Goal: Task Accomplishment & Management: Complete application form

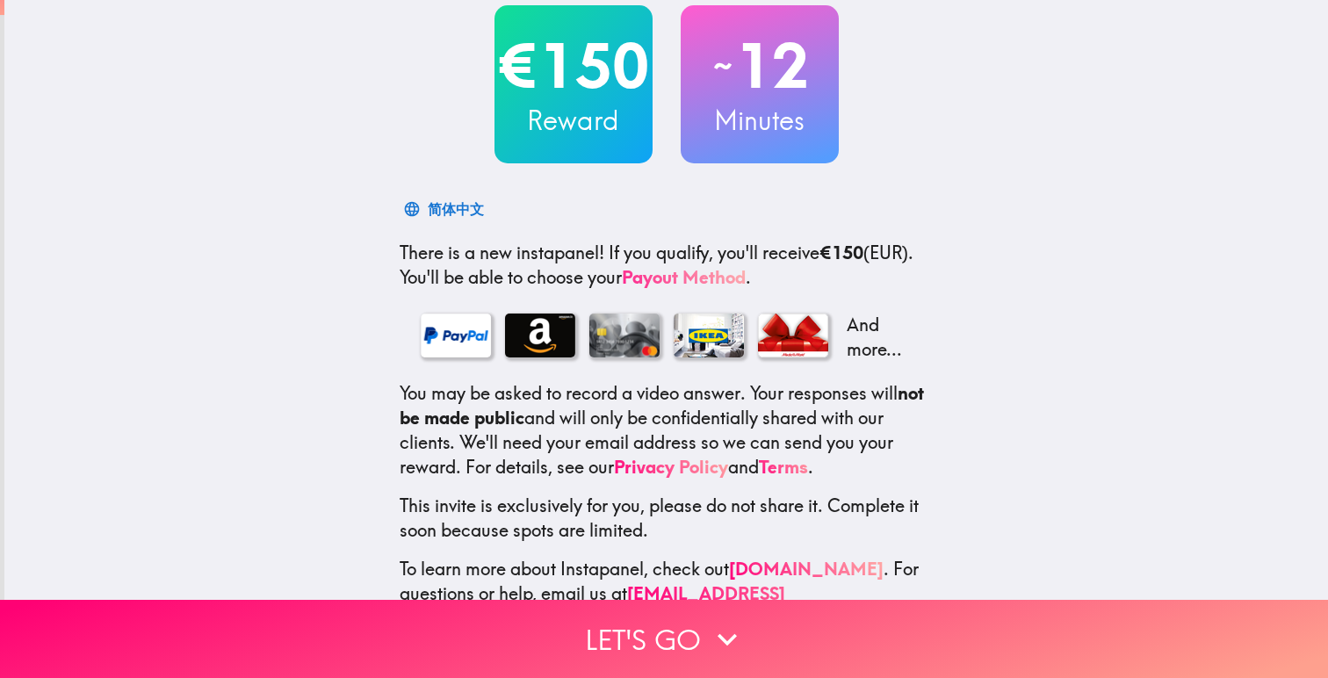
scroll to position [141, 0]
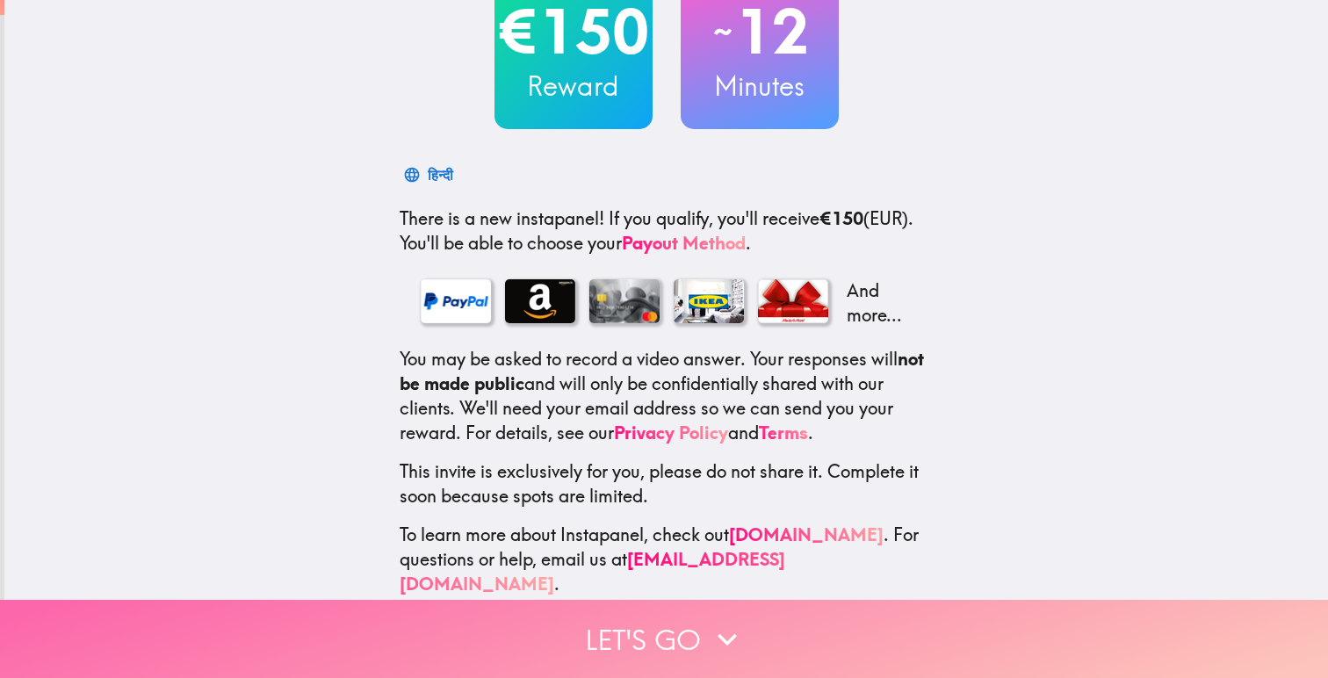
click at [647, 627] on button "Let's go" at bounding box center [664, 639] width 1328 height 78
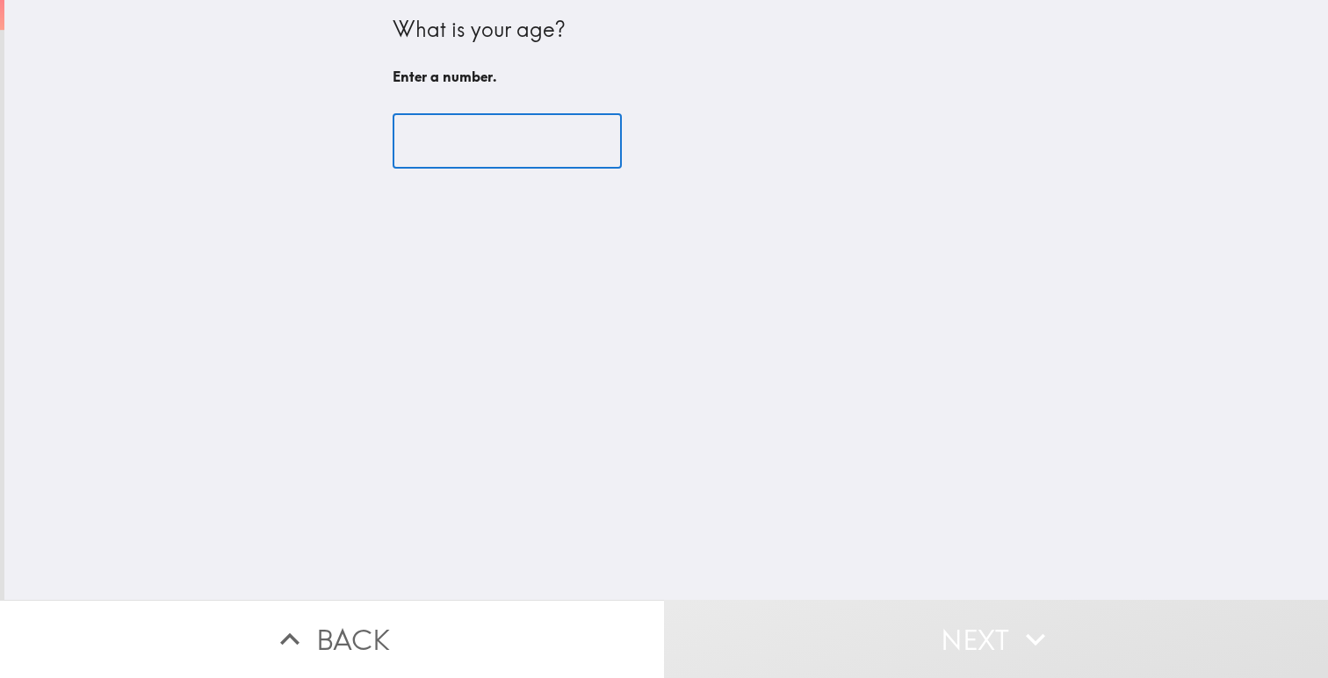
click at [509, 132] on input "number" at bounding box center [507, 141] width 229 height 54
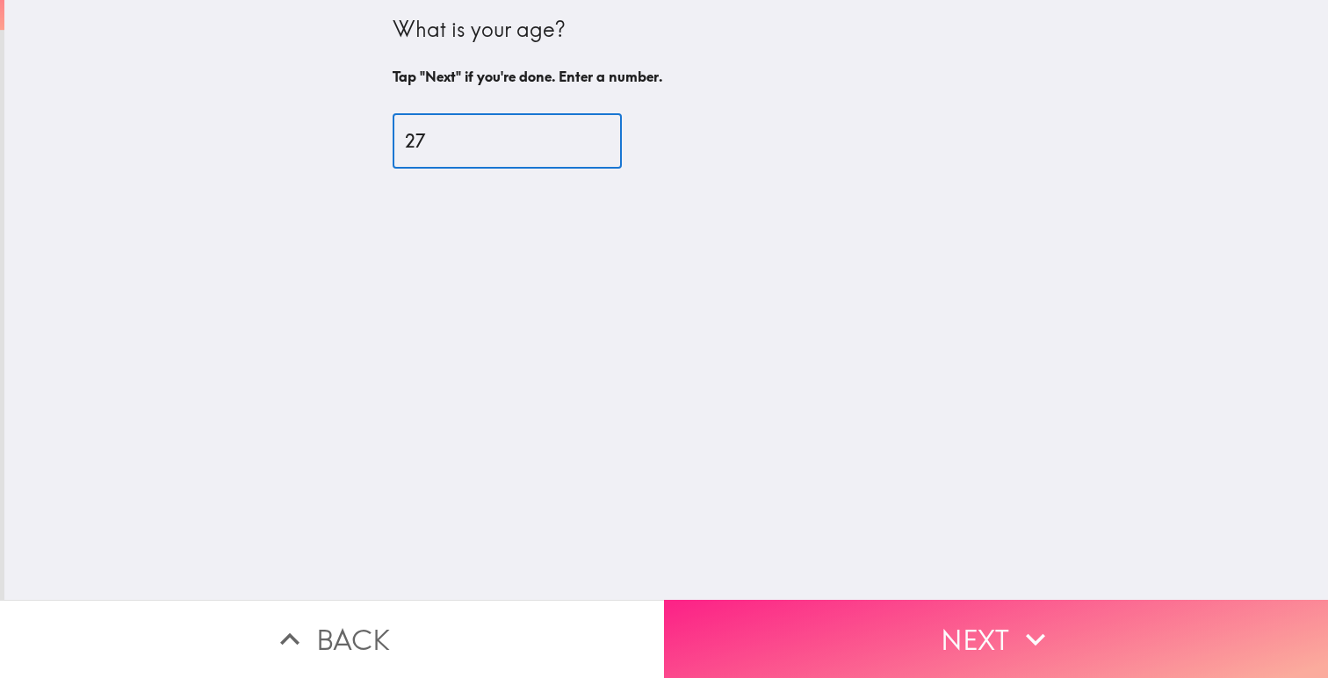
type input "27"
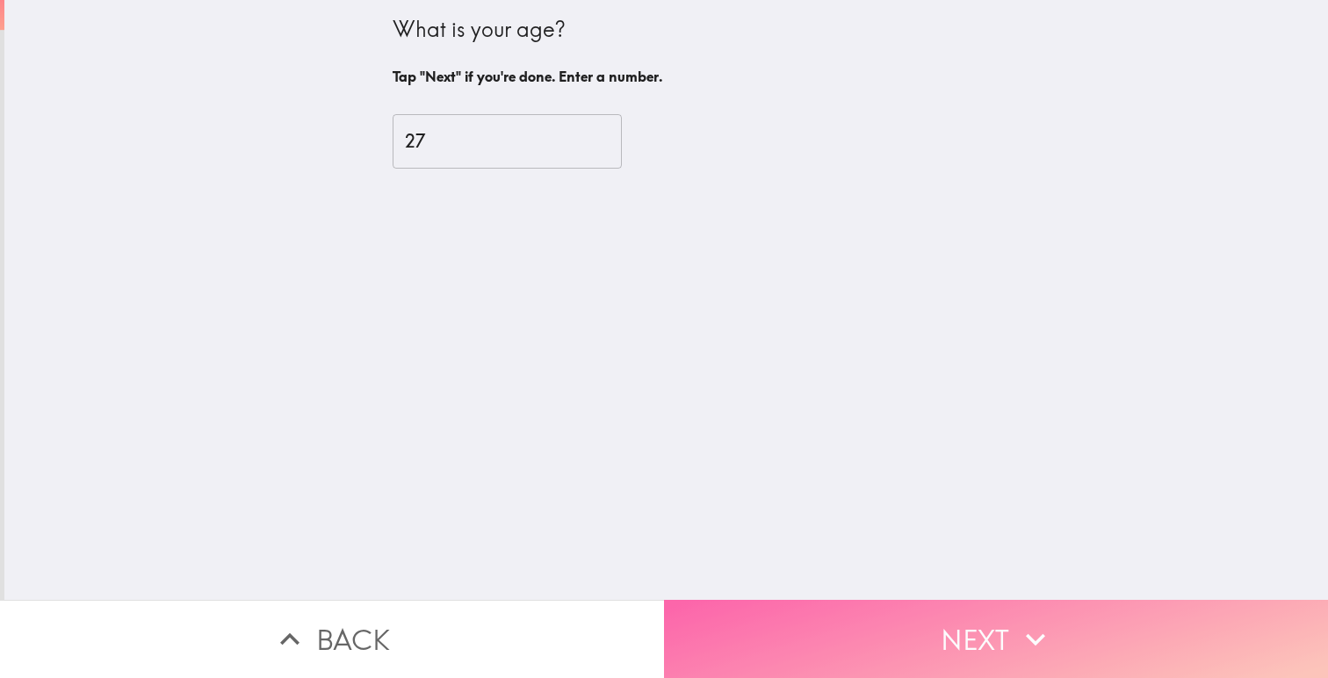
click at [994, 625] on button "Next" at bounding box center [996, 639] width 664 height 78
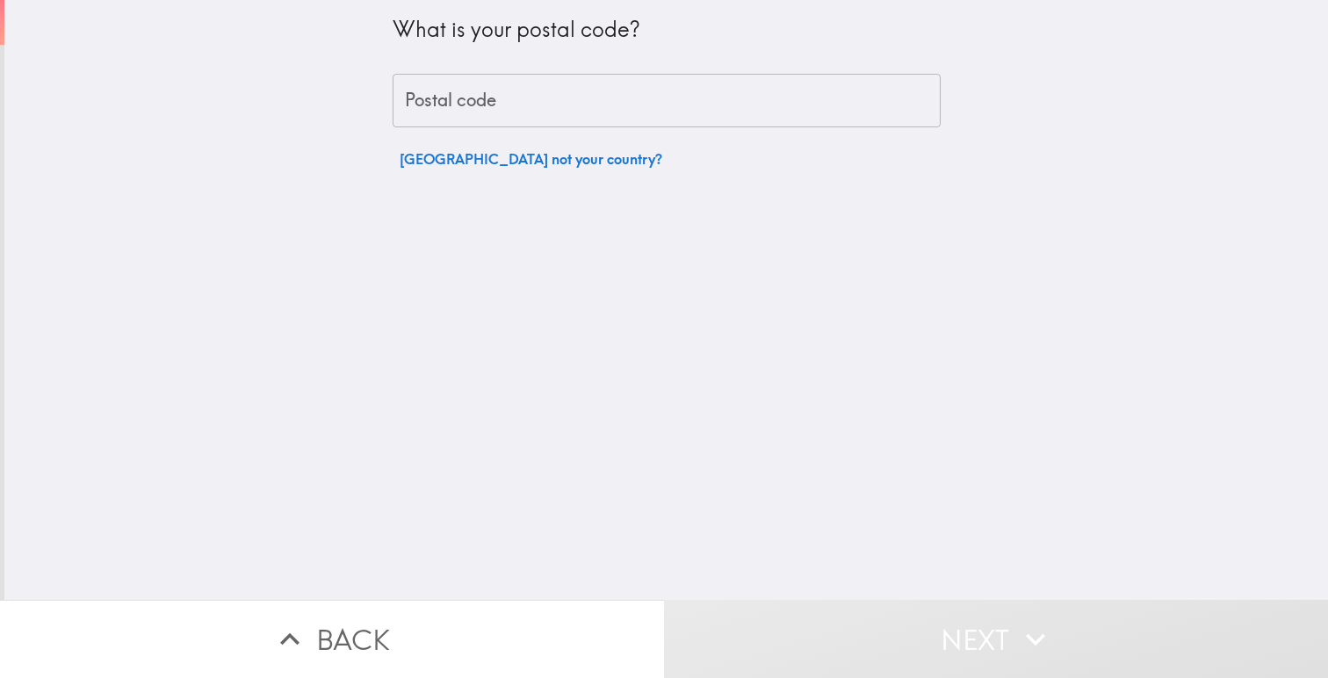
click at [759, 112] on input "Postal code" at bounding box center [667, 101] width 548 height 54
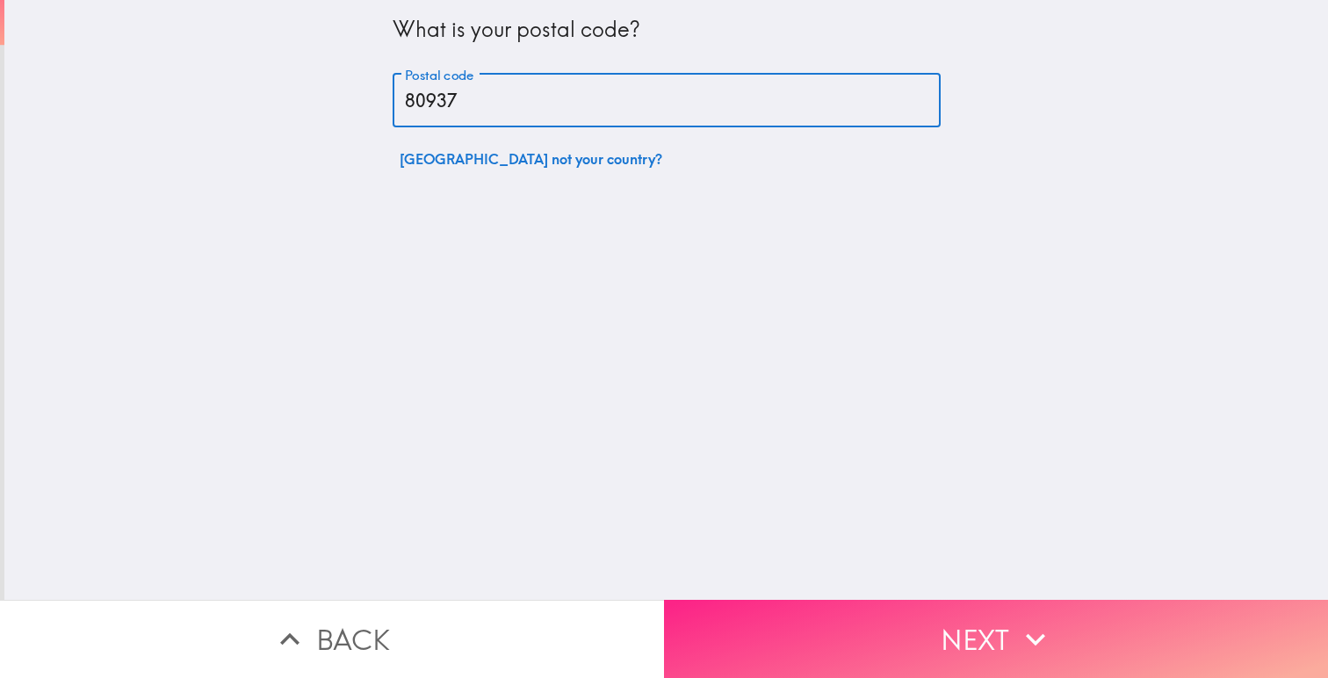
type input "80937"
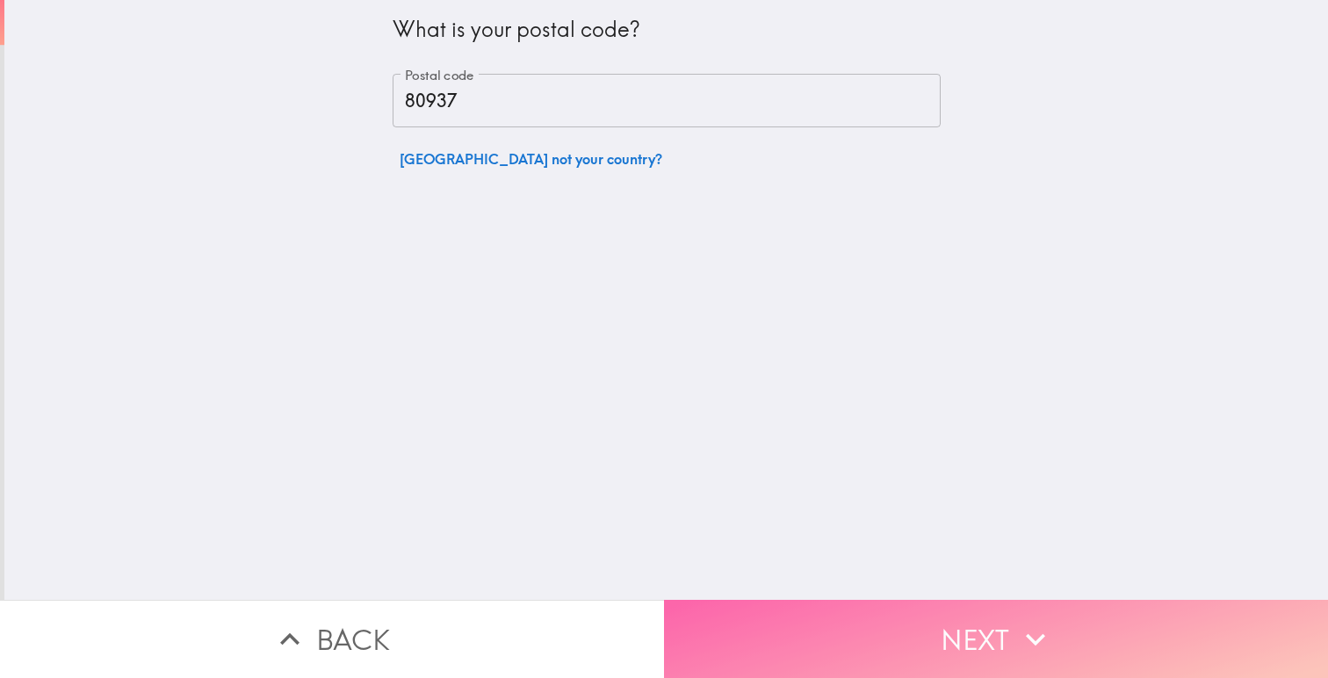
click at [916, 632] on button "Next" at bounding box center [996, 639] width 664 height 78
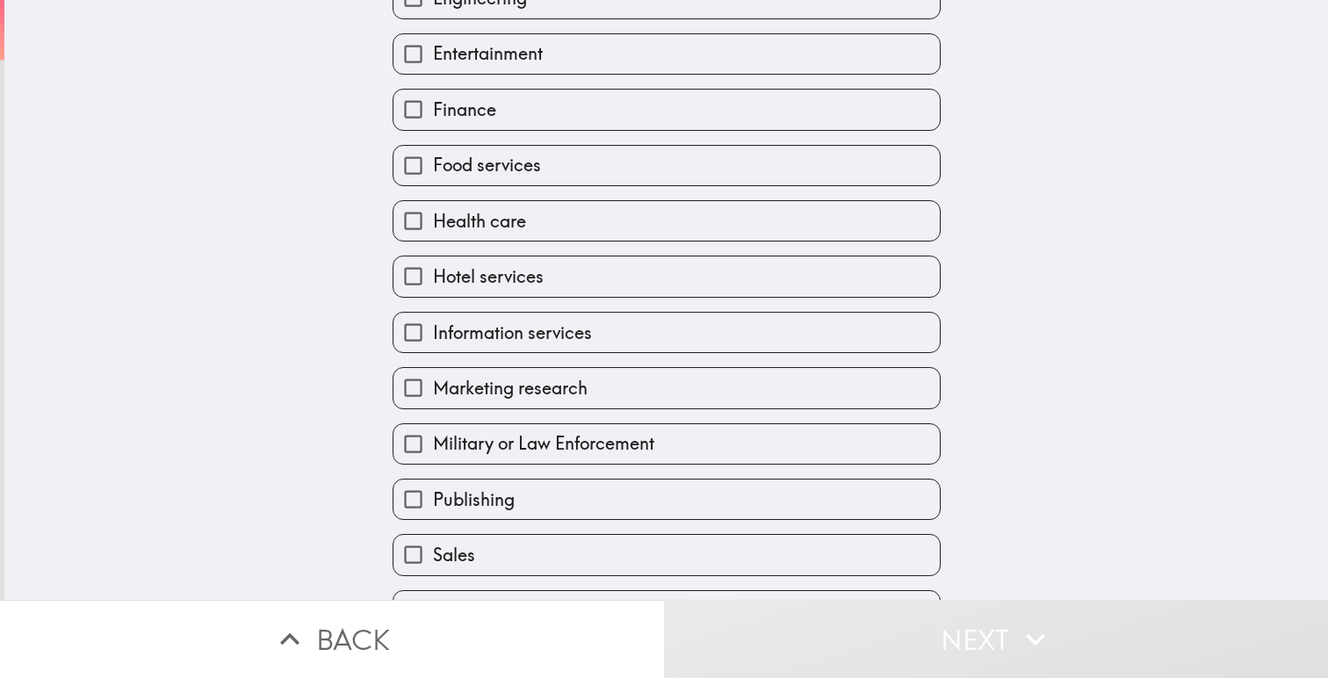
scroll to position [403, 0]
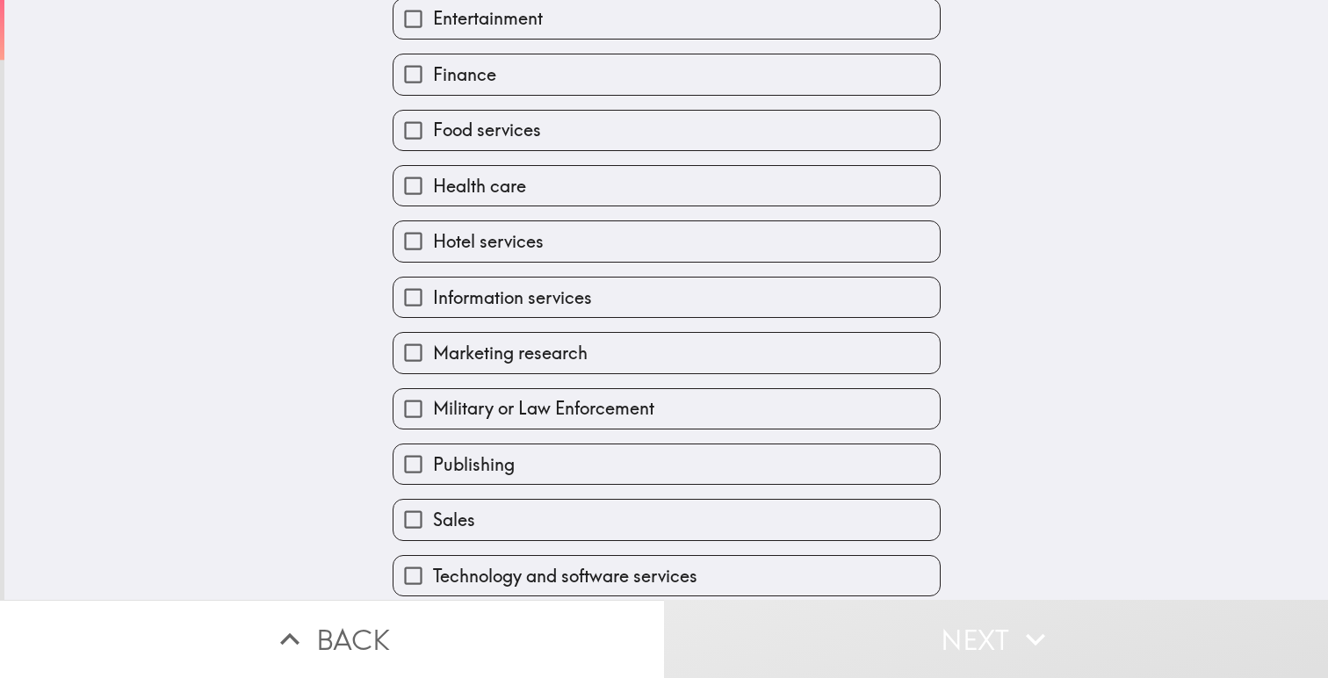
click at [415, 311] on input "Information services" at bounding box center [414, 298] width 40 height 40
checkbox input "true"
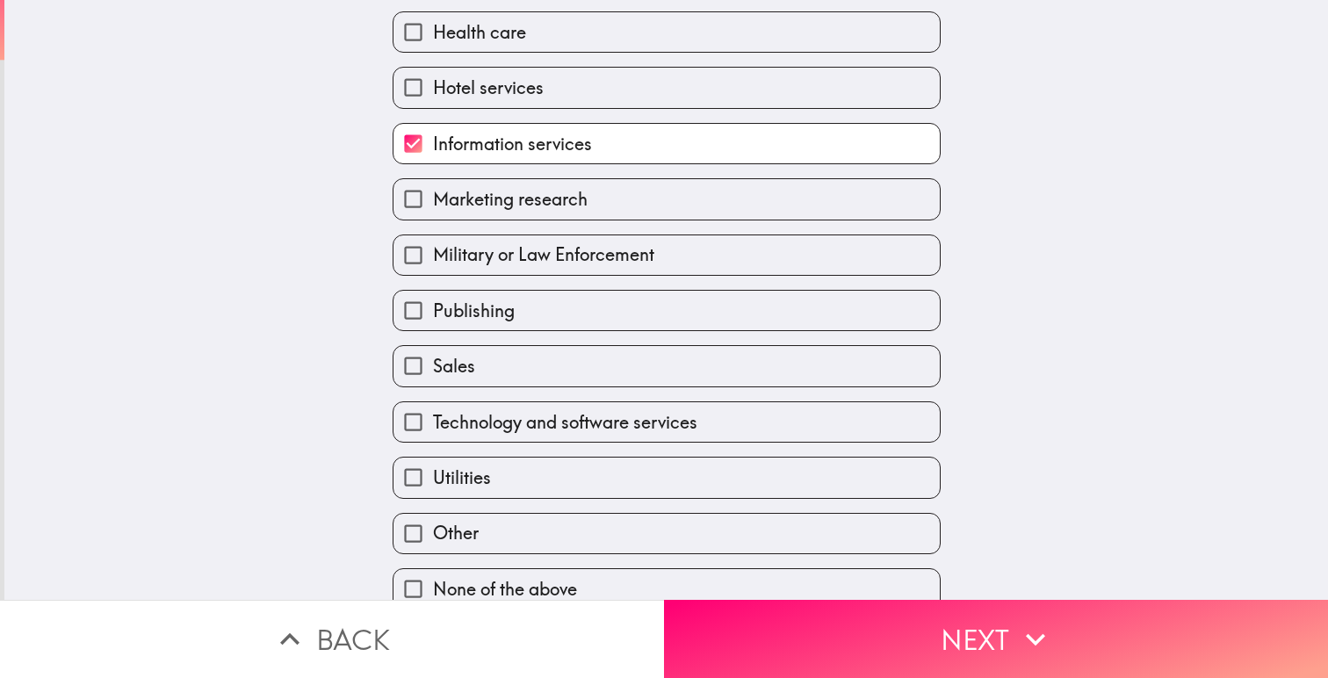
scroll to position [583, 0]
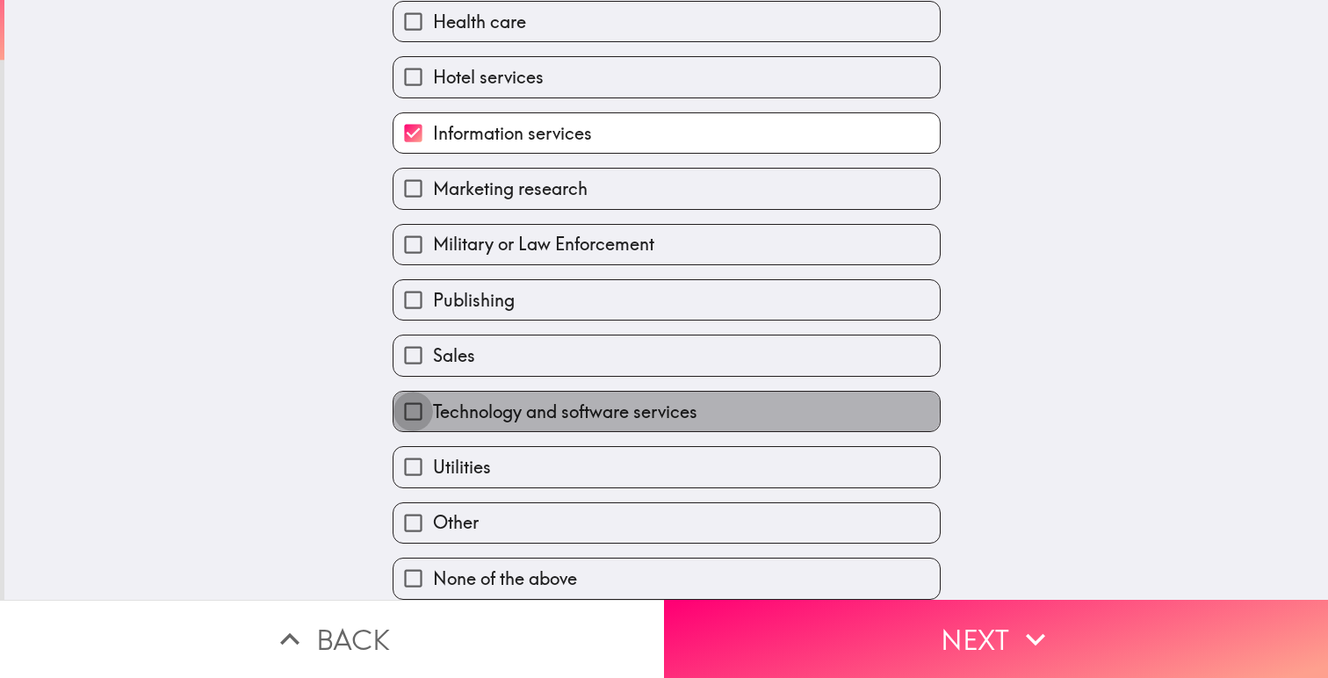
click at [409, 403] on input "Technology and software services" at bounding box center [414, 412] width 40 height 40
checkbox input "true"
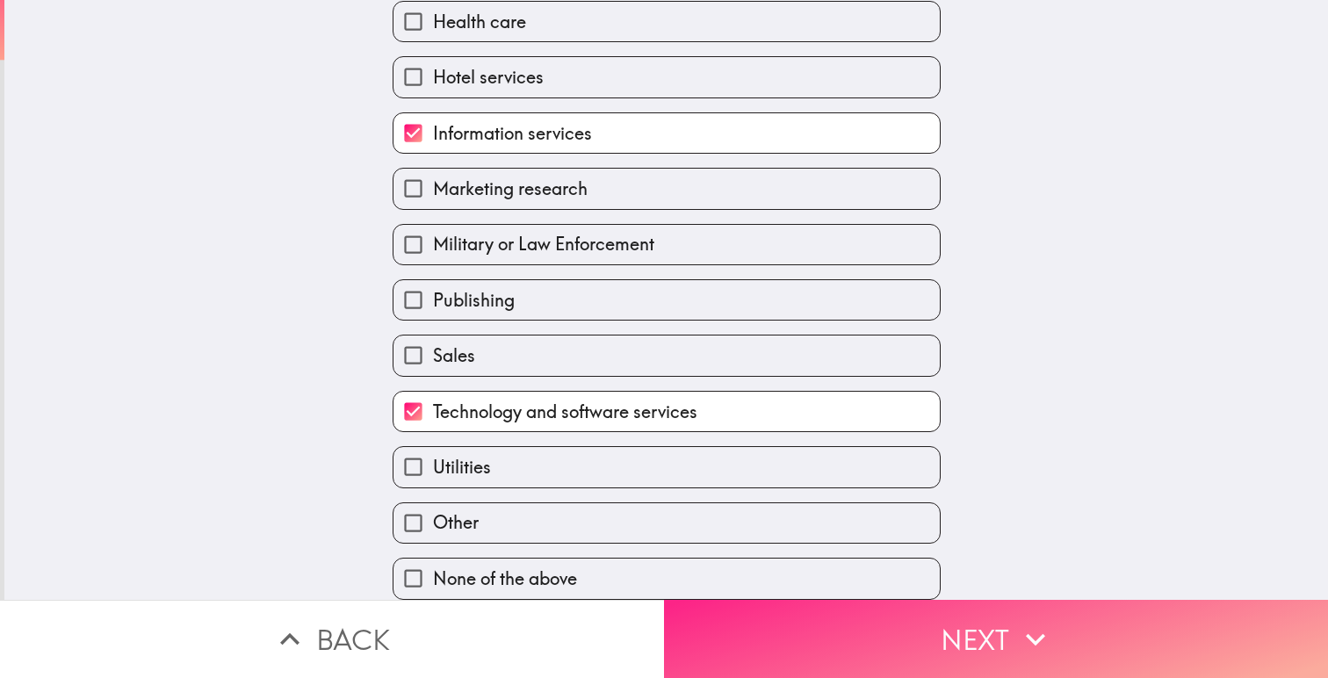
click at [935, 645] on button "Next" at bounding box center [996, 639] width 664 height 78
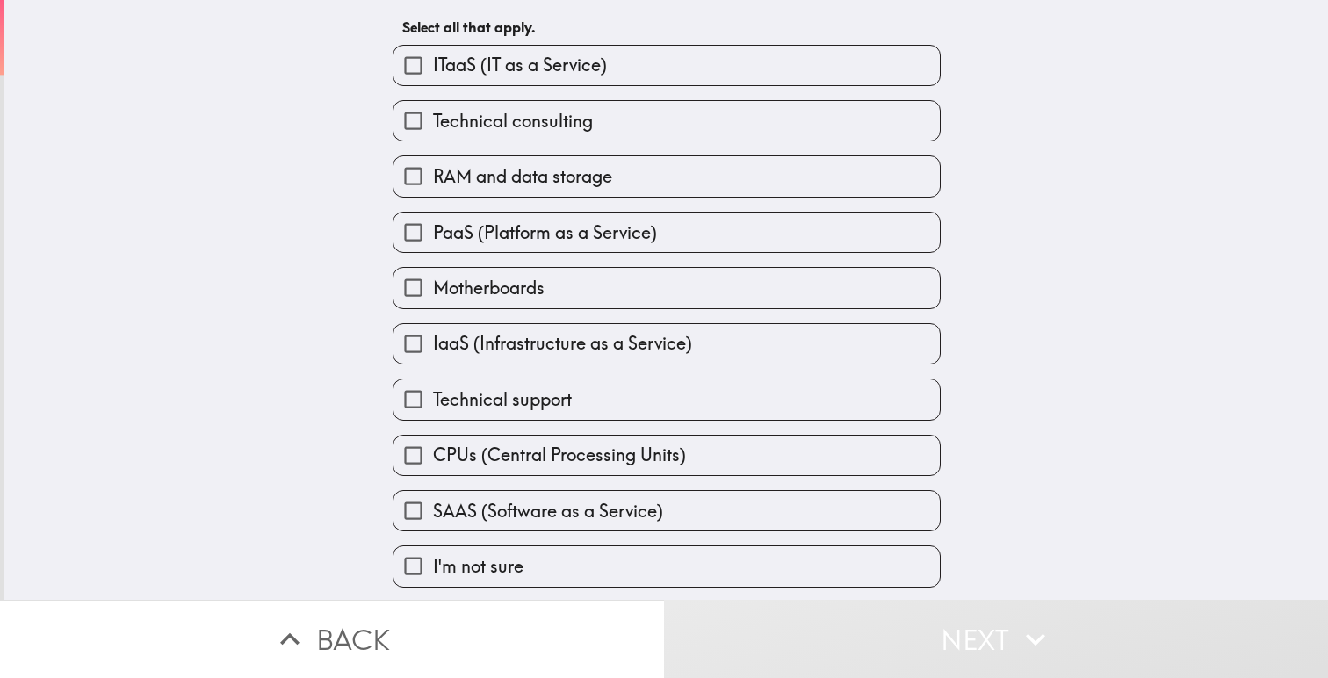
scroll to position [131, 0]
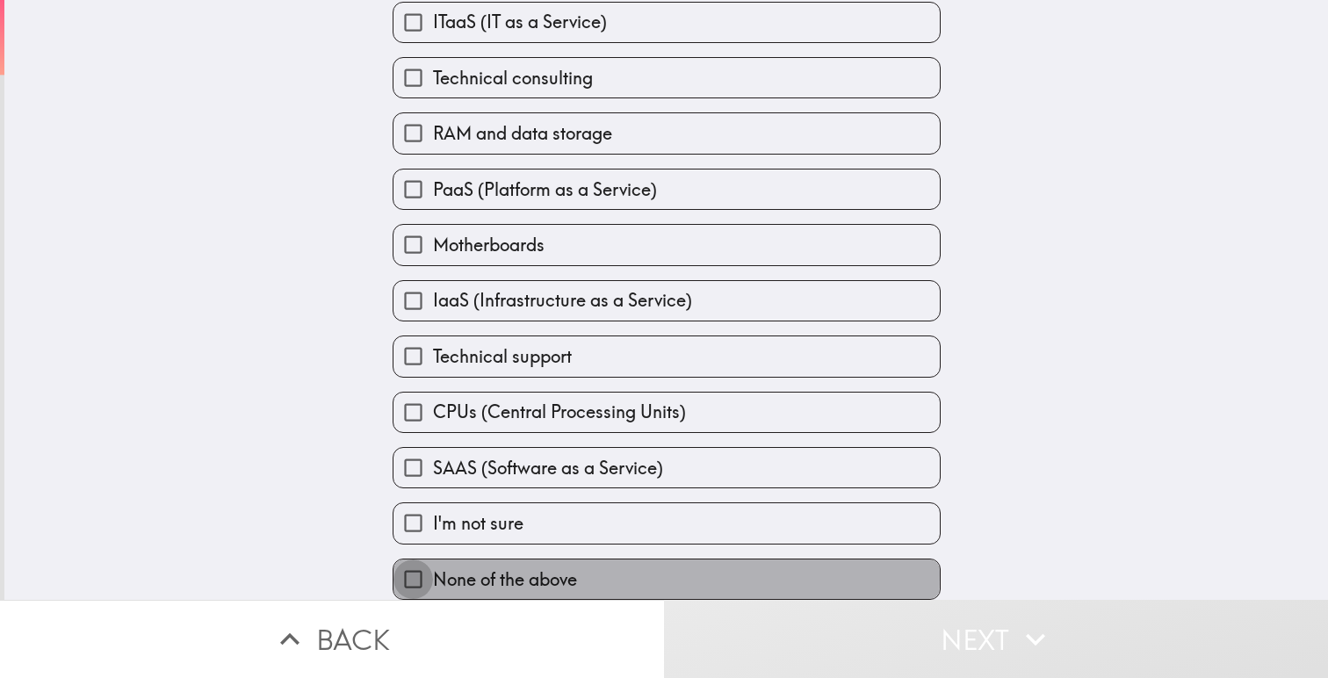
click at [417, 574] on input "None of the above" at bounding box center [414, 580] width 40 height 40
checkbox input "true"
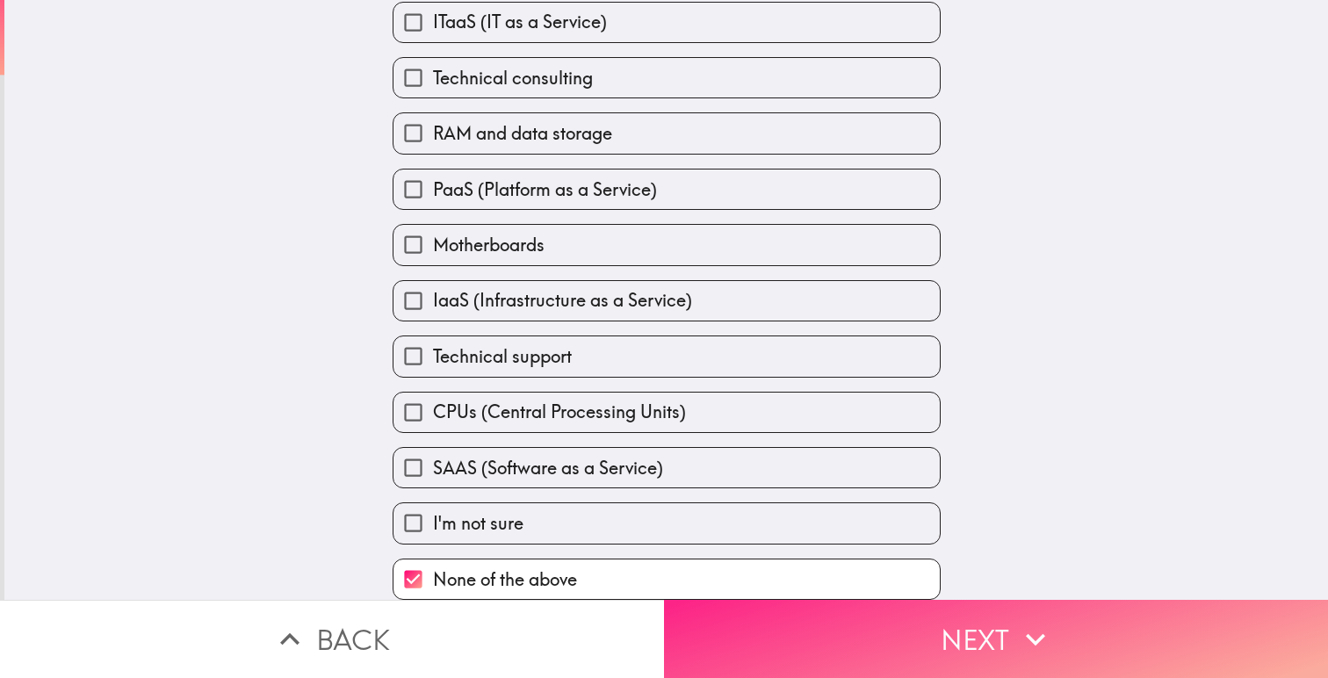
click at [818, 643] on button "Next" at bounding box center [996, 639] width 664 height 78
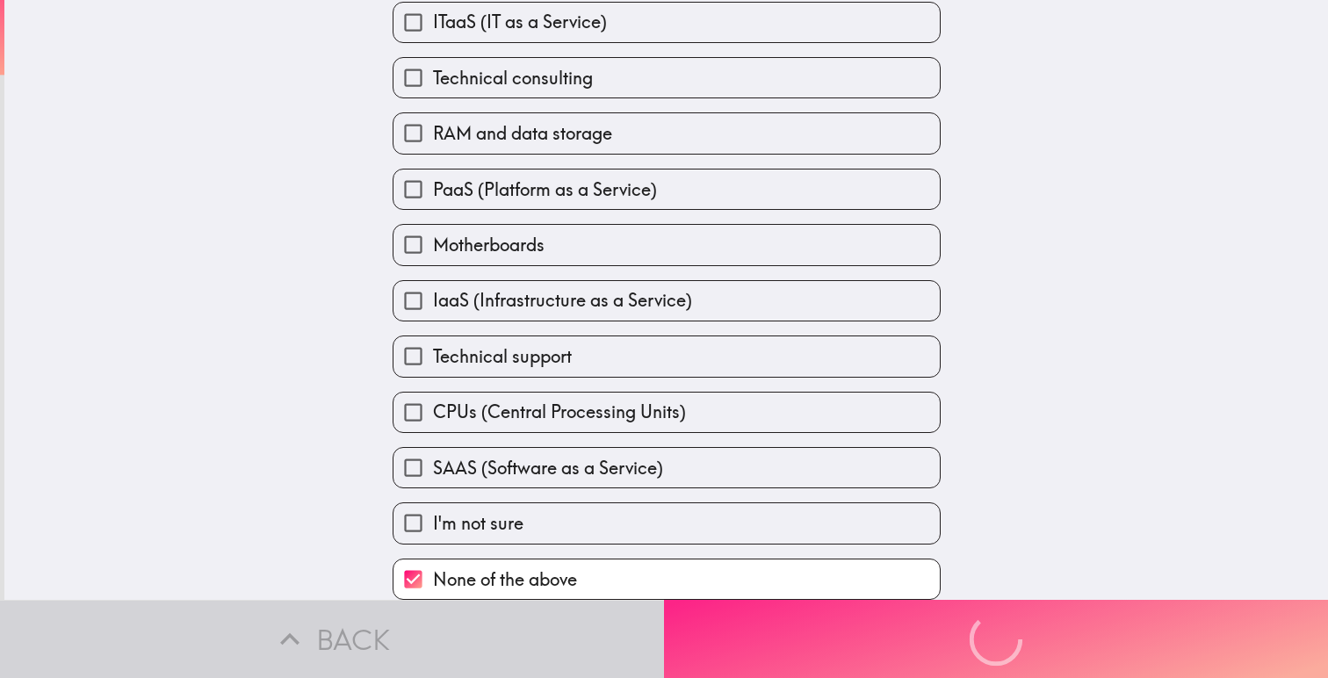
scroll to position [0, 0]
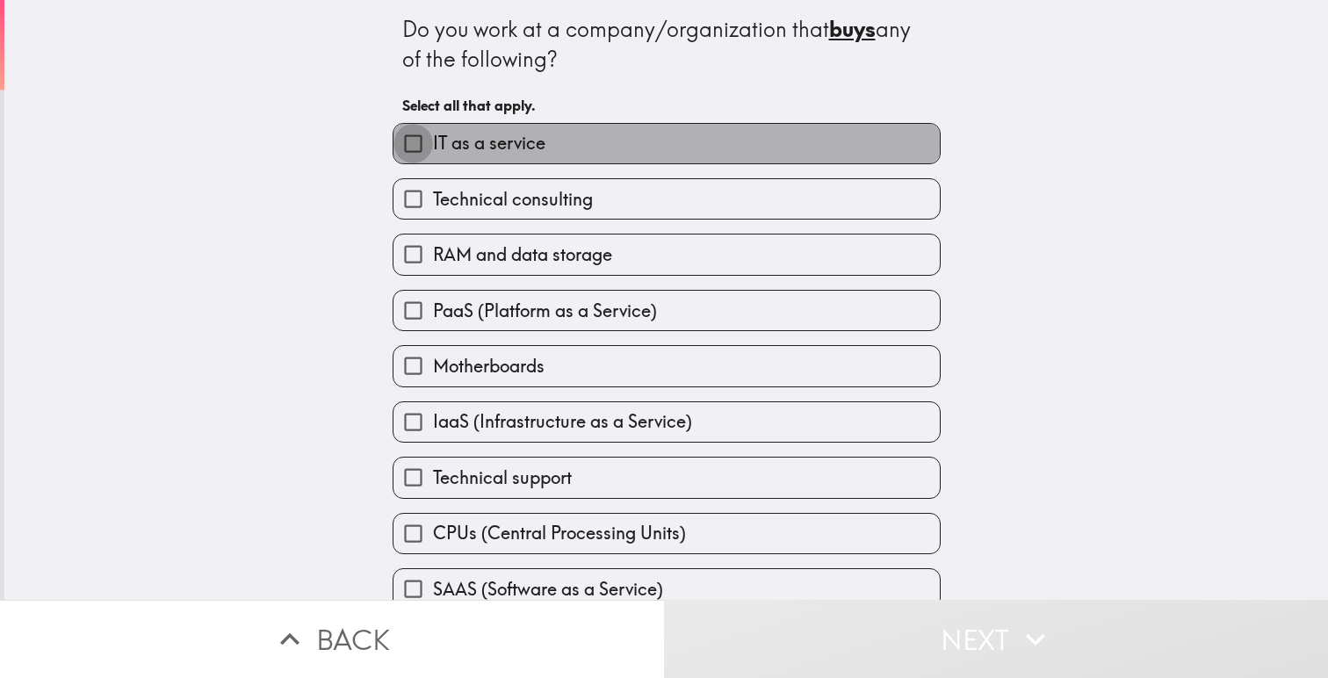
click at [414, 144] on input "IT as a service" at bounding box center [414, 144] width 40 height 40
checkbox input "true"
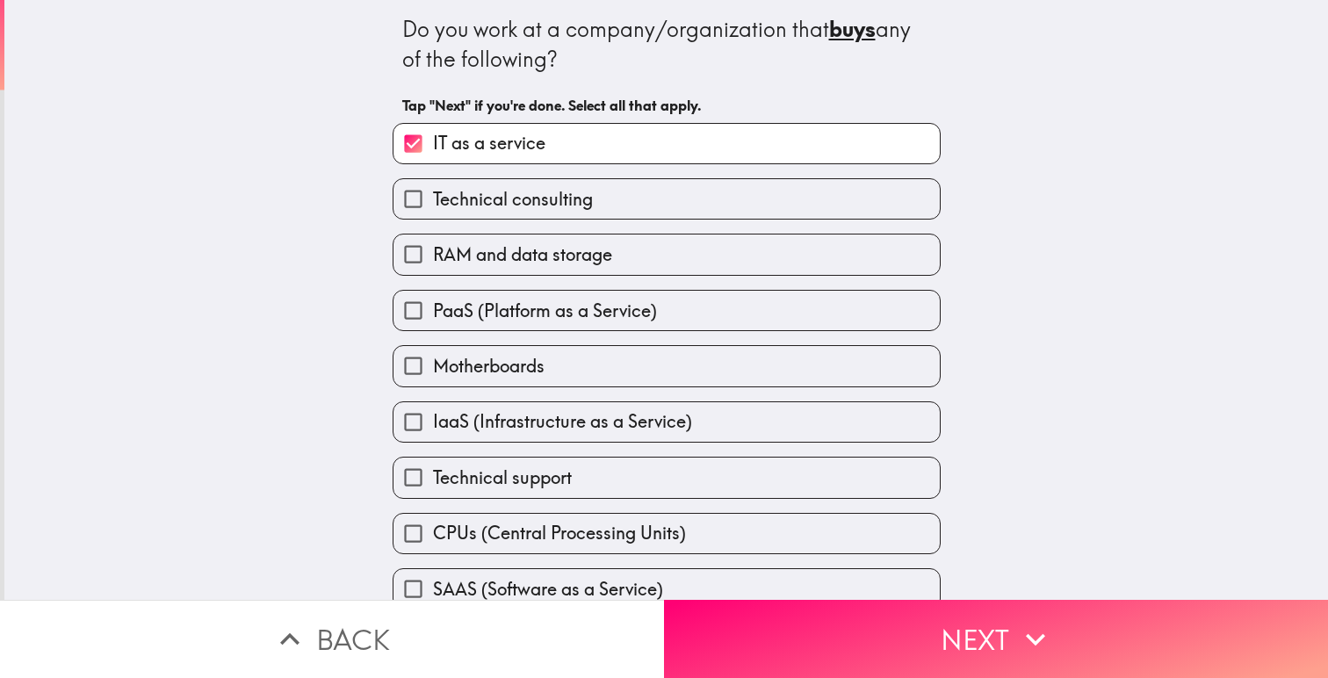
click at [419, 307] on input "PaaS (Platform as a Service)" at bounding box center [414, 311] width 40 height 40
checkbox input "true"
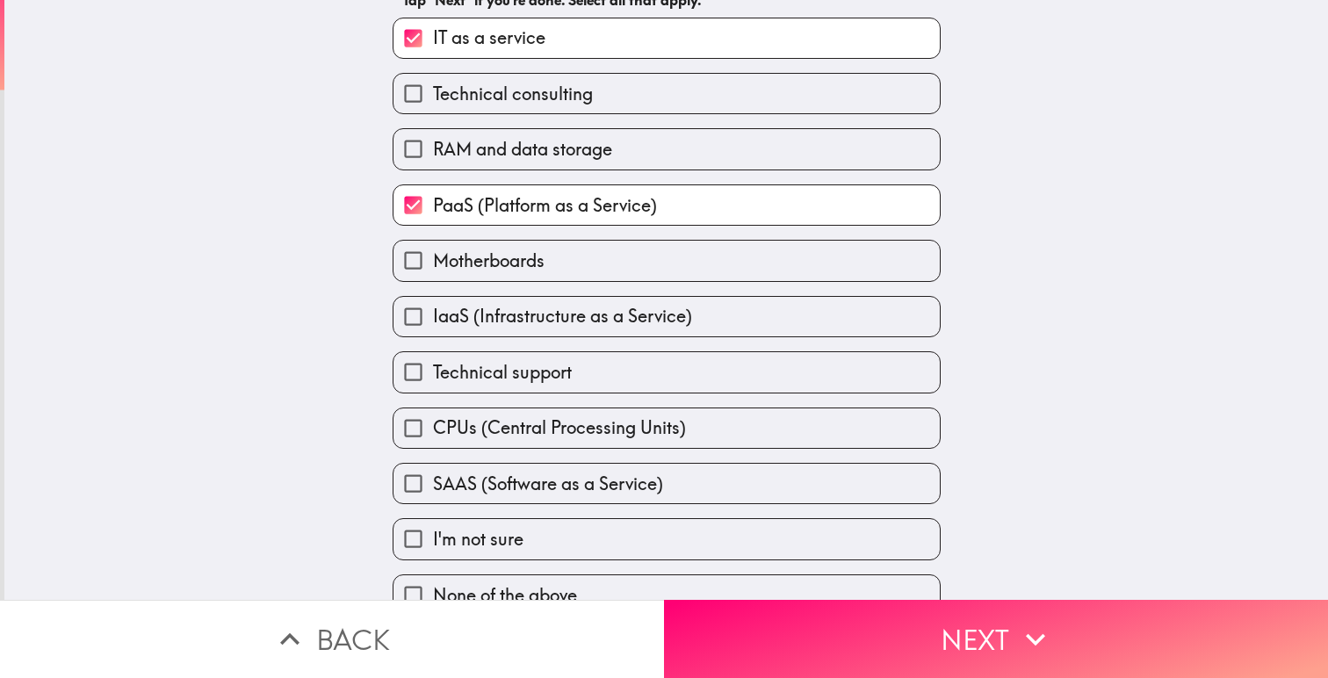
scroll to position [131, 0]
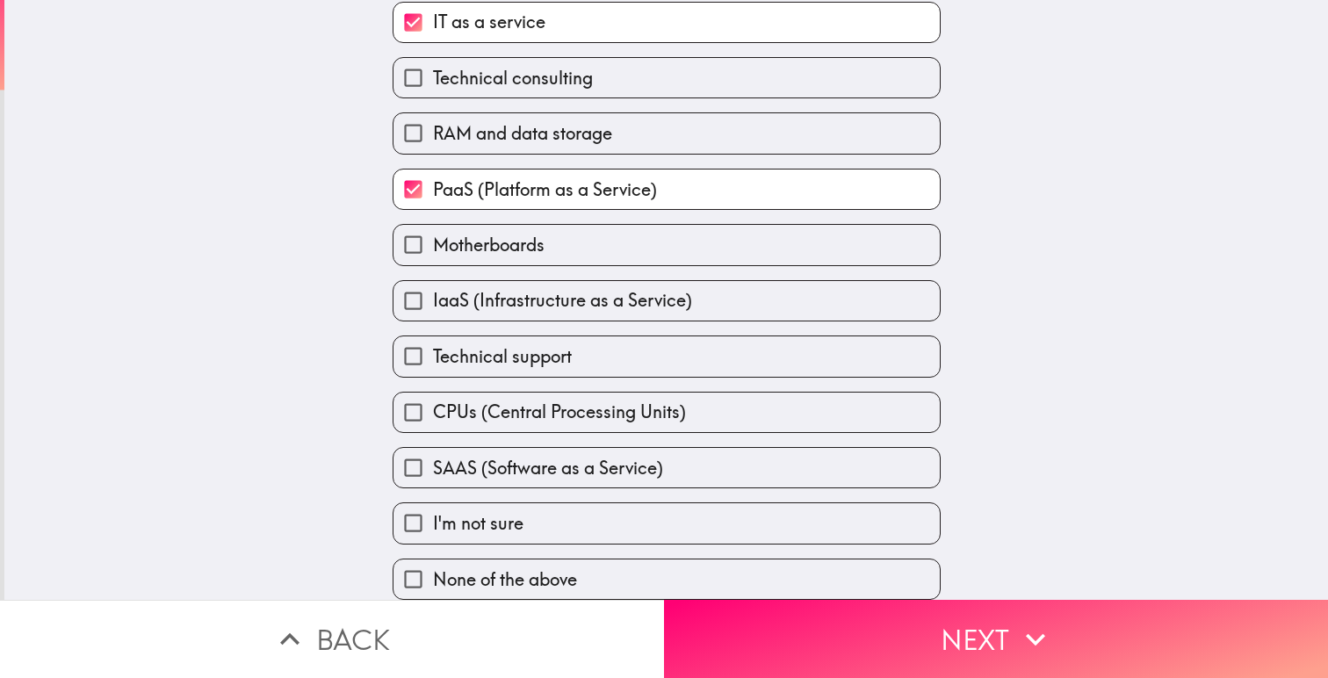
click at [405, 292] on input "IaaS (Infrastructure as a Service)" at bounding box center [414, 301] width 40 height 40
checkbox input "true"
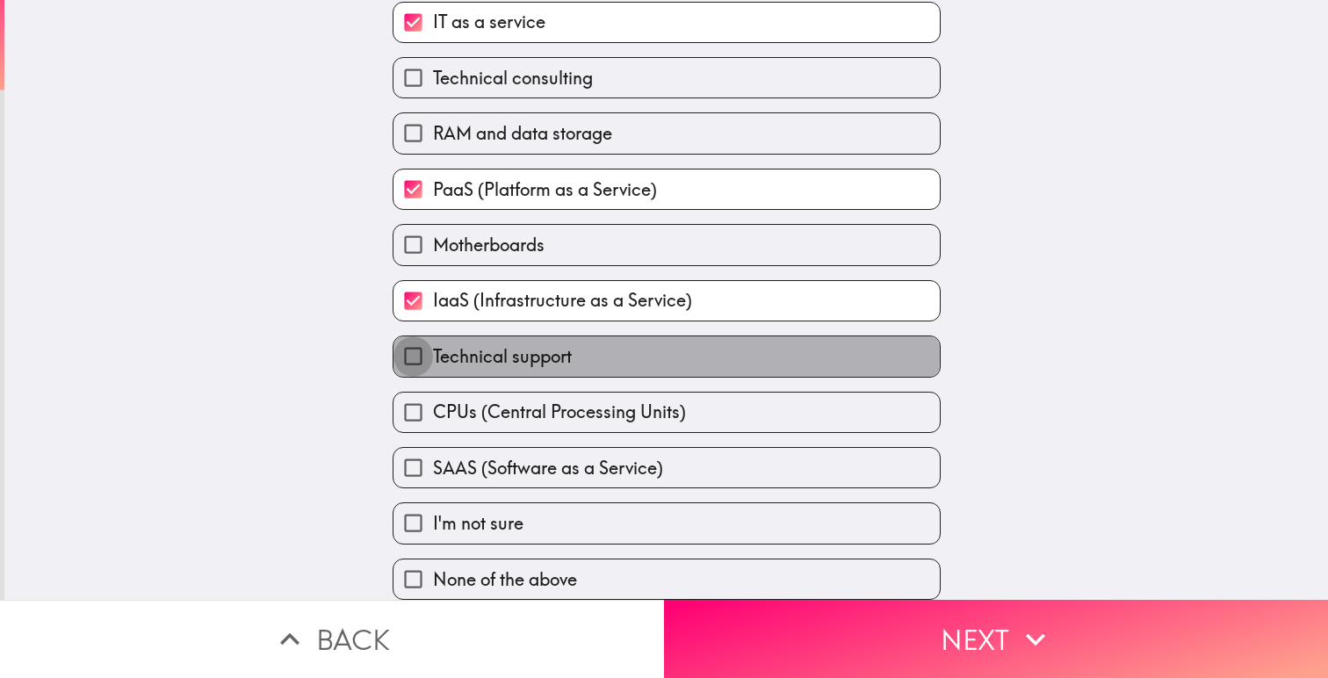
click at [412, 351] on input "Technical support" at bounding box center [414, 356] width 40 height 40
checkbox input "true"
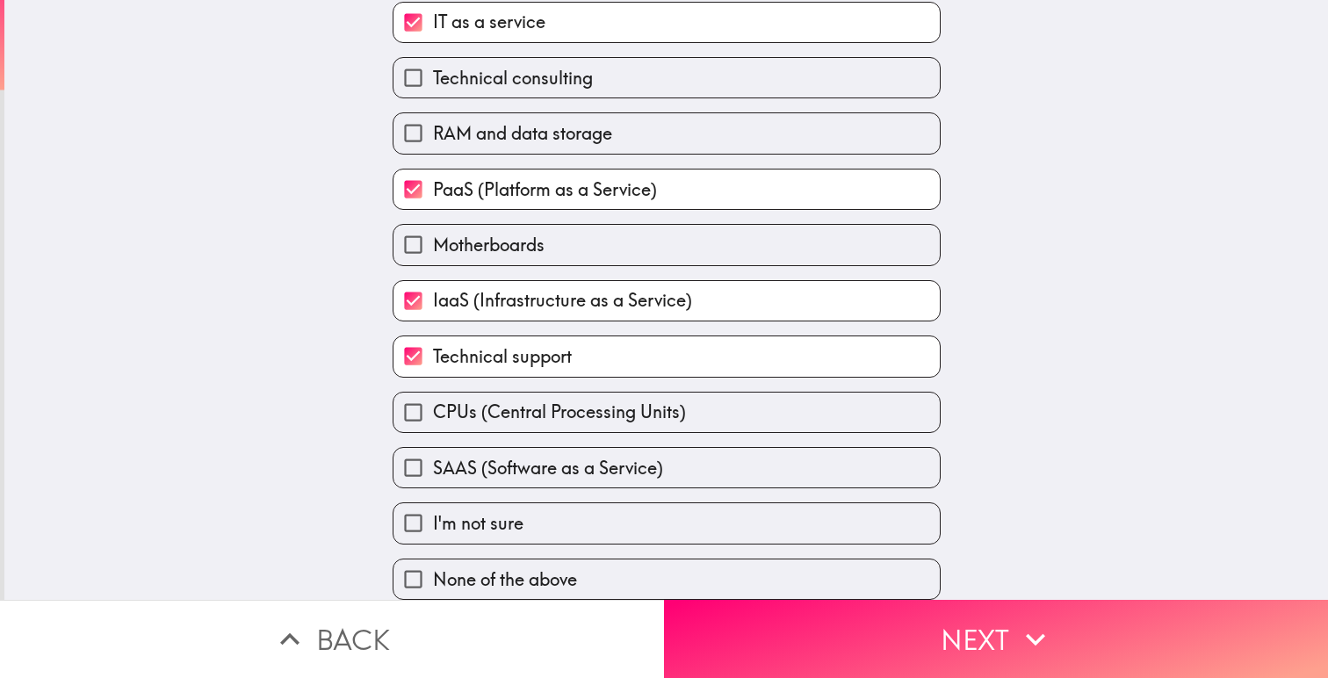
click at [408, 462] on input "SAAS (Software as a Service)" at bounding box center [414, 468] width 40 height 40
checkbox input "true"
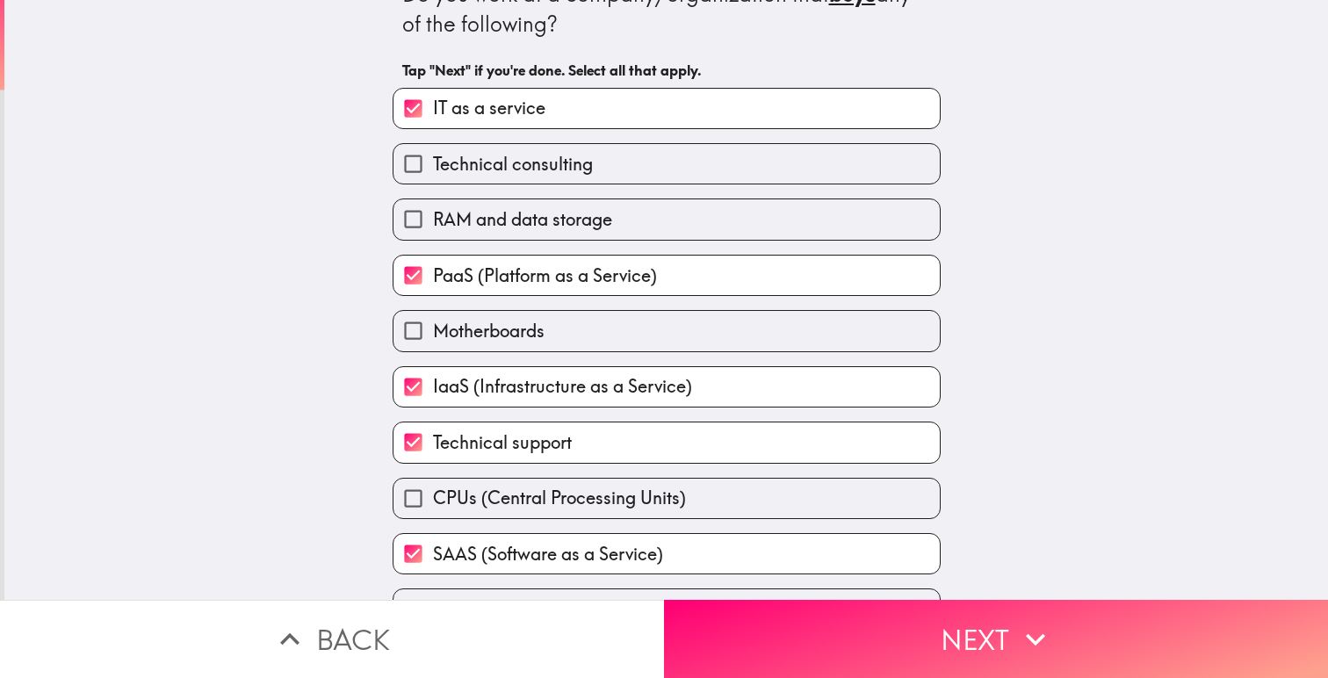
scroll to position [0, 0]
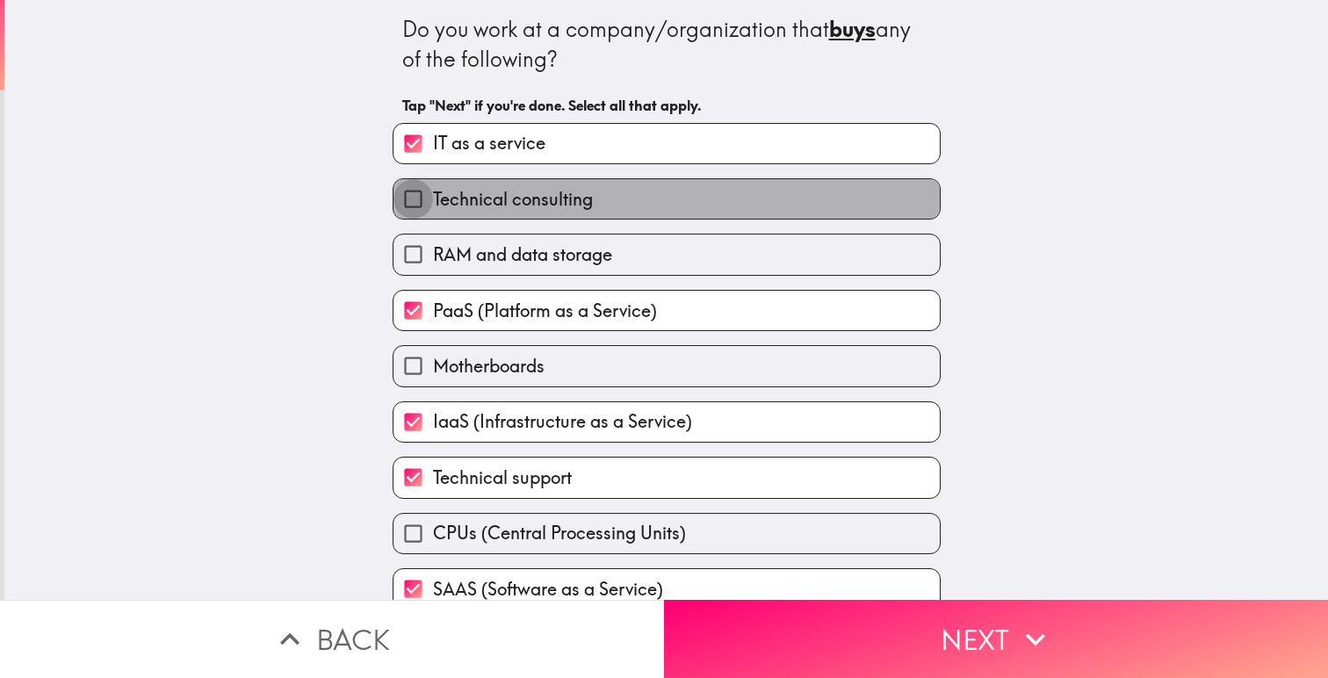
click at [413, 199] on input "Technical consulting" at bounding box center [414, 199] width 40 height 40
checkbox input "true"
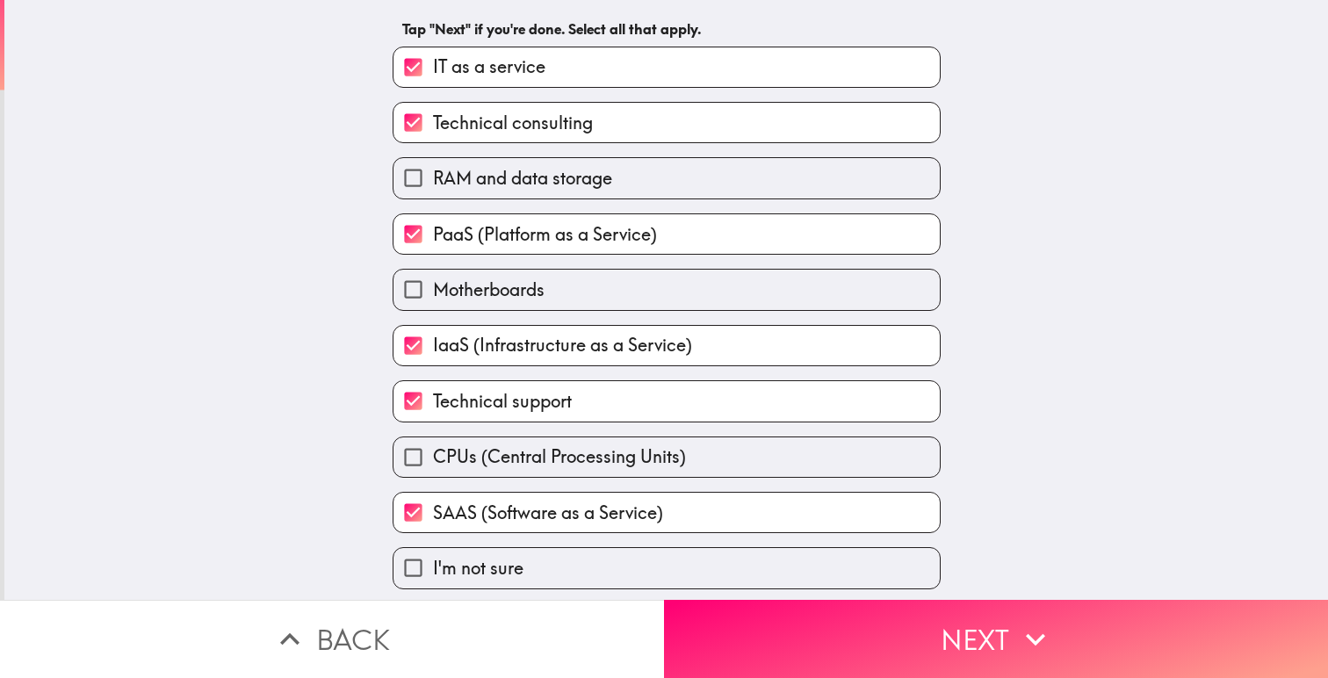
scroll to position [131, 0]
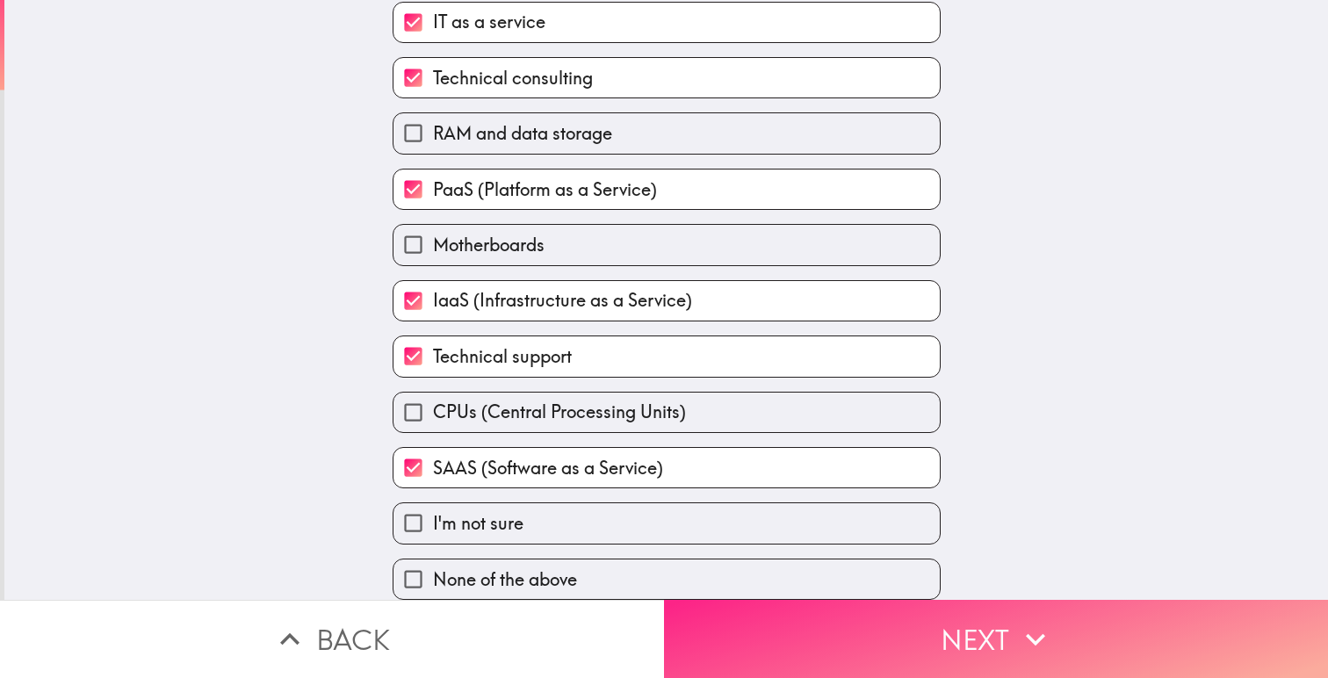
click at [970, 634] on button "Next" at bounding box center [996, 639] width 664 height 78
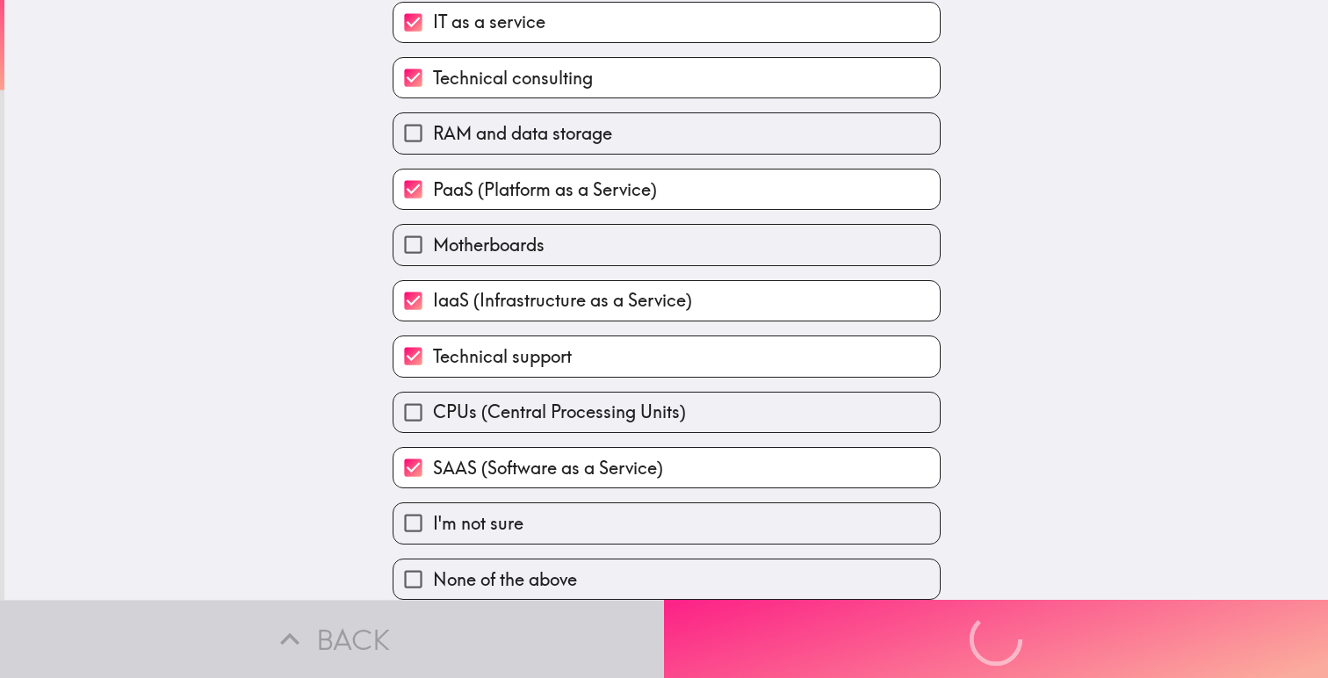
scroll to position [0, 0]
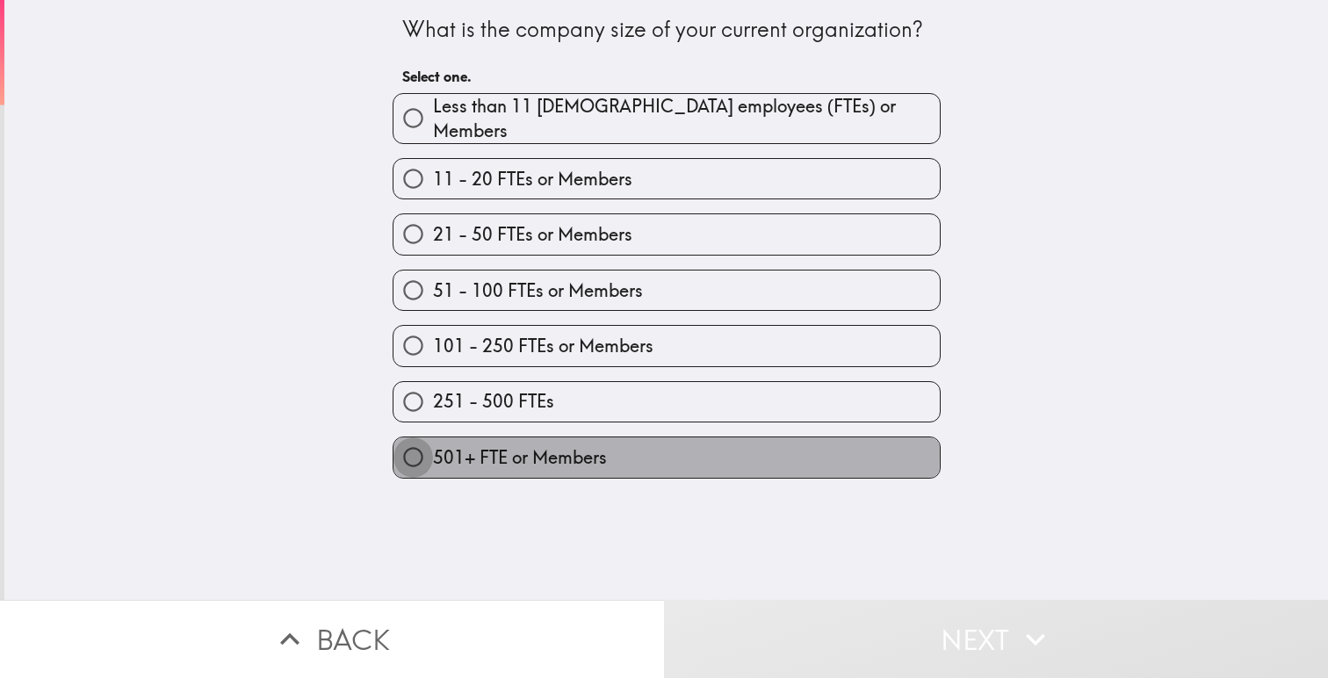
click at [414, 451] on input "501+ FTE or Members" at bounding box center [414, 457] width 40 height 40
radio input "true"
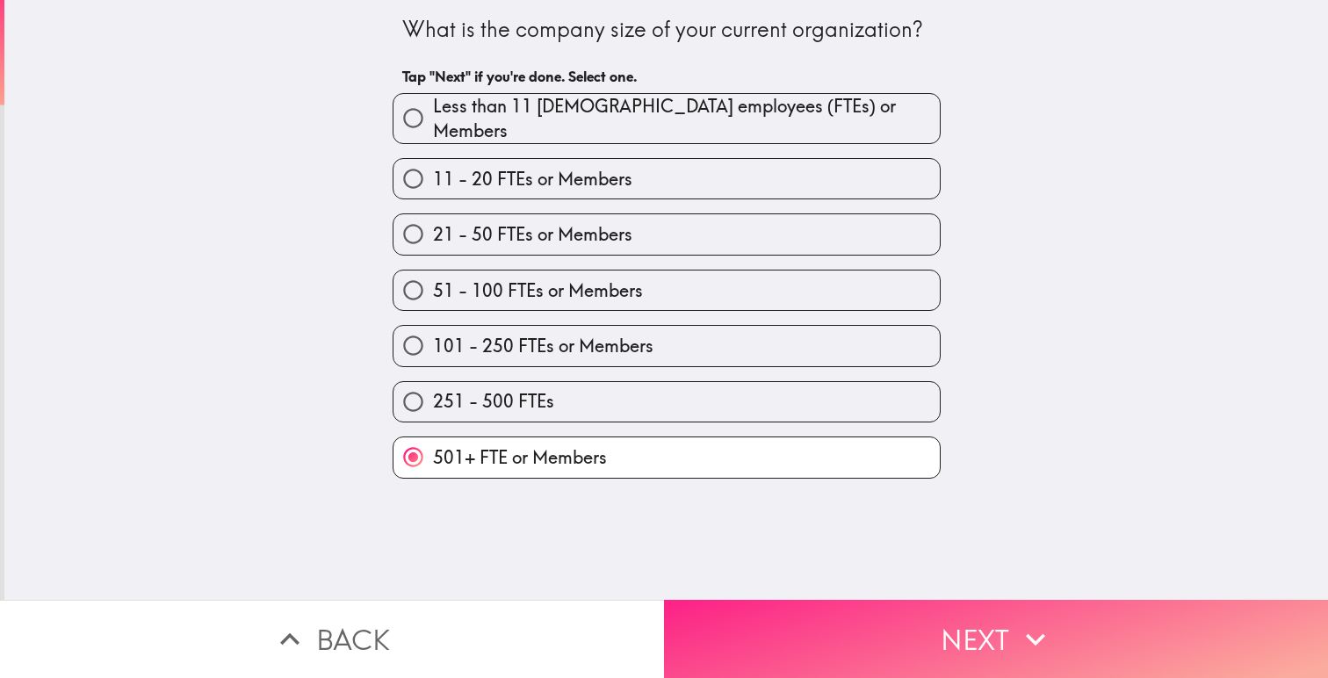
click at [847, 639] on button "Next" at bounding box center [996, 639] width 664 height 78
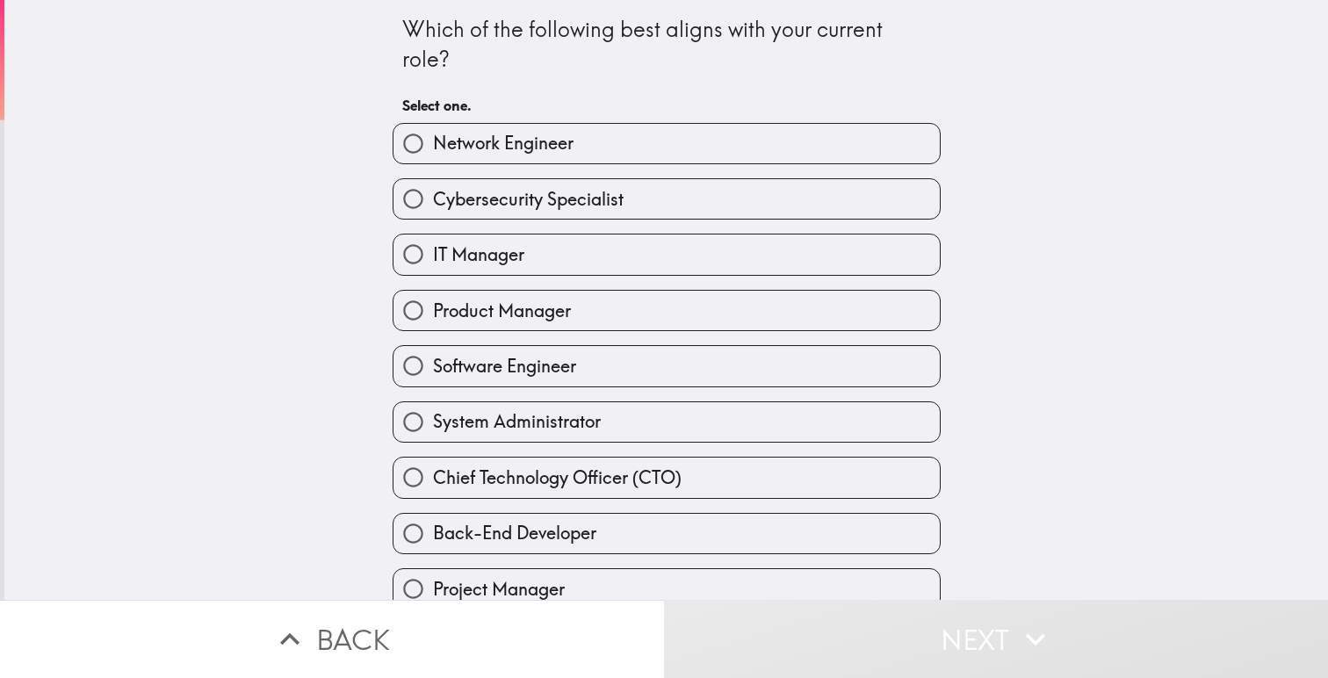
click at [422, 309] on input "Product Manager" at bounding box center [414, 311] width 40 height 40
radio input "true"
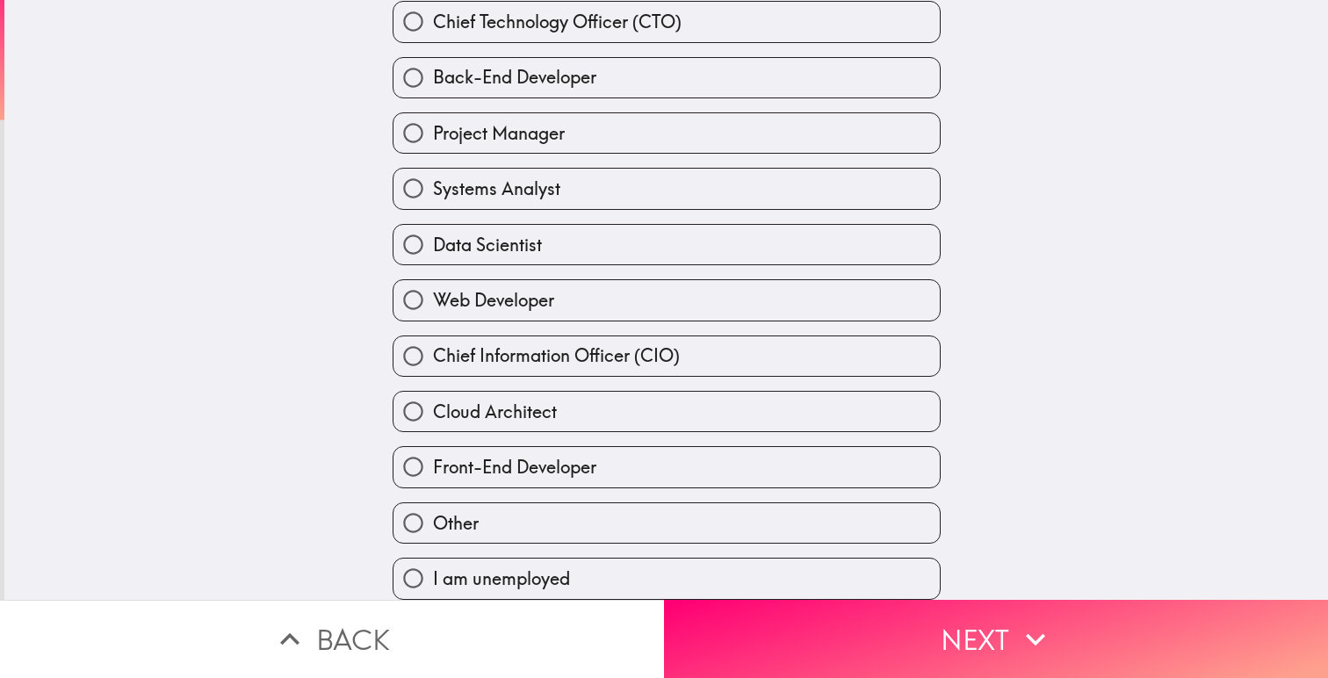
scroll to position [471, 0]
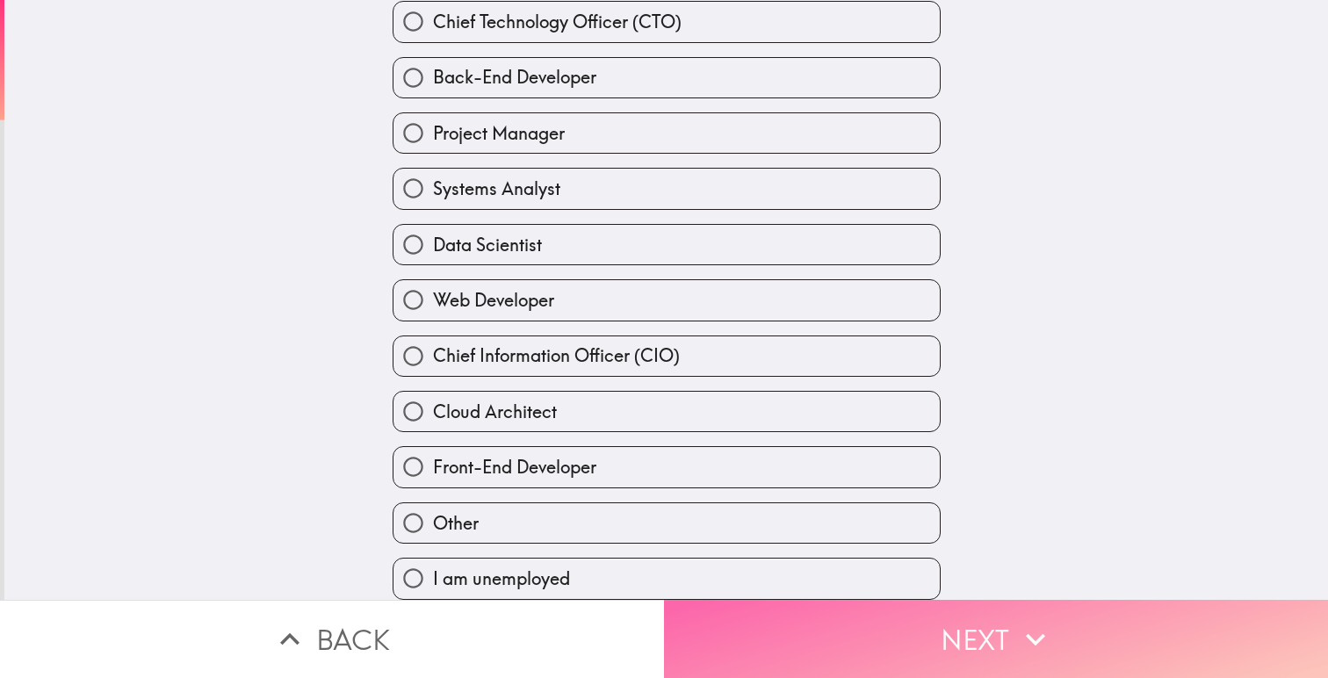
click at [905, 656] on button "Next" at bounding box center [996, 639] width 664 height 78
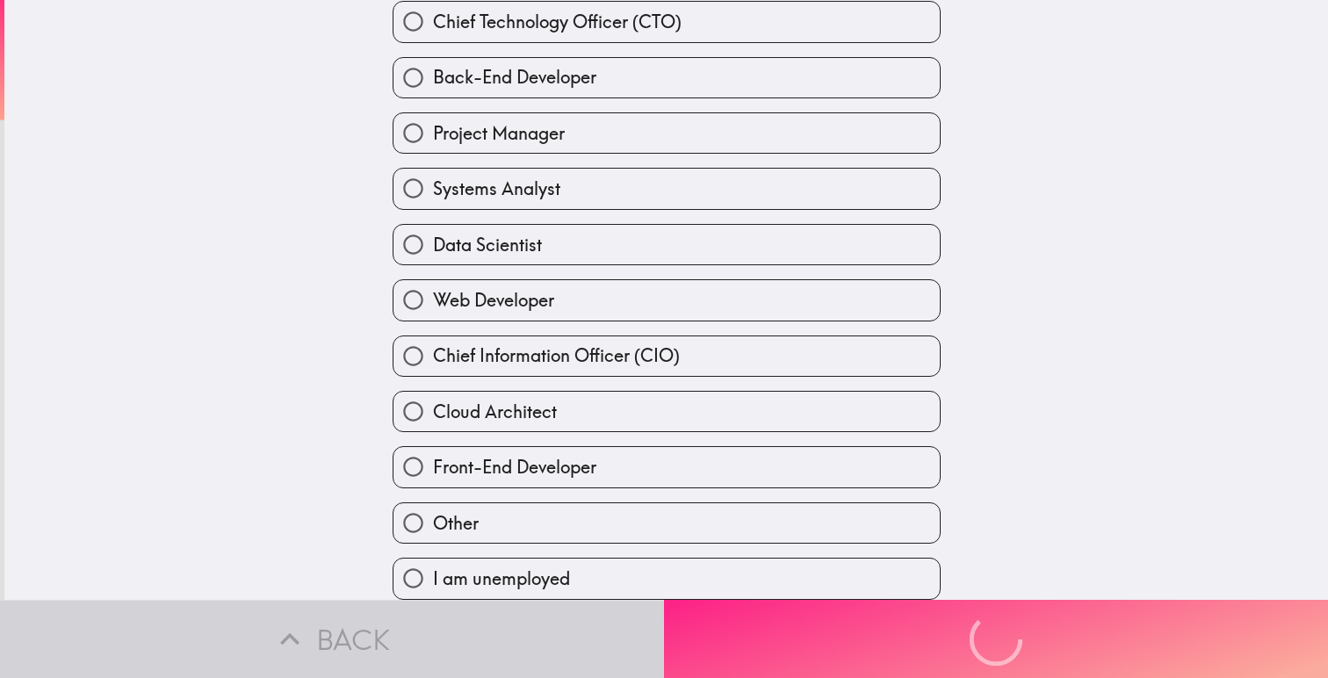
scroll to position [382, 0]
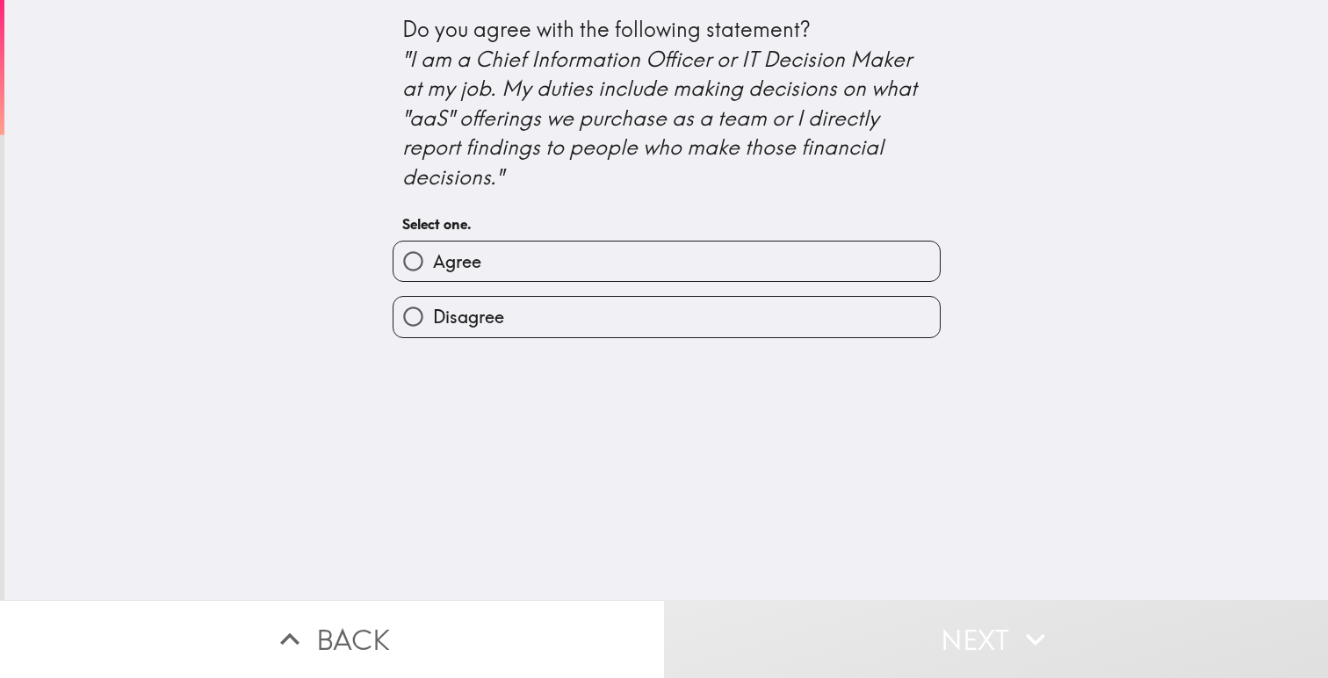
click at [425, 262] on input "Agree" at bounding box center [414, 262] width 40 height 40
radio input "true"
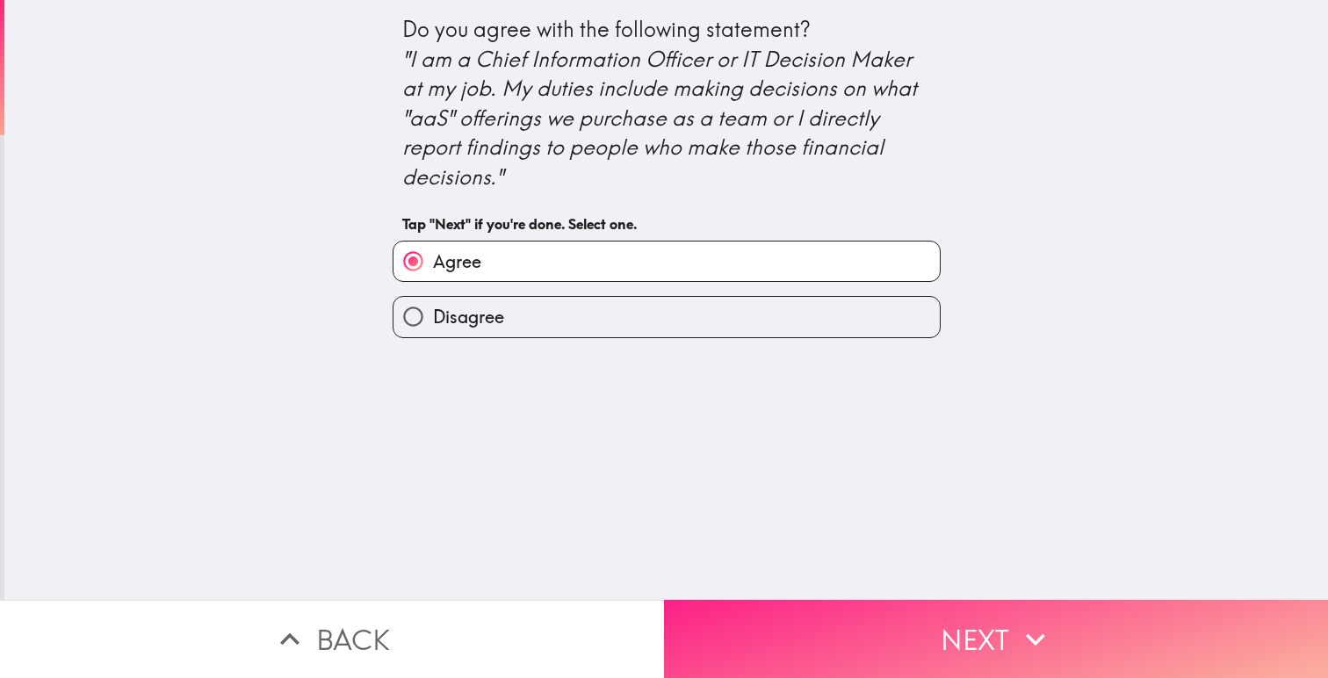
click at [988, 645] on button "Next" at bounding box center [996, 639] width 664 height 78
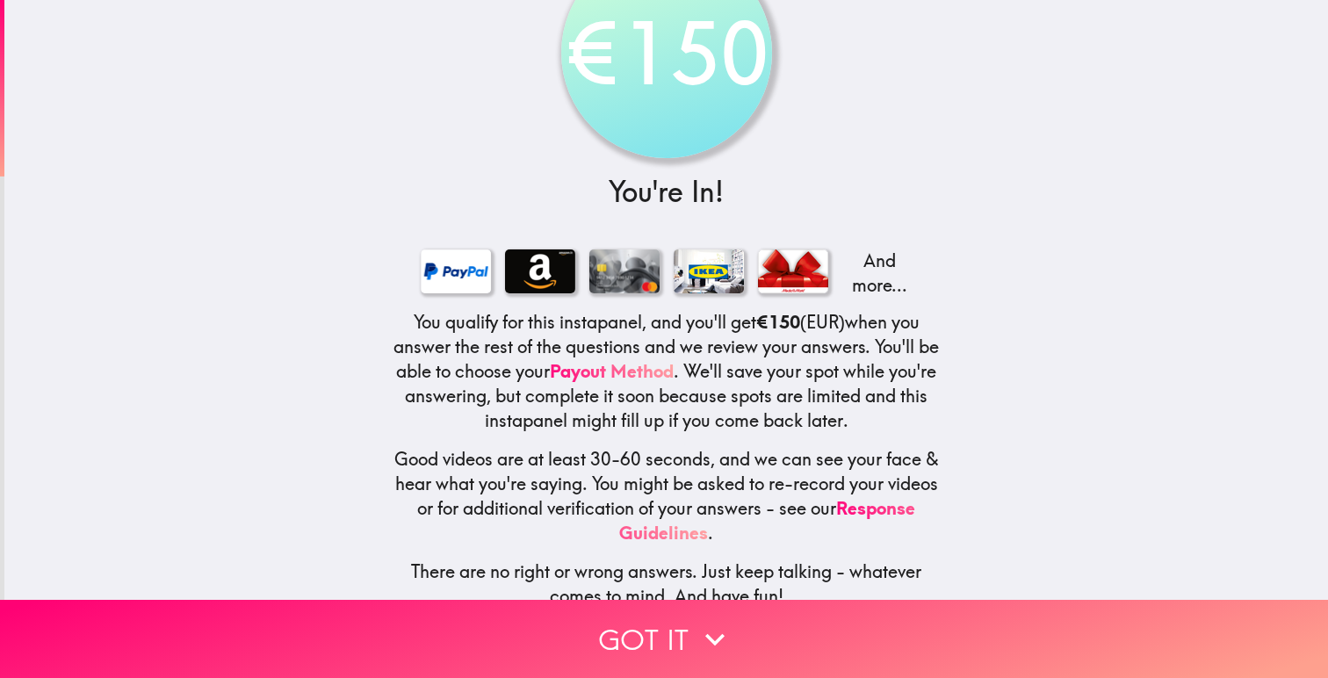
scroll to position [104, 0]
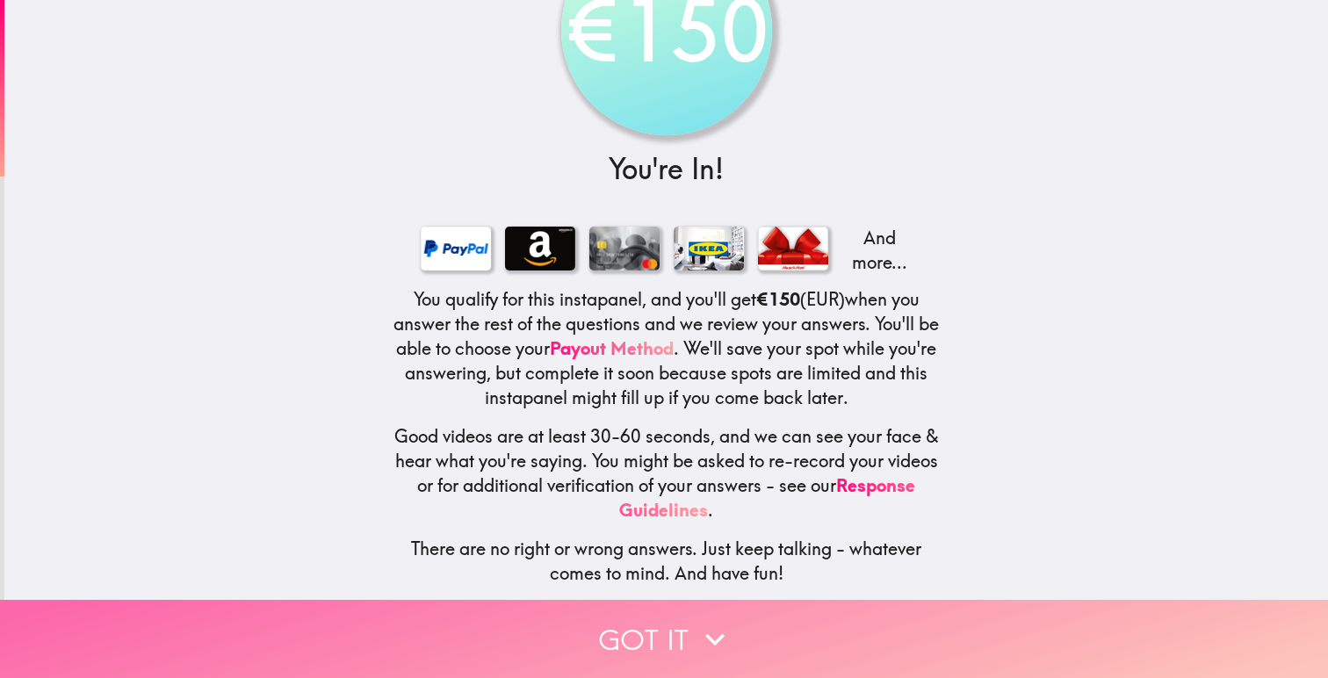
click at [706, 633] on icon "button" at bounding box center [715, 639] width 39 height 39
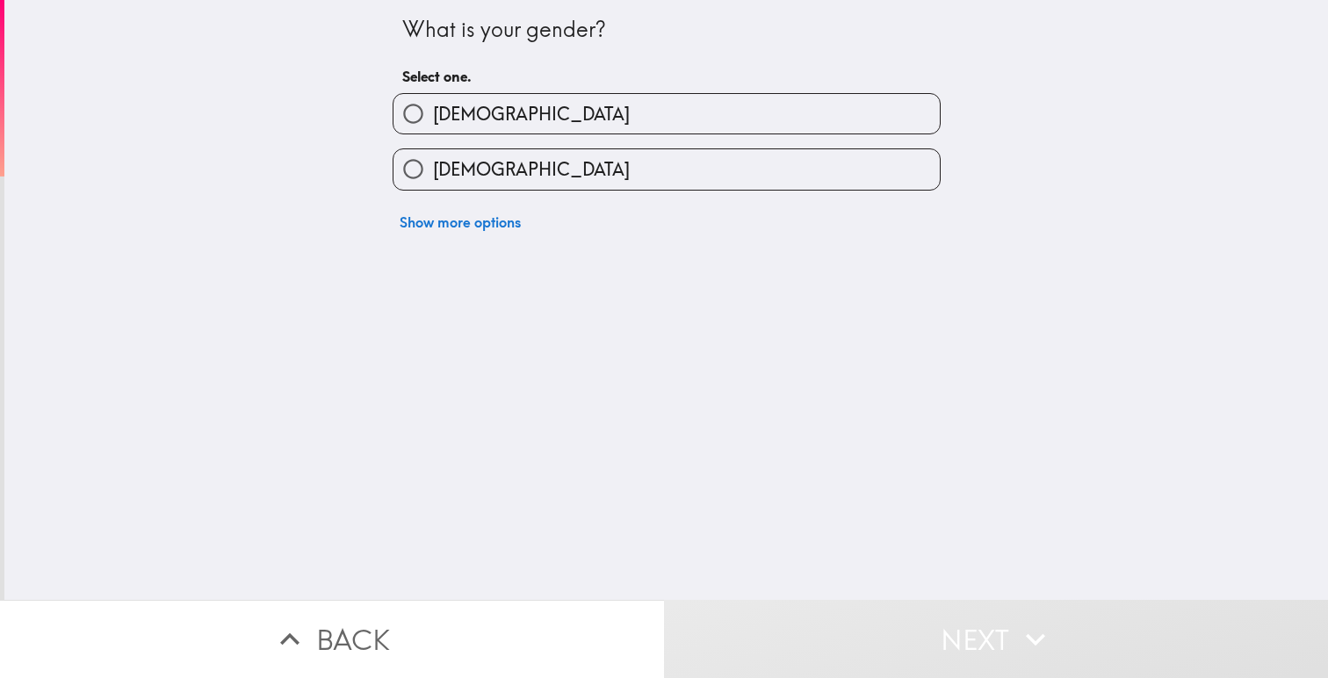
click at [461, 113] on span "[DEMOGRAPHIC_DATA]" at bounding box center [531, 114] width 197 height 25
click at [433, 113] on input "[DEMOGRAPHIC_DATA]" at bounding box center [414, 114] width 40 height 40
radio input "true"
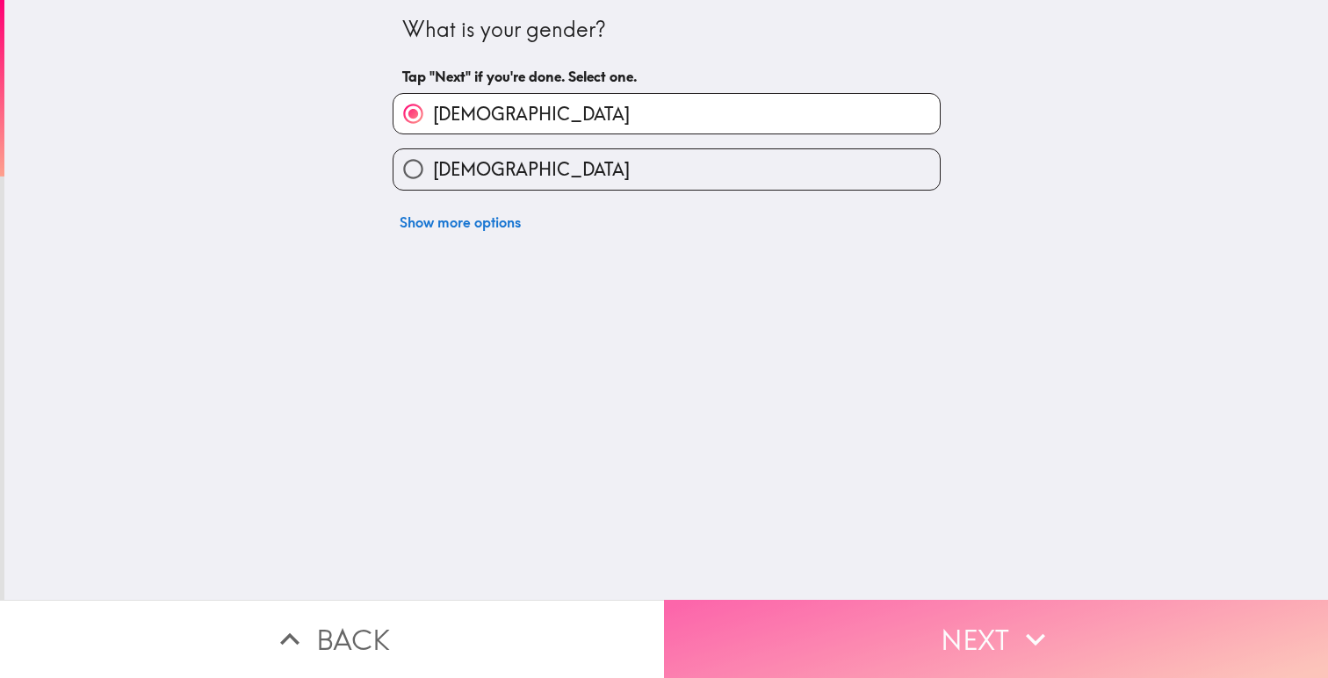
click at [930, 636] on button "Next" at bounding box center [996, 639] width 664 height 78
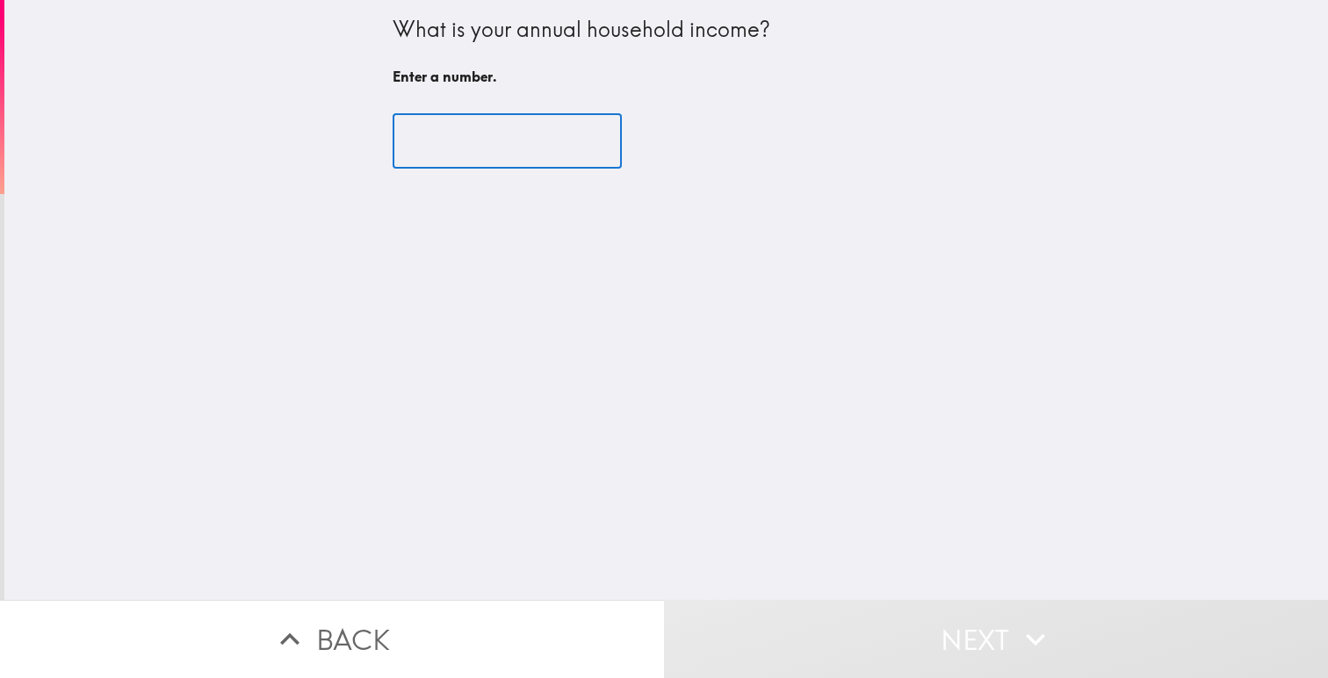
click at [481, 157] on input "number" at bounding box center [507, 141] width 229 height 54
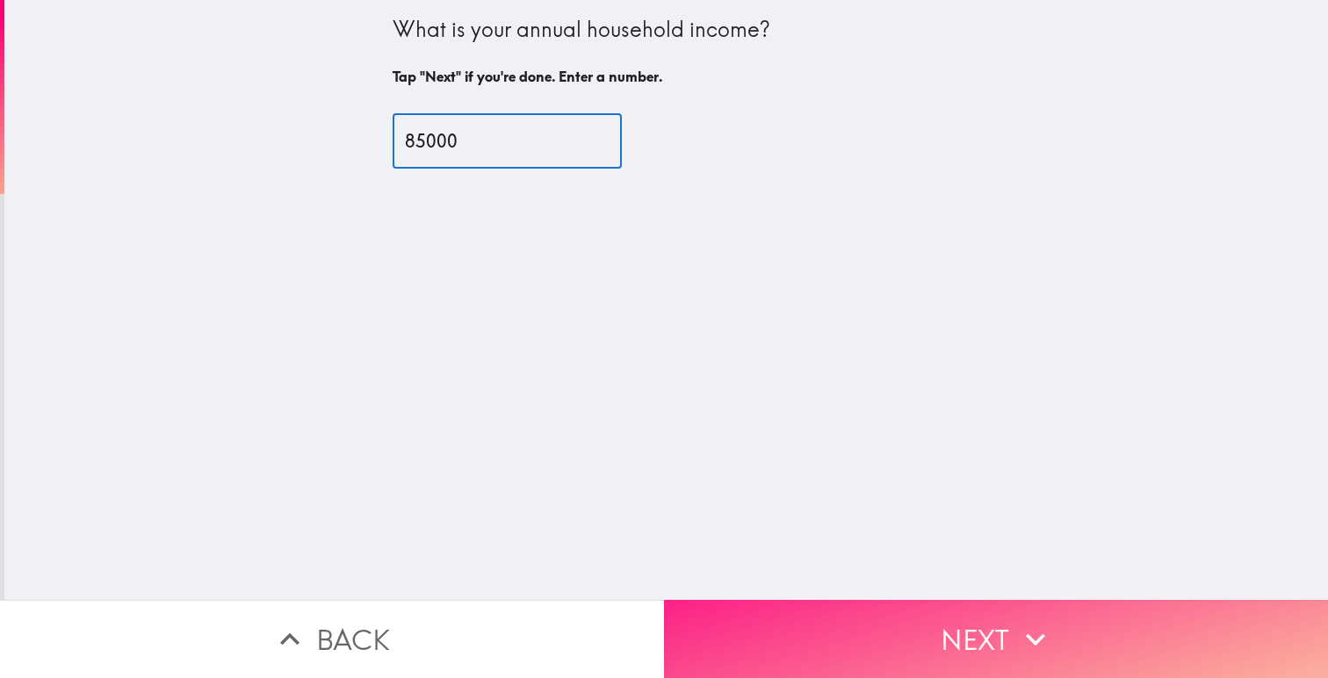
type input "85000"
click at [894, 633] on button "Next" at bounding box center [996, 639] width 664 height 78
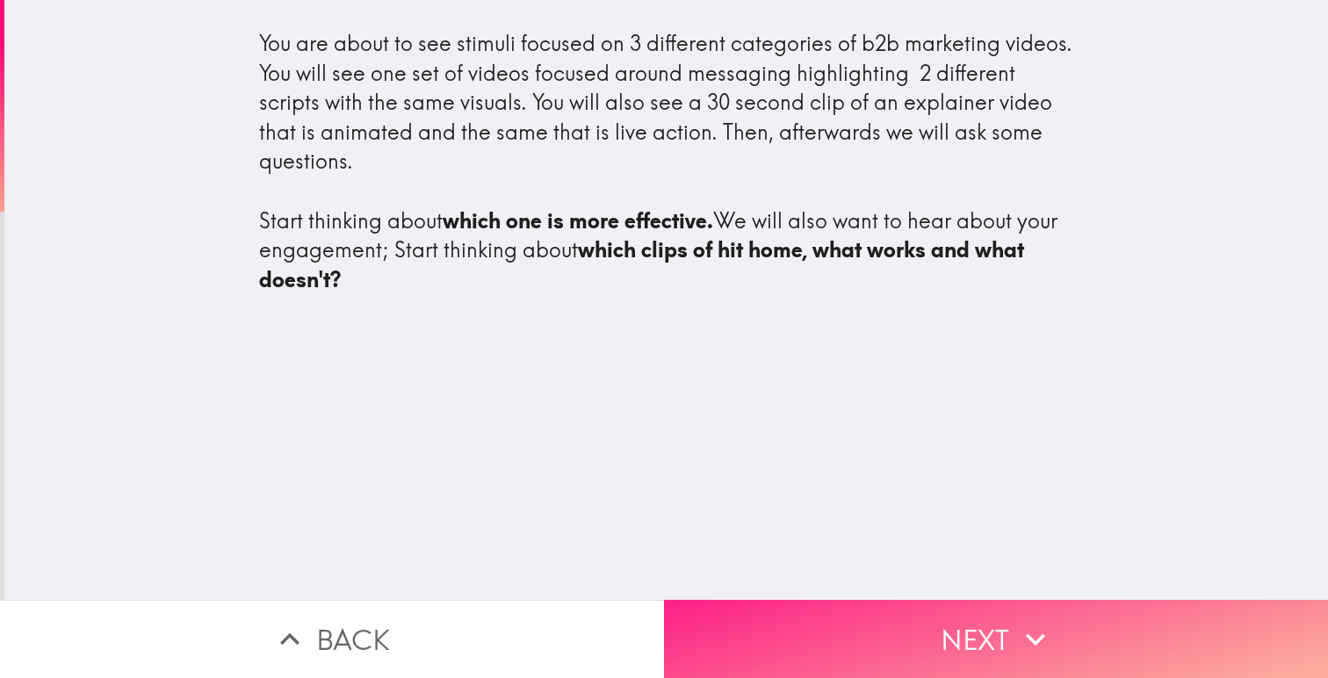
click at [949, 632] on button "Next" at bounding box center [996, 639] width 664 height 78
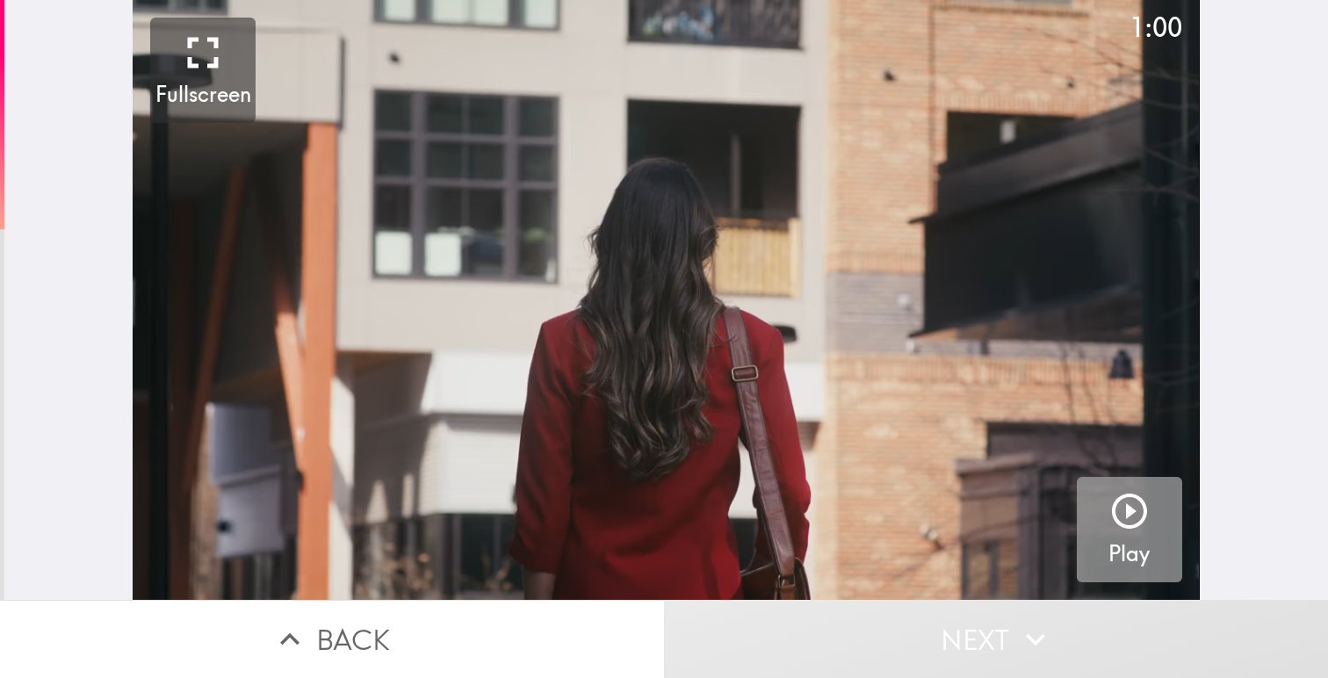
click at [1118, 508] on icon "button" at bounding box center [1130, 511] width 42 height 42
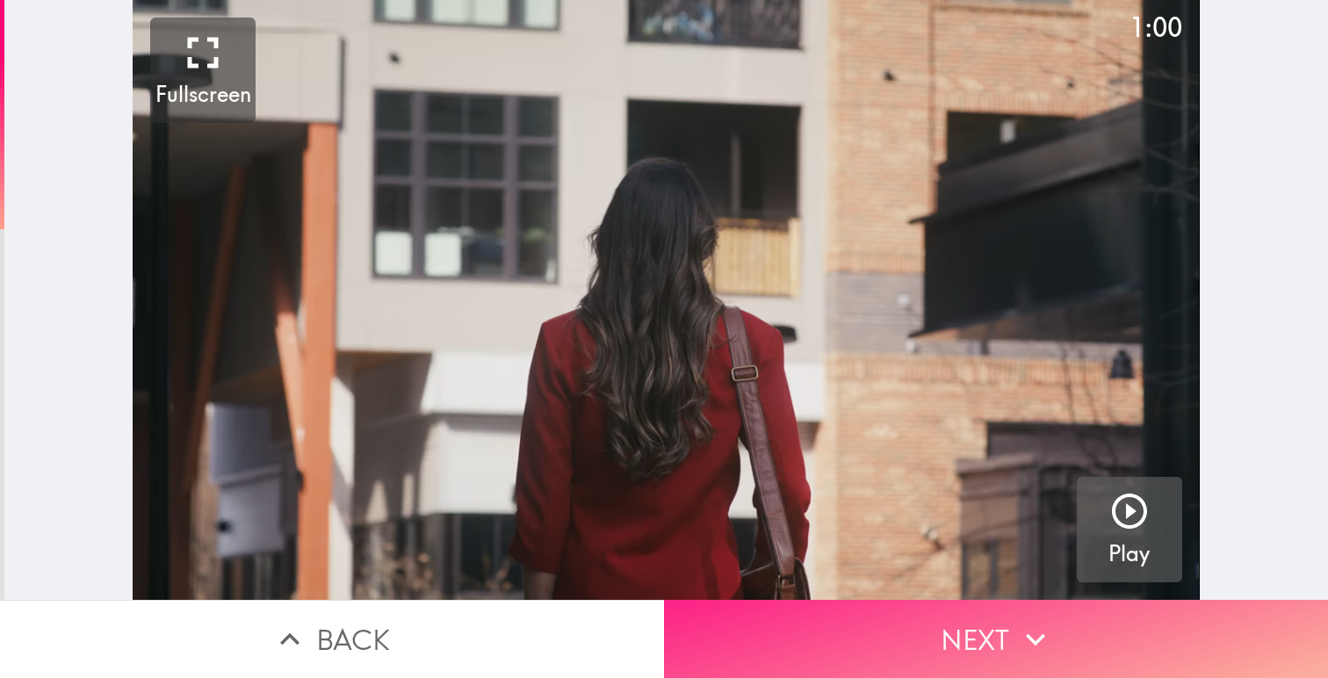
click at [954, 630] on button "Next" at bounding box center [996, 639] width 664 height 78
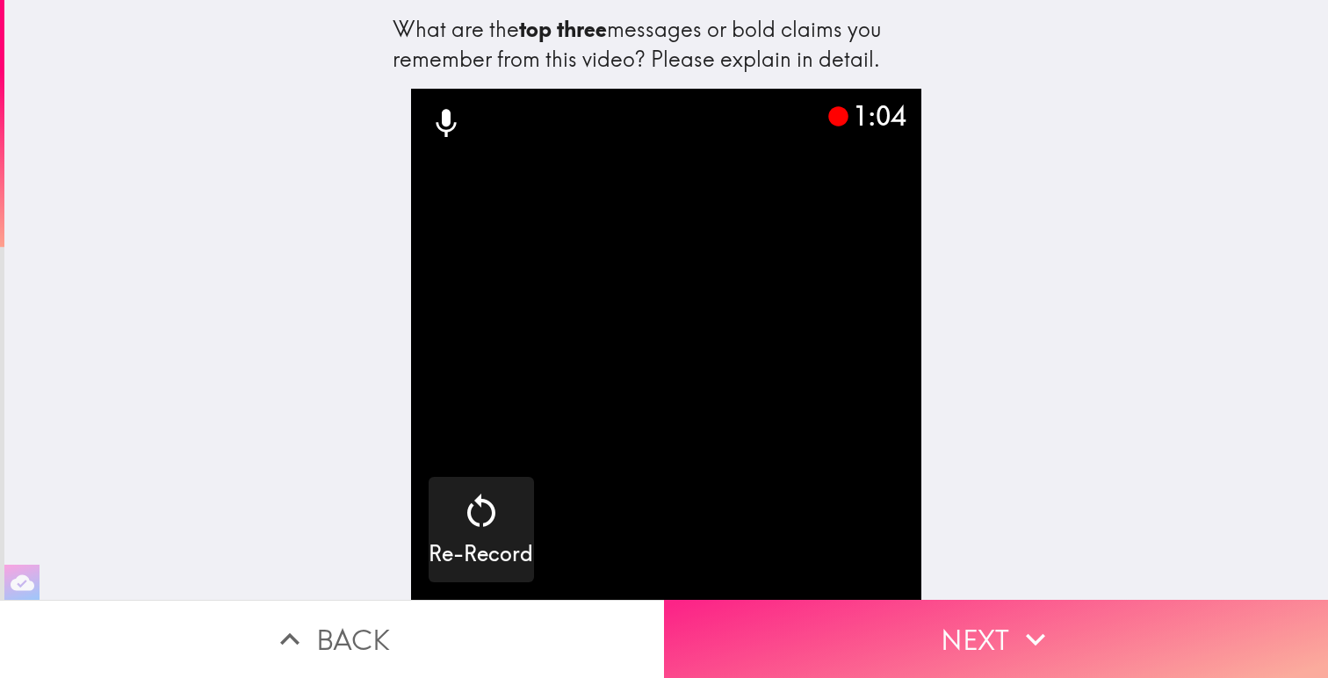
click at [906, 651] on button "Next" at bounding box center [996, 639] width 664 height 78
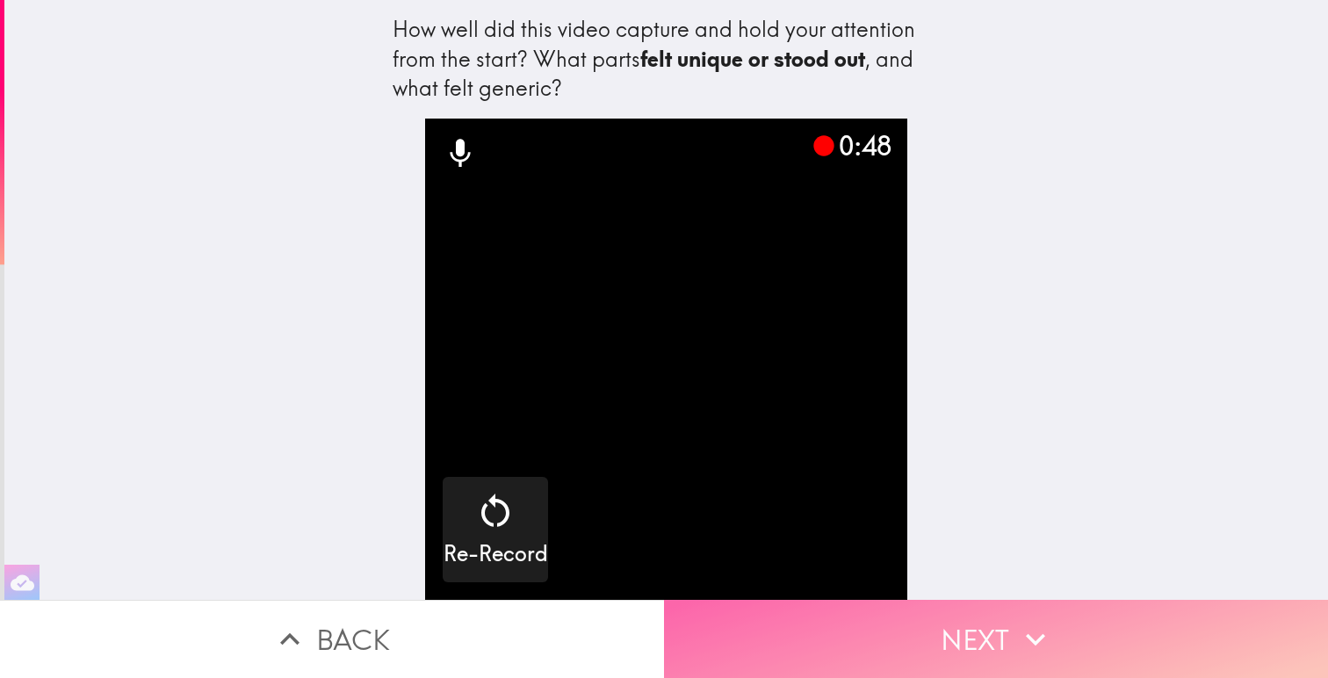
click at [905, 650] on button "Next" at bounding box center [996, 639] width 664 height 78
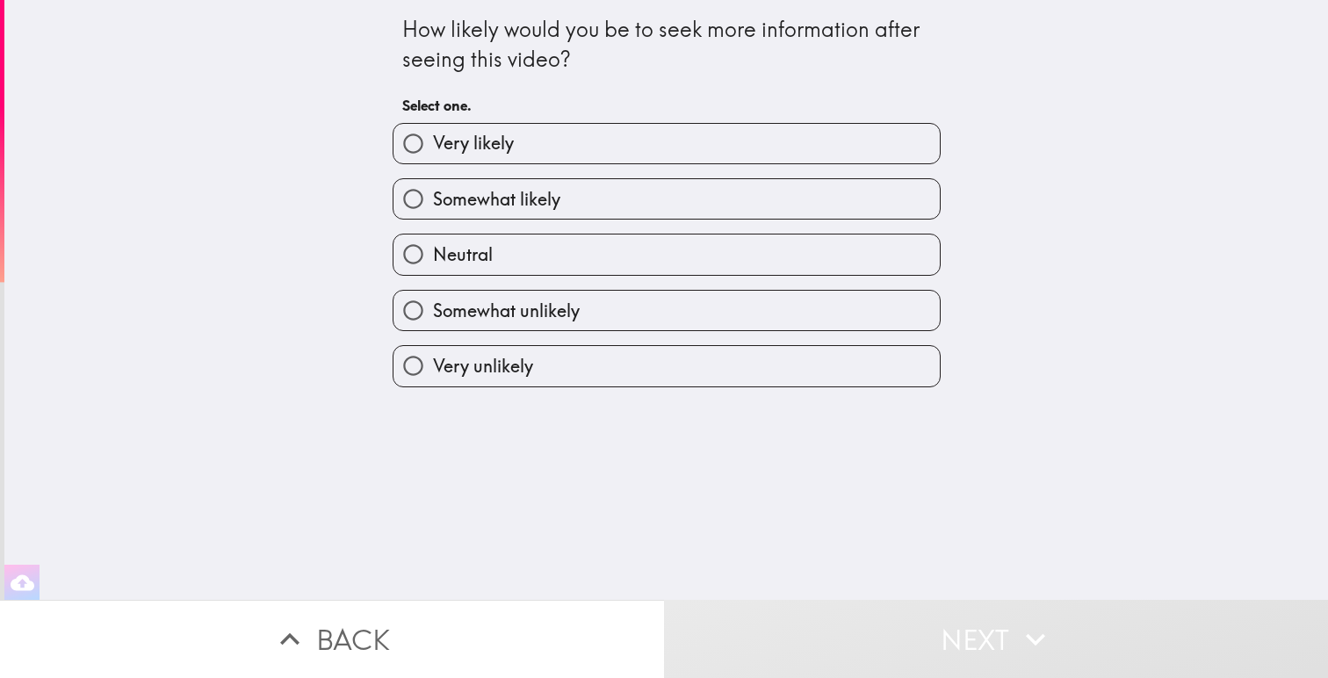
click at [420, 141] on input "Very likely" at bounding box center [414, 144] width 40 height 40
radio input "true"
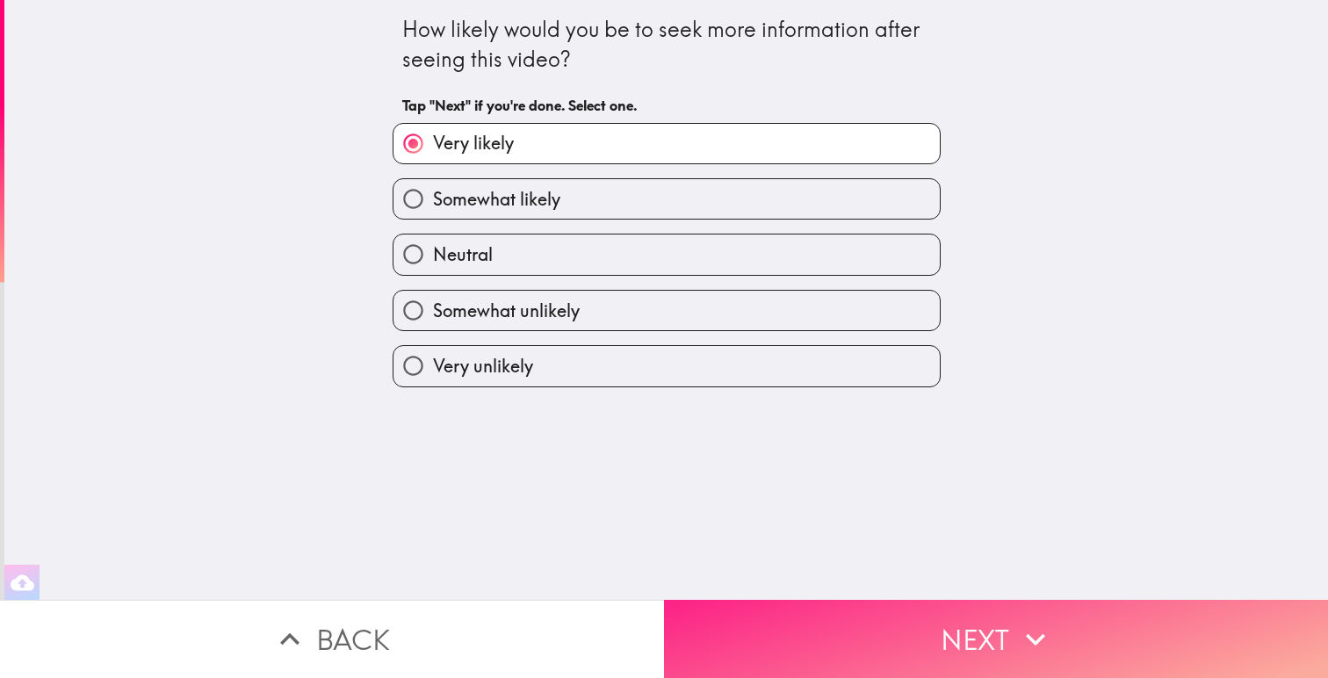
click at [875, 622] on button "Next" at bounding box center [996, 639] width 664 height 78
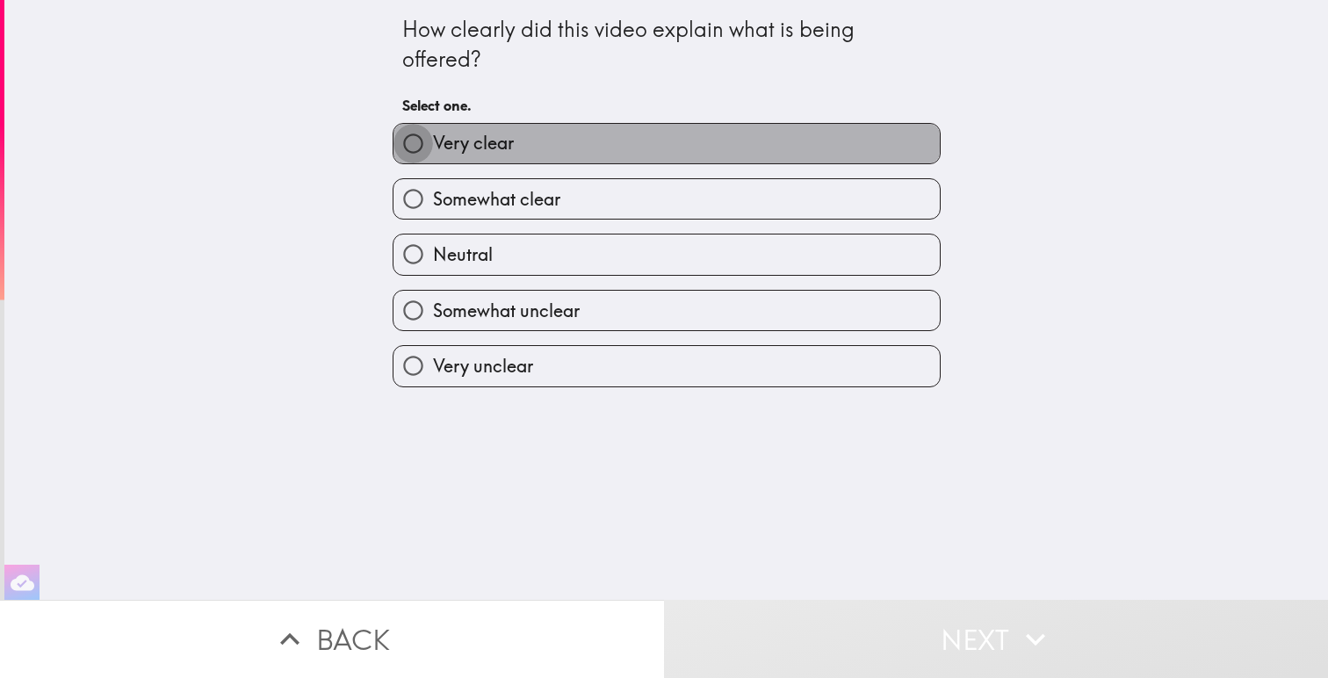
click at [411, 145] on input "Very clear" at bounding box center [414, 144] width 40 height 40
radio input "true"
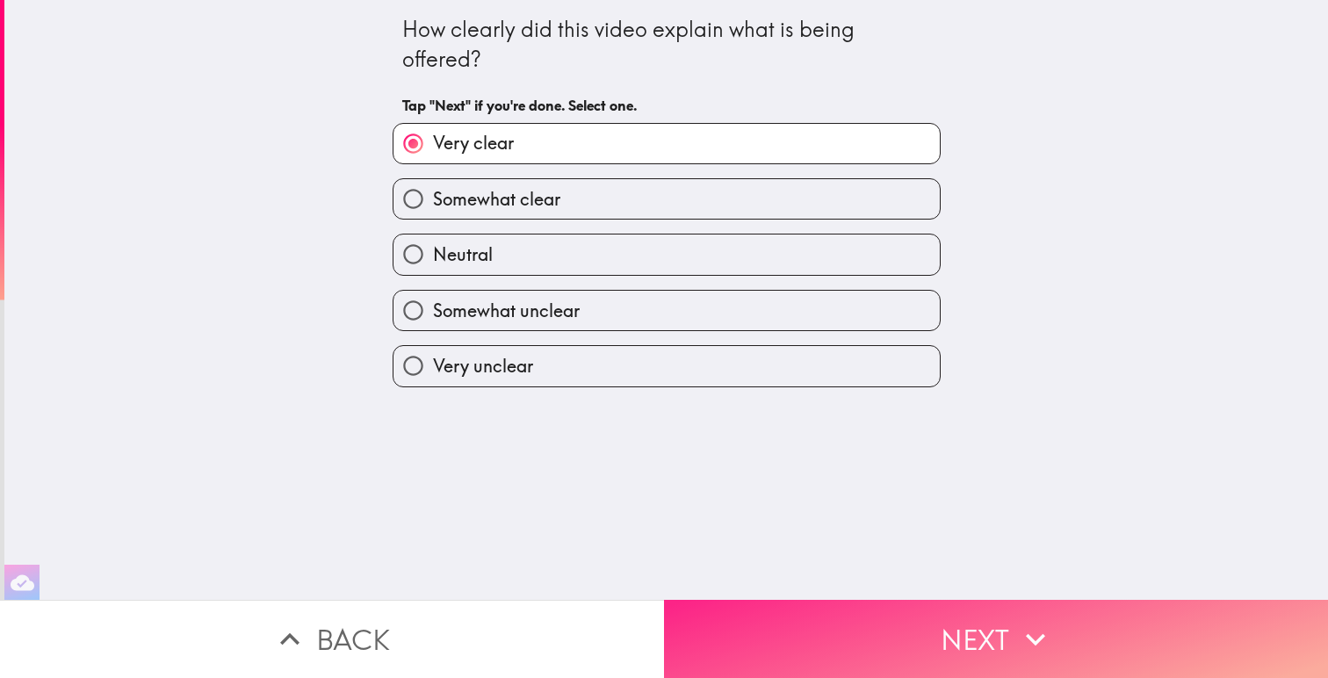
click at [823, 627] on button "Next" at bounding box center [996, 639] width 664 height 78
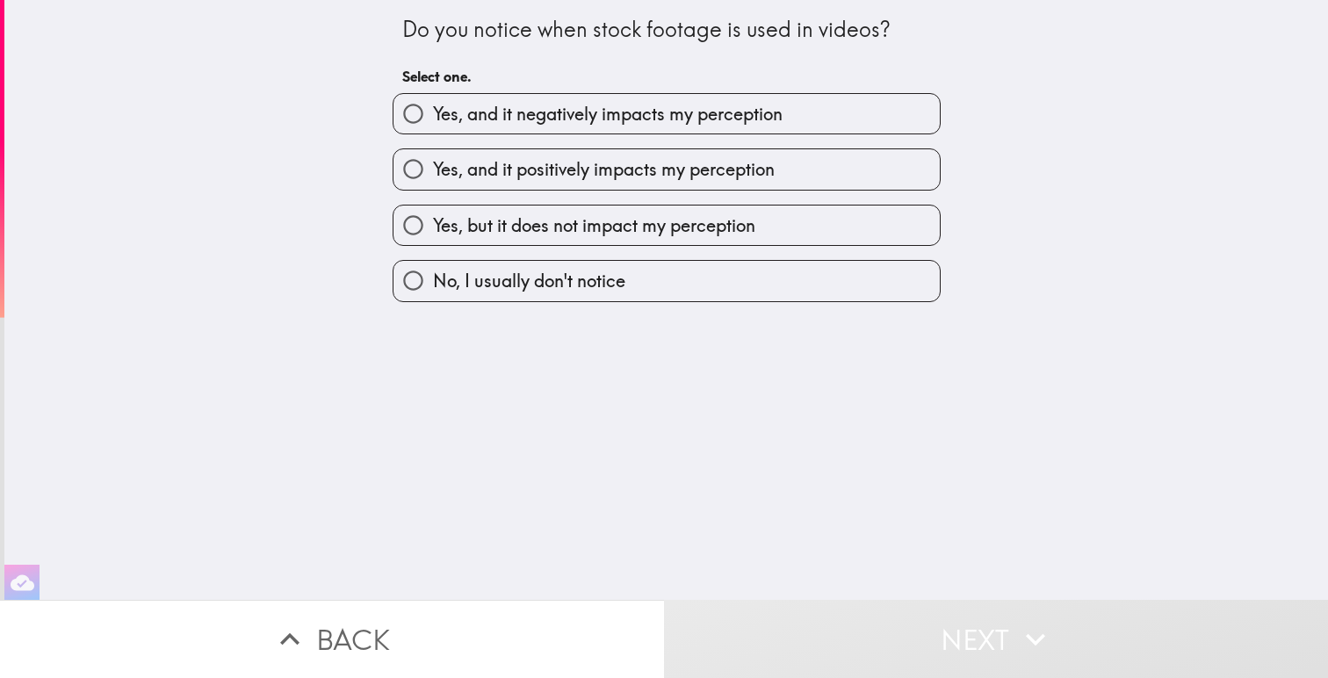
click at [608, 289] on span "No, I usually don't notice" at bounding box center [529, 281] width 192 height 25
click at [433, 289] on input "No, I usually don't notice" at bounding box center [414, 281] width 40 height 40
radio input "true"
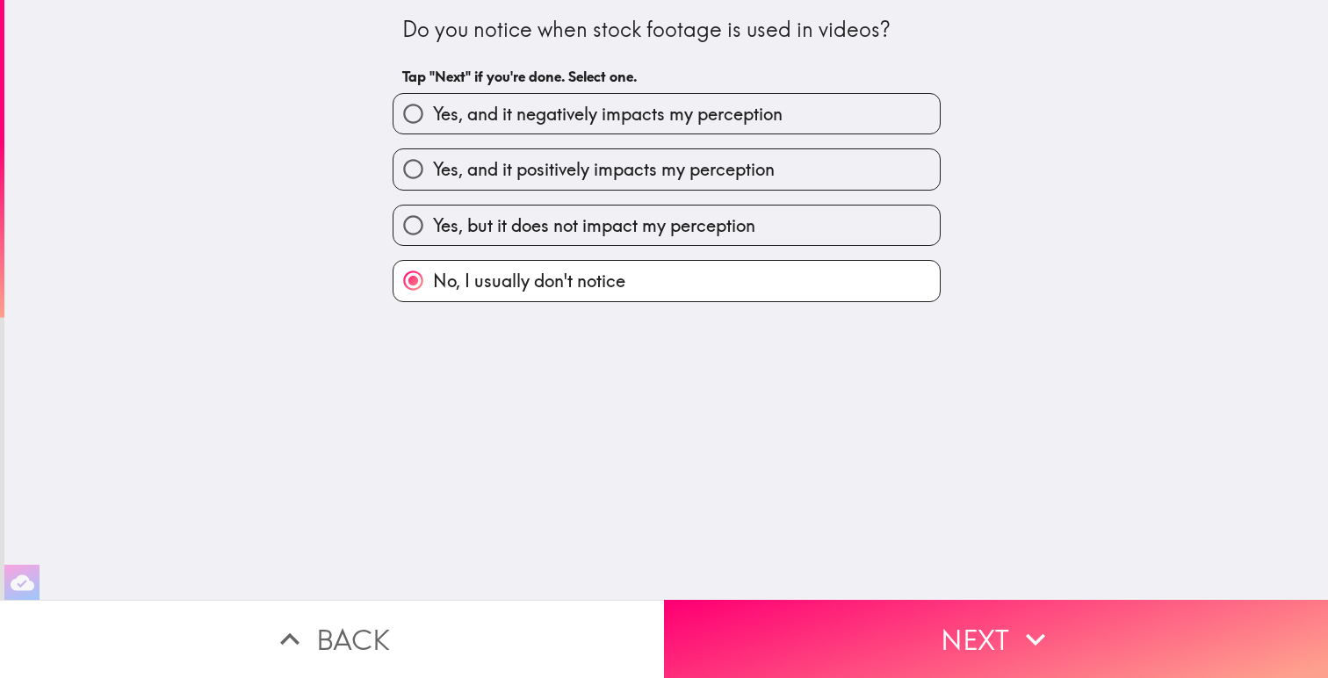
click at [698, 220] on span "Yes, but it does not impact my perception" at bounding box center [594, 225] width 322 height 25
click at [433, 220] on input "Yes, but it does not impact my perception" at bounding box center [414, 226] width 40 height 40
radio input "true"
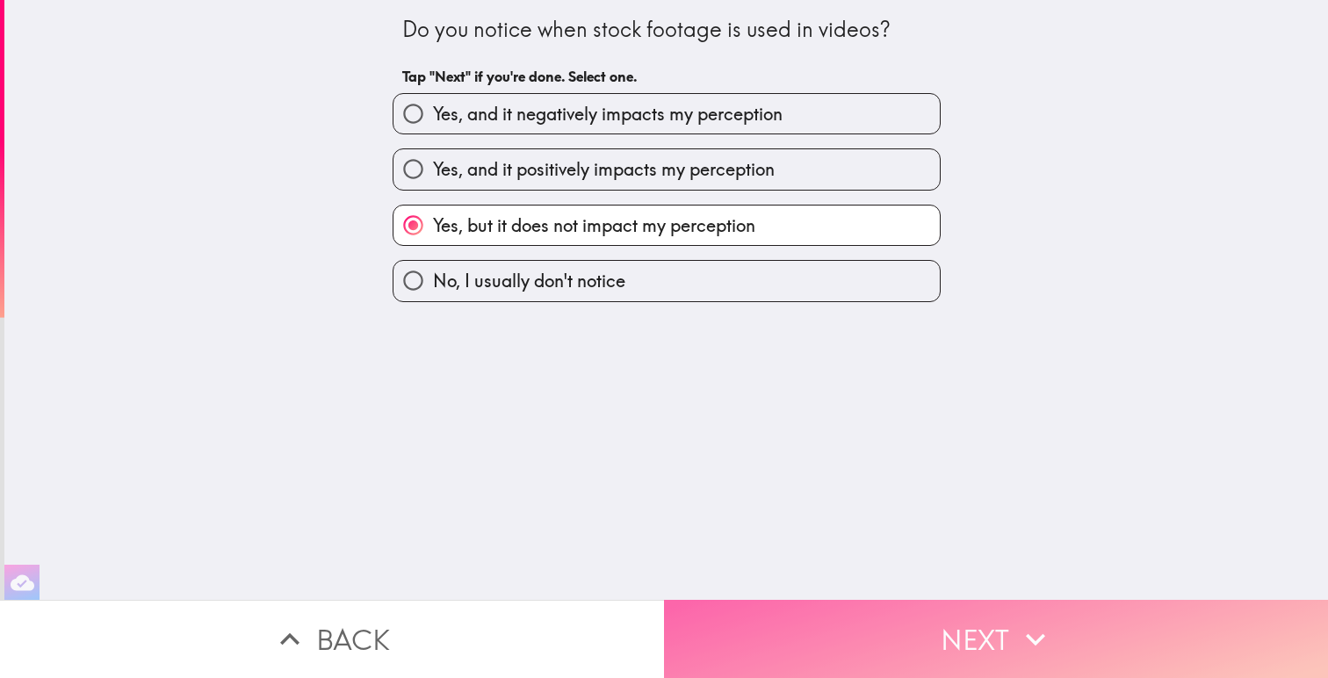
click at [870, 629] on button "Next" at bounding box center [996, 639] width 664 height 78
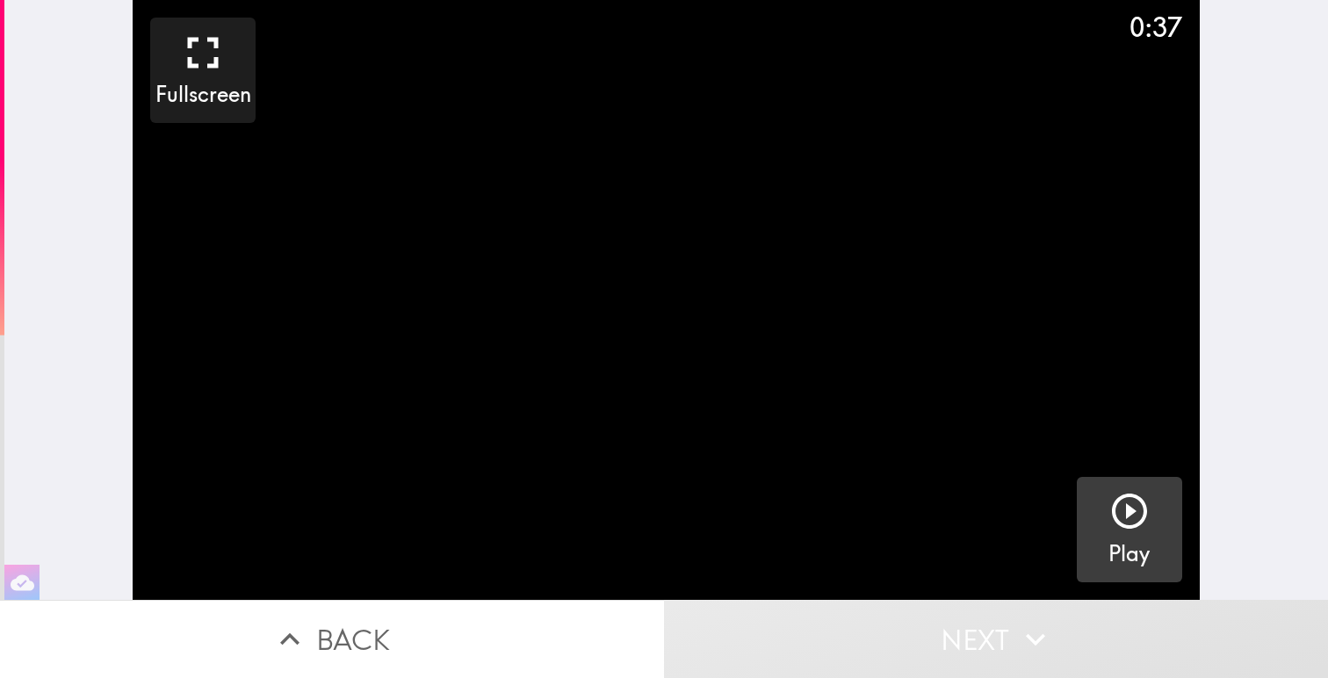
click at [1116, 510] on icon "button" at bounding box center [1130, 511] width 42 height 42
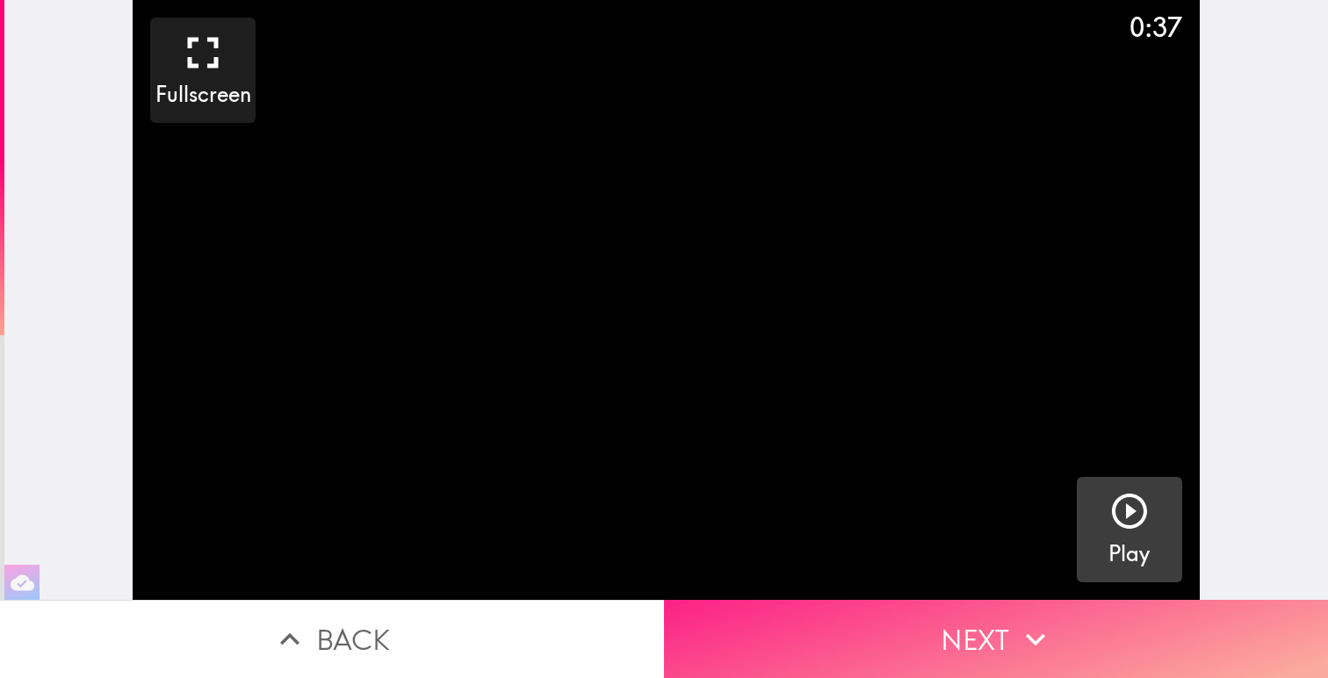
click at [878, 643] on button "Next" at bounding box center [996, 639] width 664 height 78
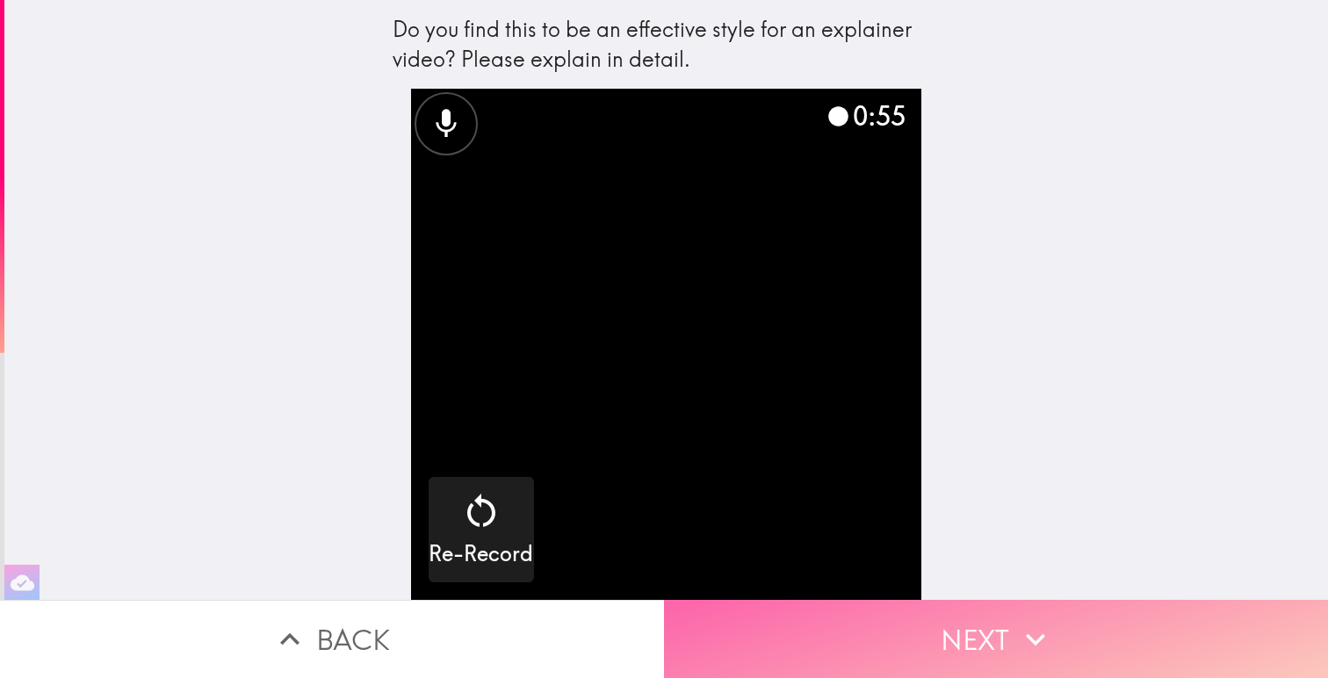
click at [878, 643] on button "Next" at bounding box center [996, 639] width 664 height 78
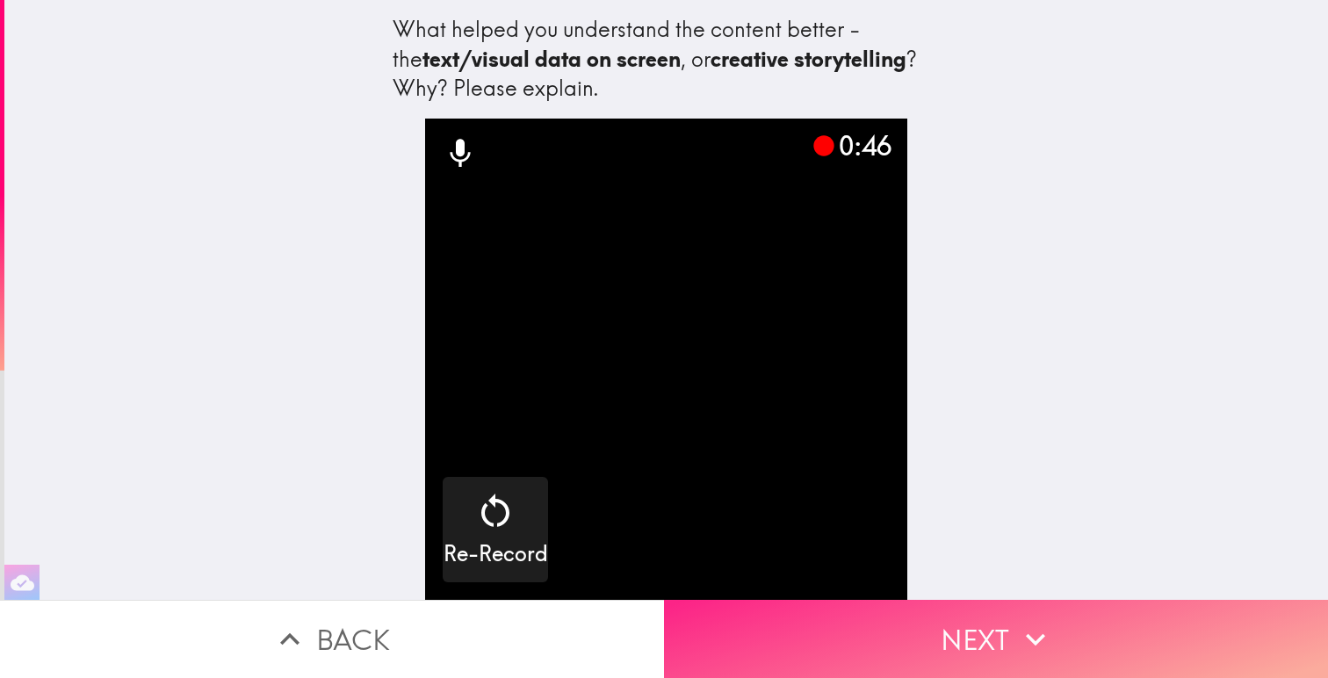
click at [878, 643] on button "Next" at bounding box center [996, 639] width 664 height 78
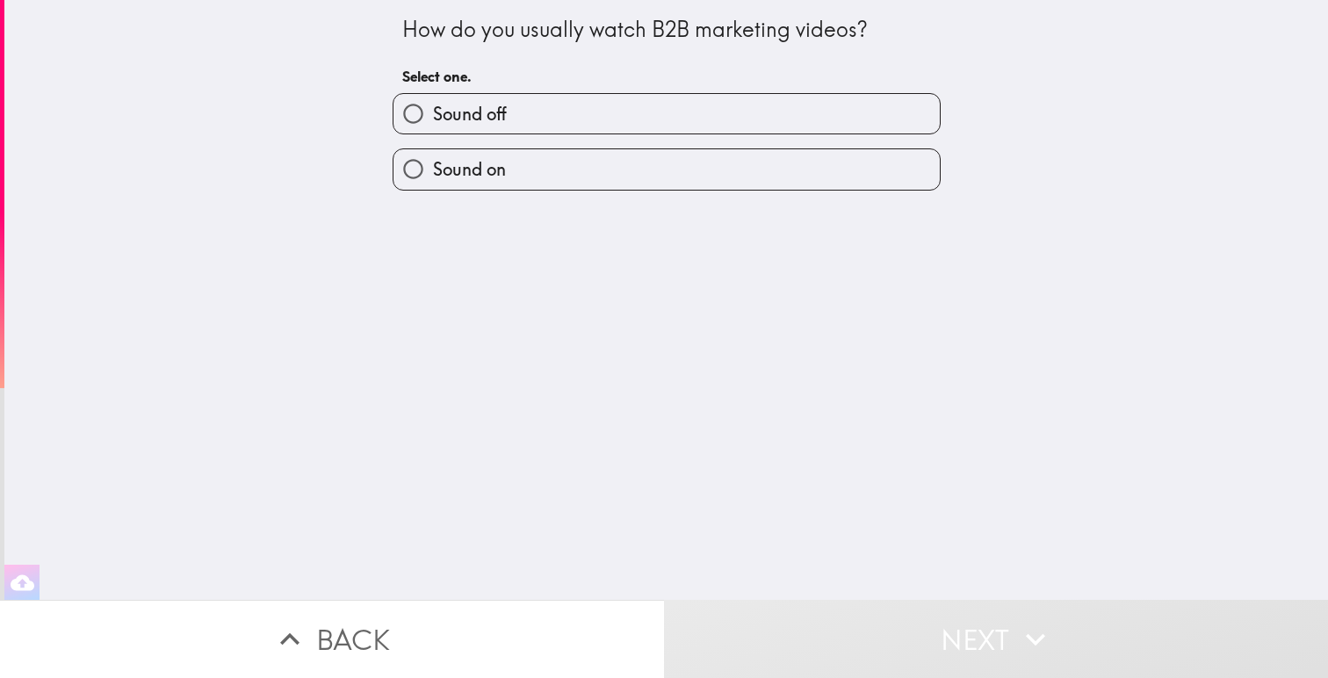
click at [500, 169] on span "Sound on" at bounding box center [469, 169] width 73 height 25
click at [433, 169] on input "Sound on" at bounding box center [414, 169] width 40 height 40
radio input "true"
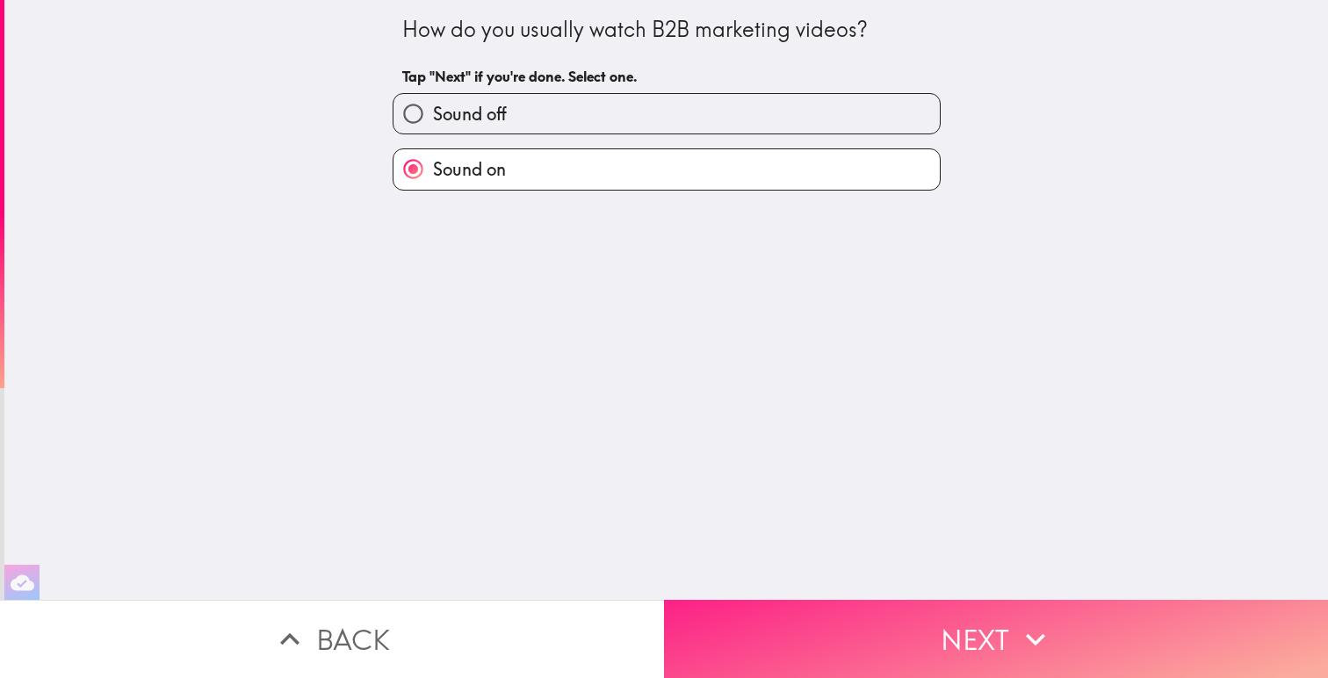
click at [924, 628] on button "Next" at bounding box center [996, 639] width 664 height 78
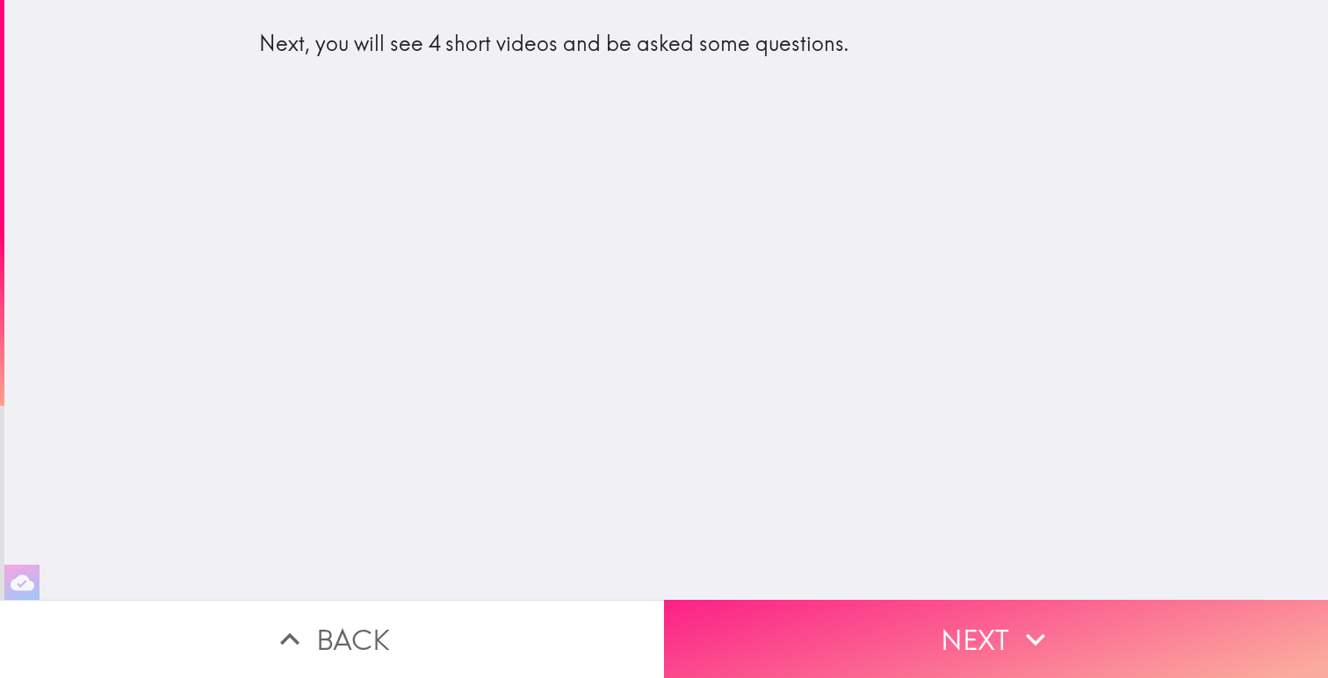
click at [879, 634] on button "Next" at bounding box center [996, 639] width 664 height 78
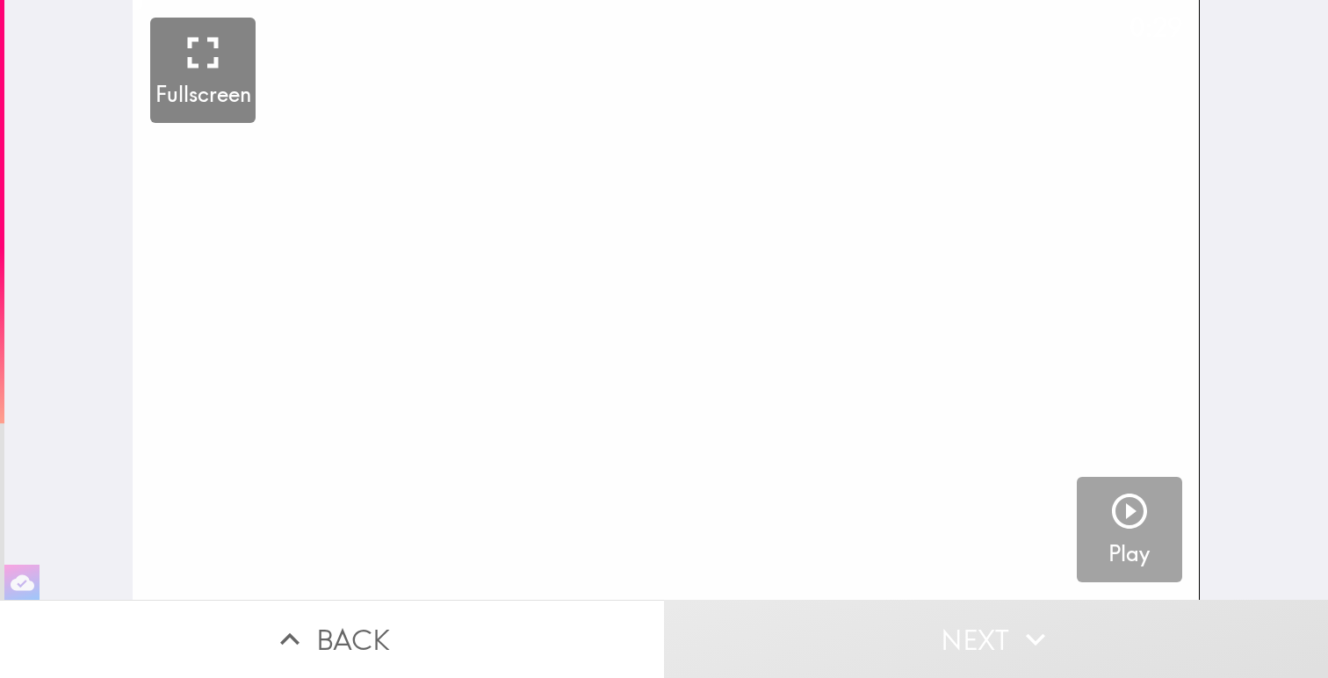
click at [1140, 522] on icon "button" at bounding box center [1129, 511] width 35 height 35
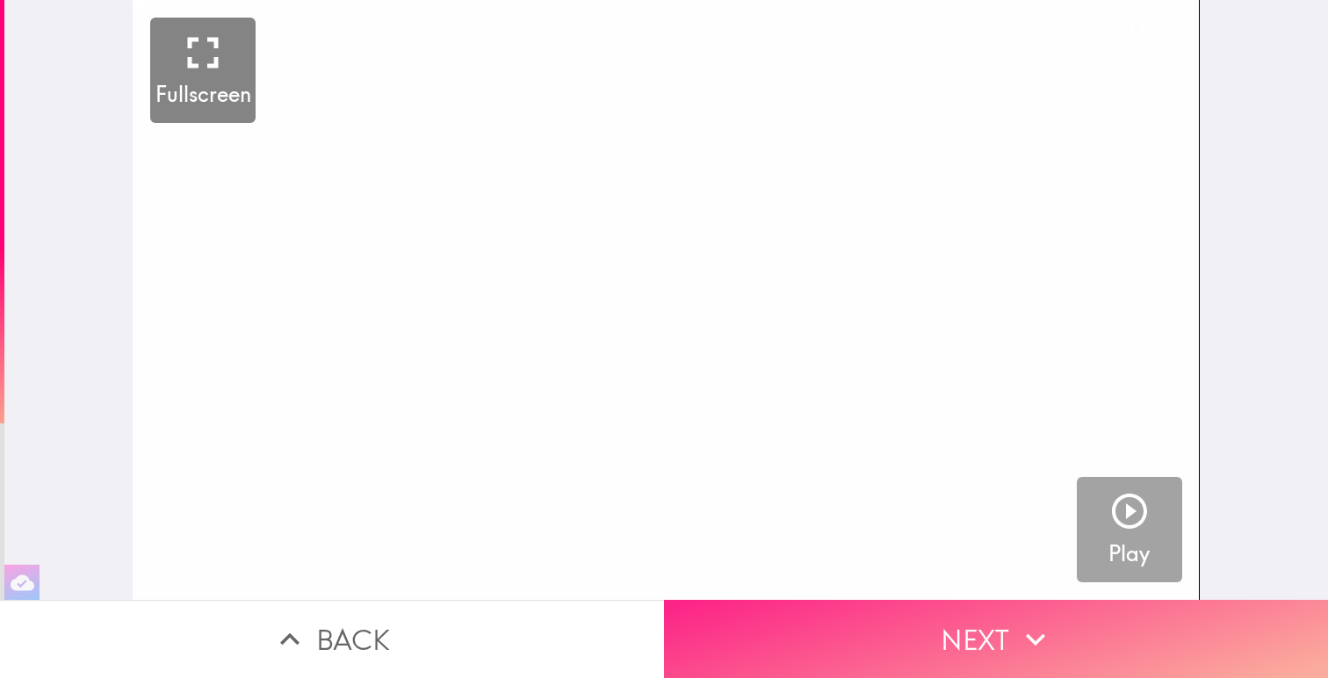
click at [927, 641] on button "Next" at bounding box center [996, 639] width 664 height 78
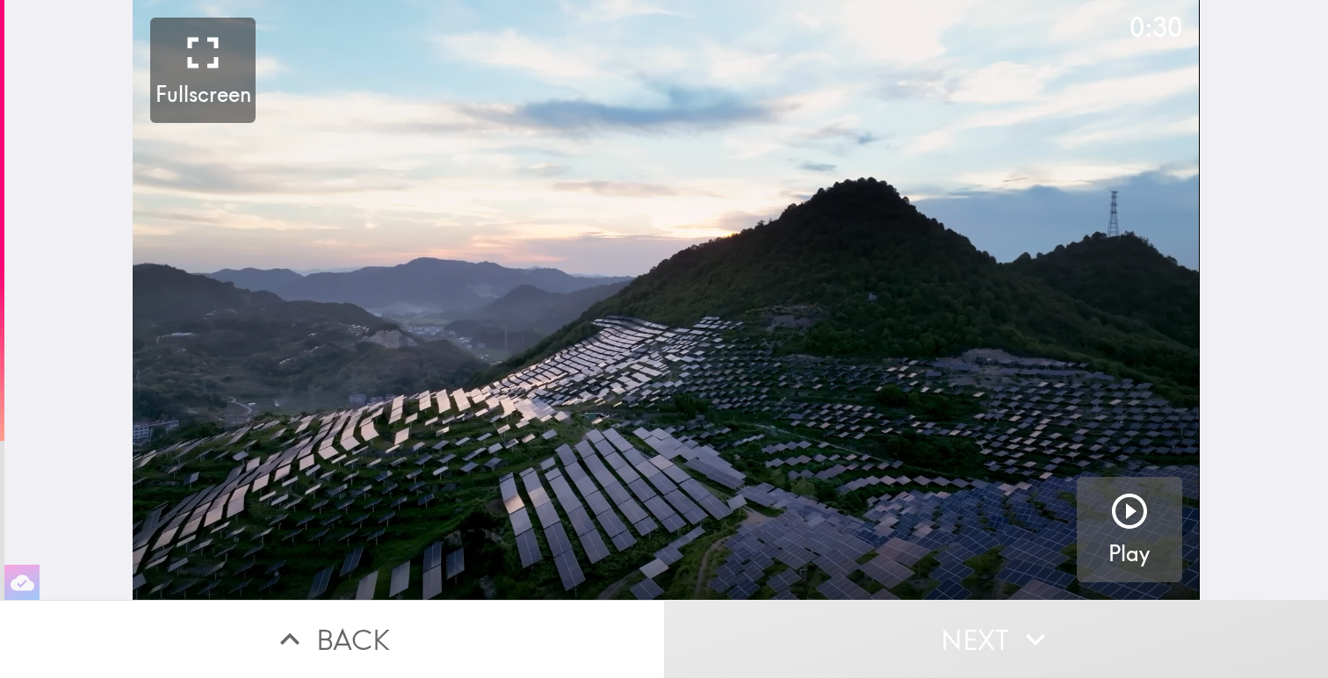
click at [1107, 502] on button "Play" at bounding box center [1129, 529] width 105 height 105
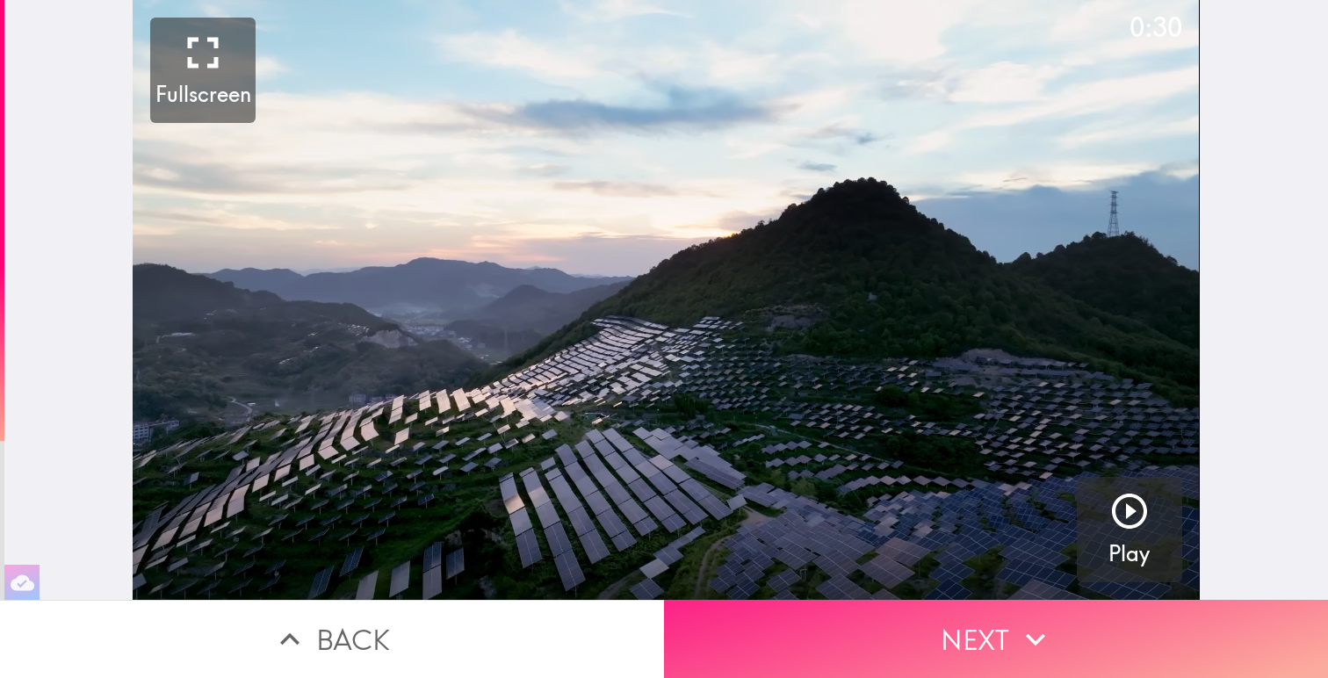
click at [980, 616] on button "Next" at bounding box center [996, 639] width 664 height 78
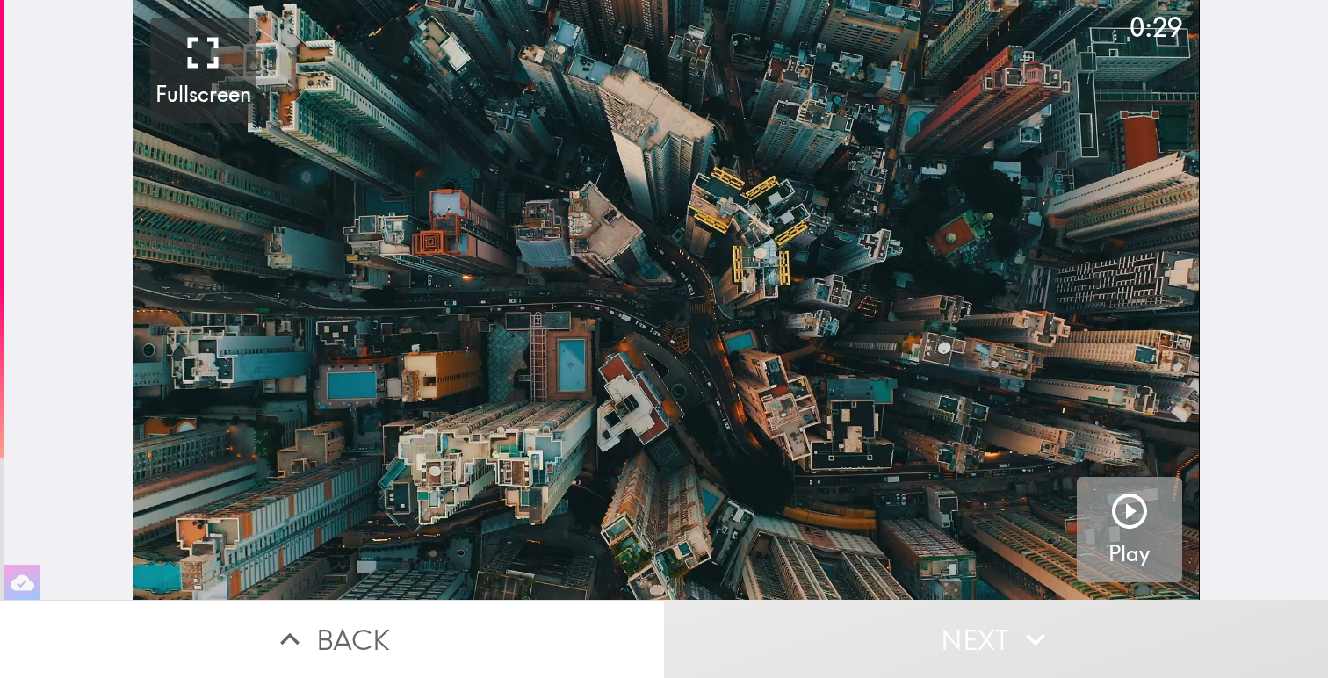
click at [1119, 517] on icon "button" at bounding box center [1130, 511] width 42 height 42
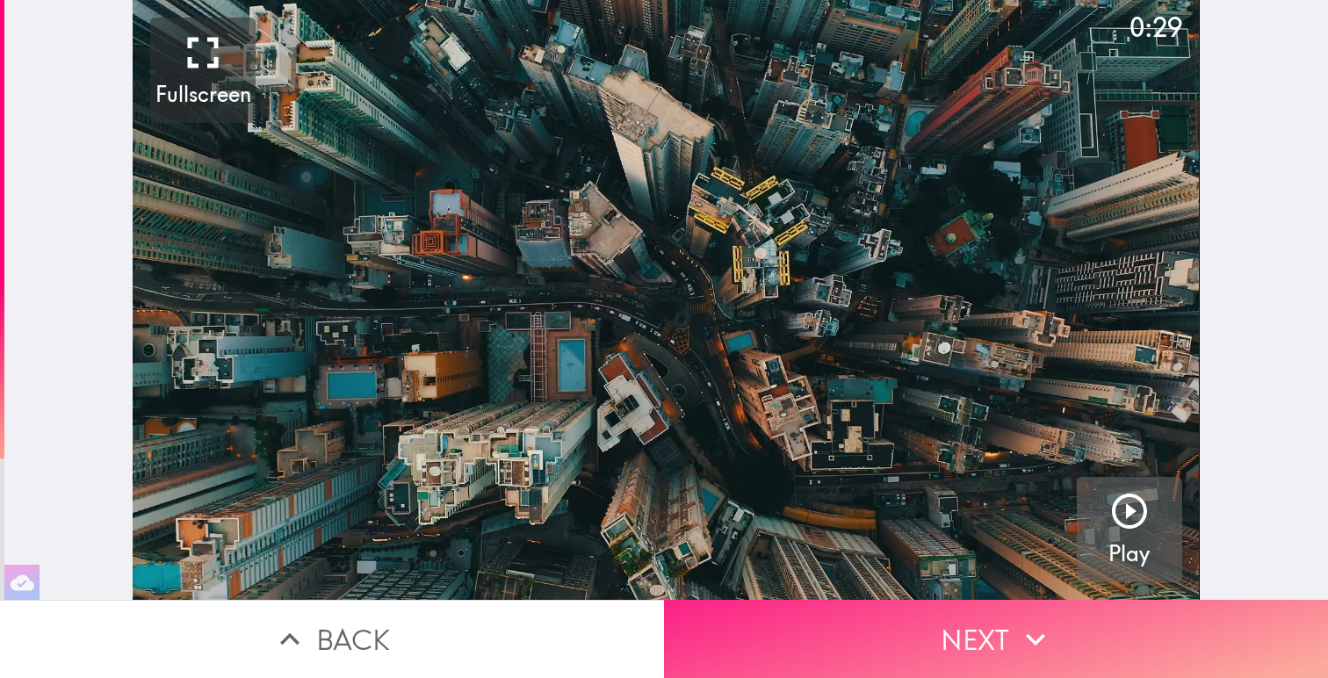
click at [1011, 612] on button "Next" at bounding box center [996, 639] width 664 height 78
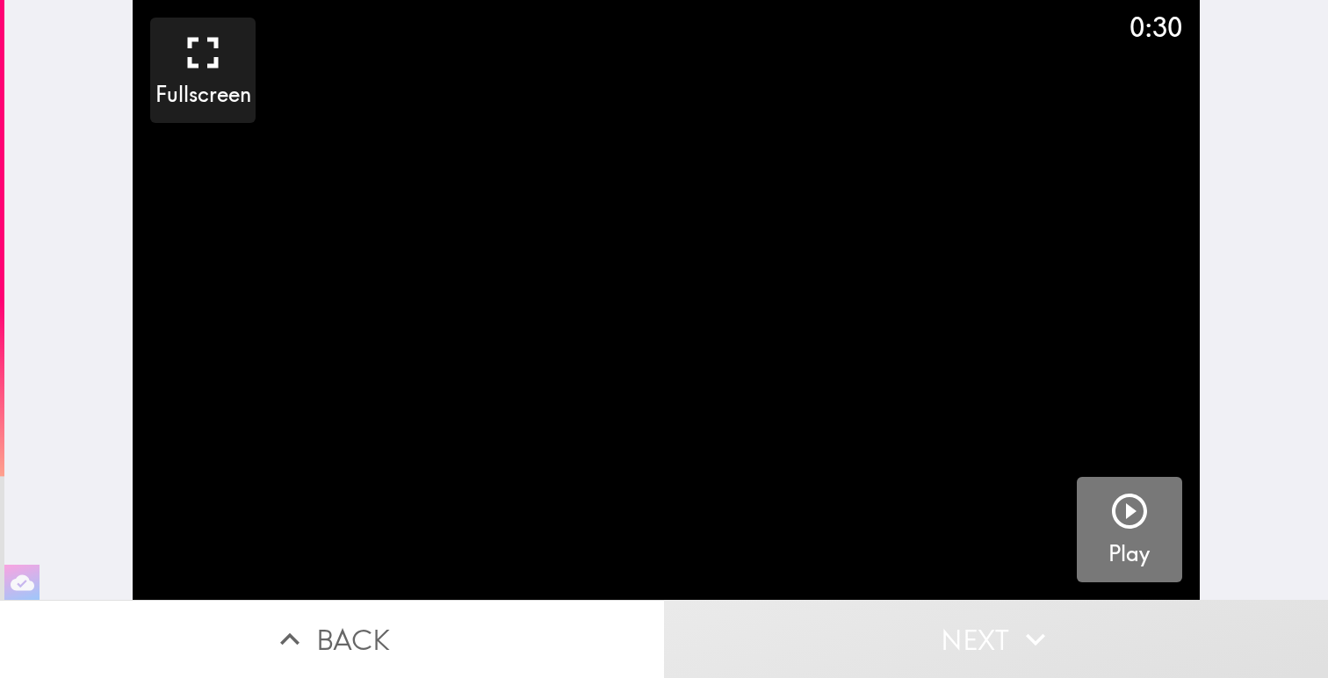
click at [1137, 542] on h5 "Play" at bounding box center [1129, 554] width 41 height 30
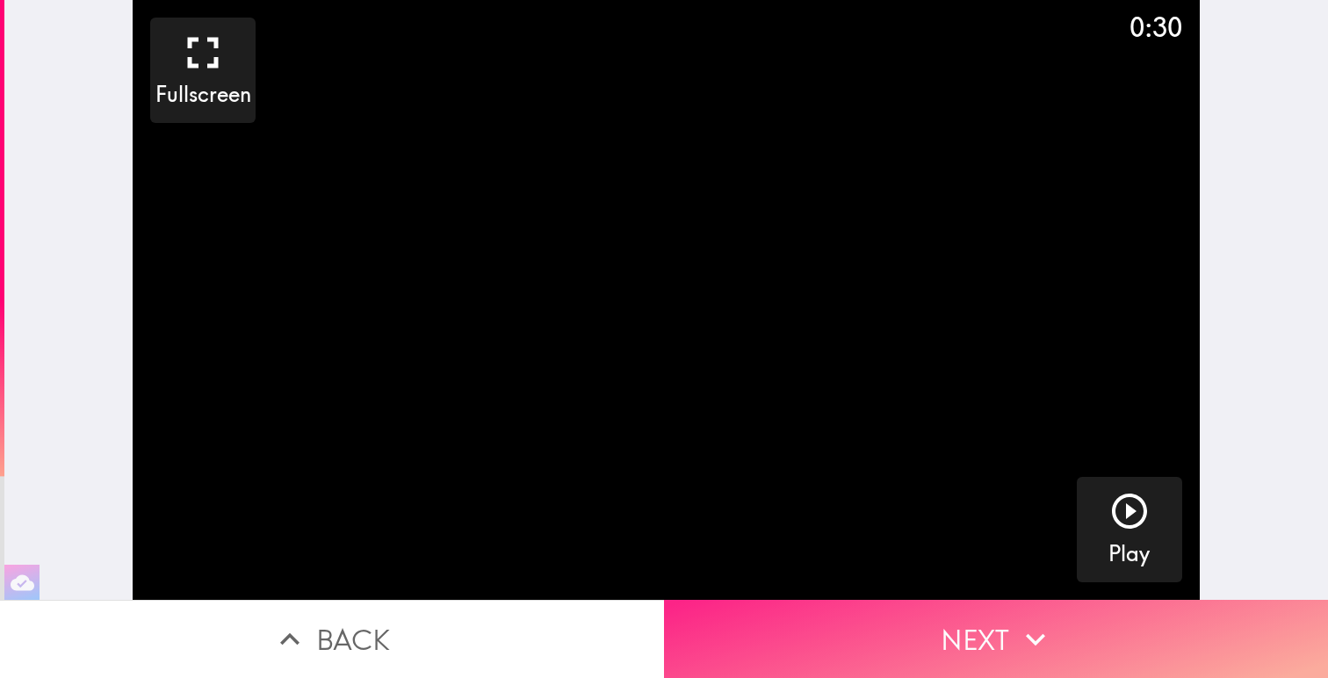
click at [932, 624] on button "Next" at bounding box center [996, 639] width 664 height 78
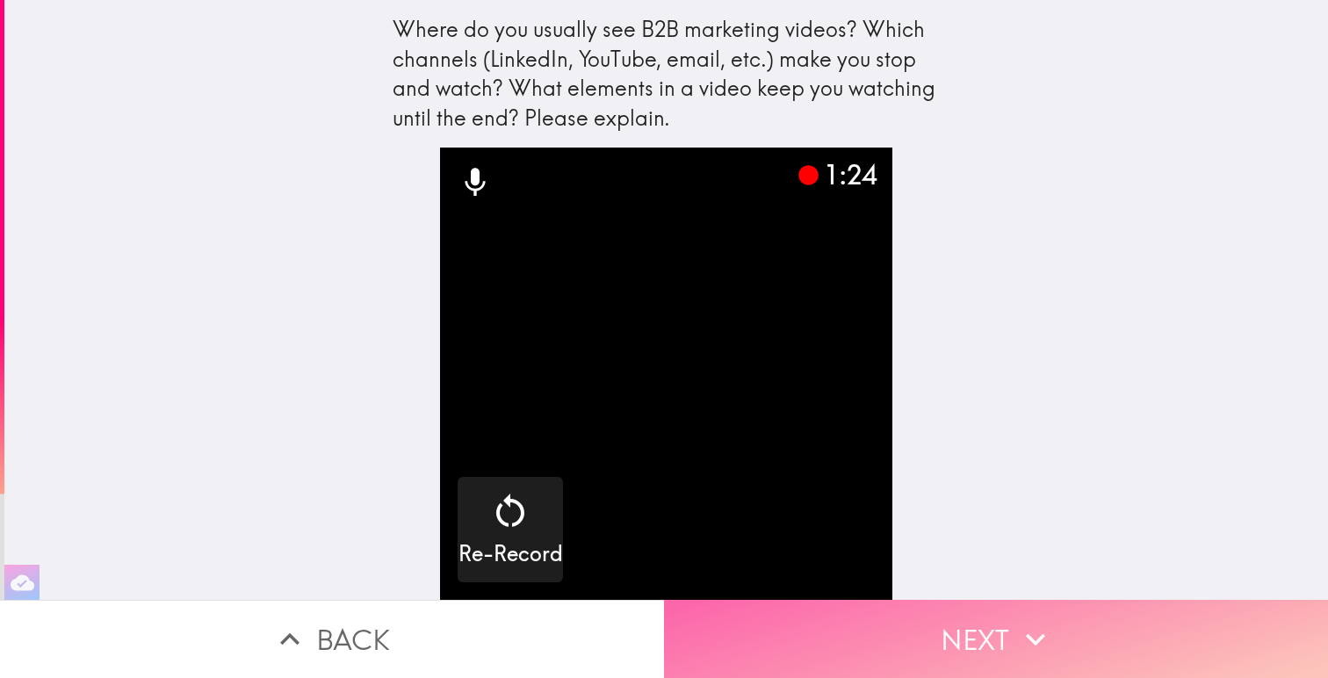
click at [932, 624] on button "Next" at bounding box center [996, 639] width 664 height 78
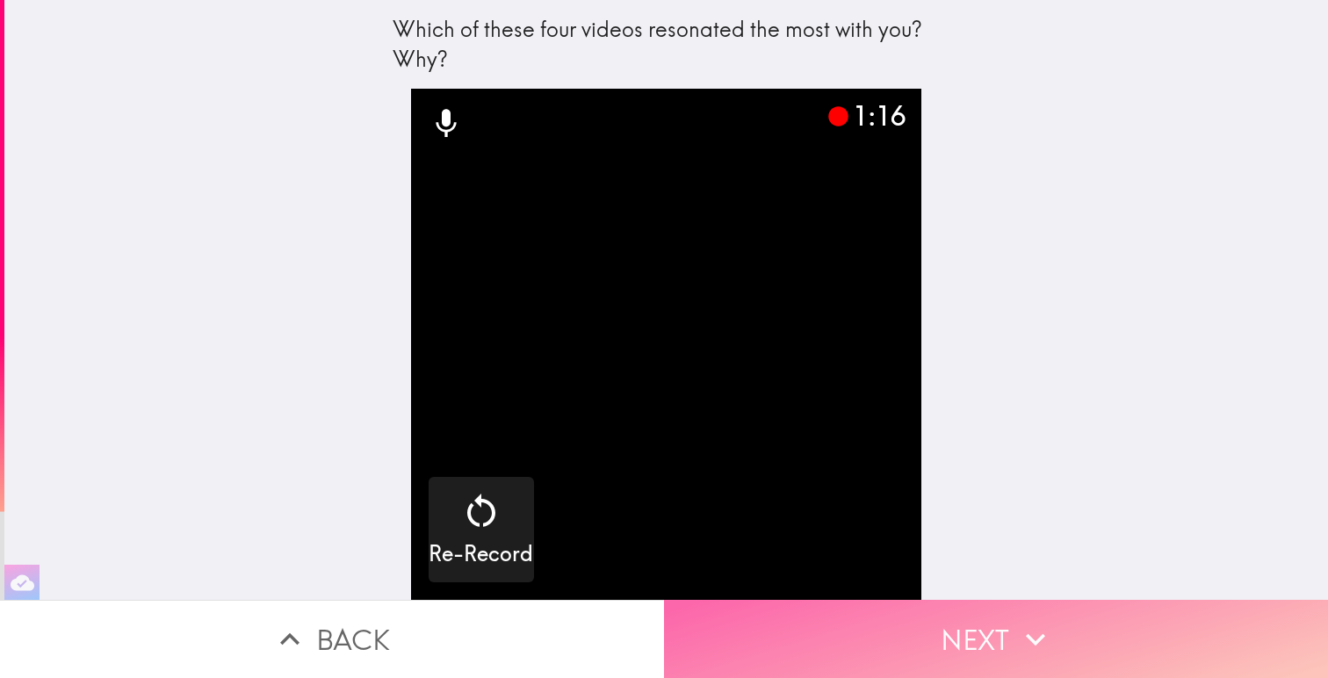
click at [932, 624] on button "Next" at bounding box center [996, 639] width 664 height 78
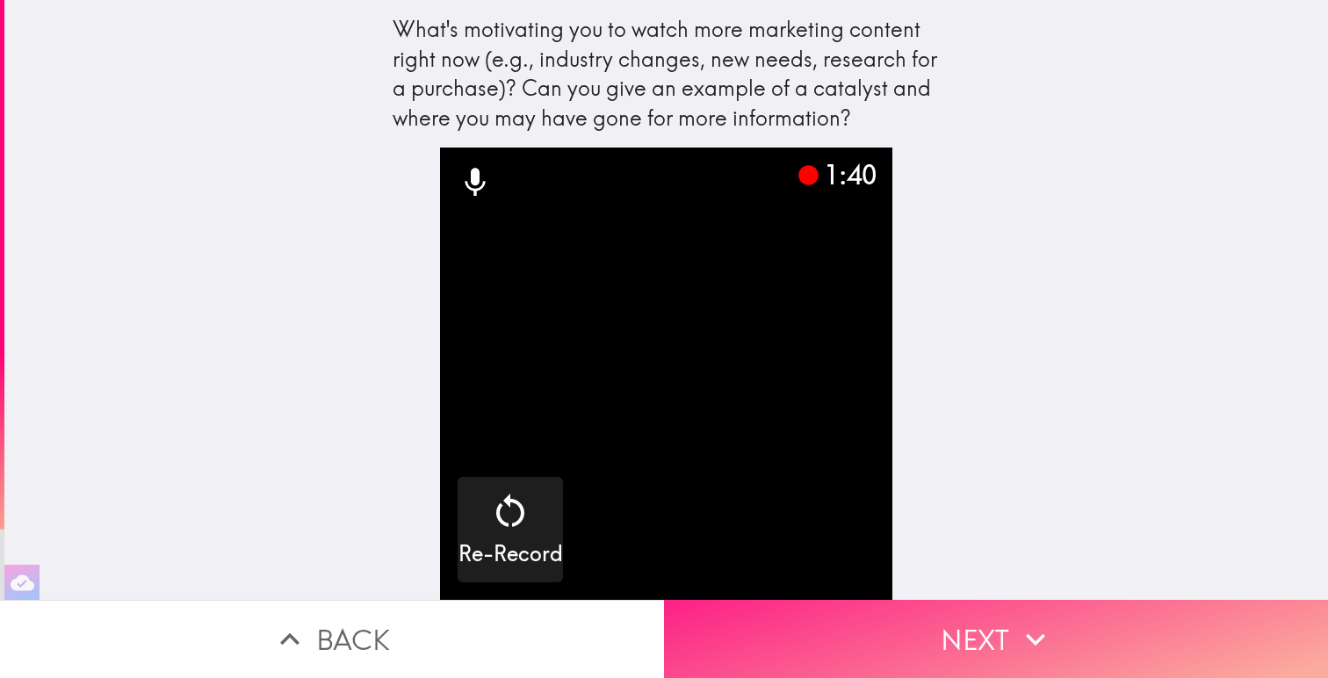
click at [996, 617] on button "Next" at bounding box center [996, 639] width 664 height 78
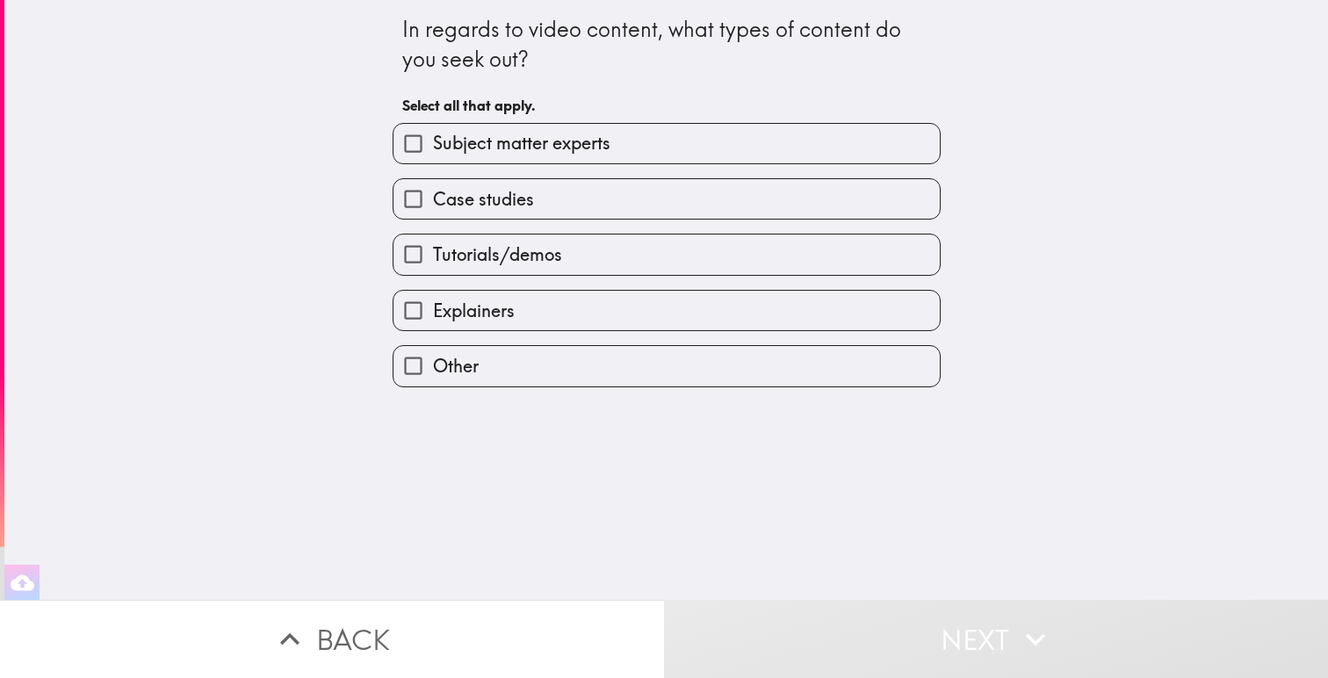
click at [417, 139] on input "Subject matter experts" at bounding box center [414, 144] width 40 height 40
checkbox input "true"
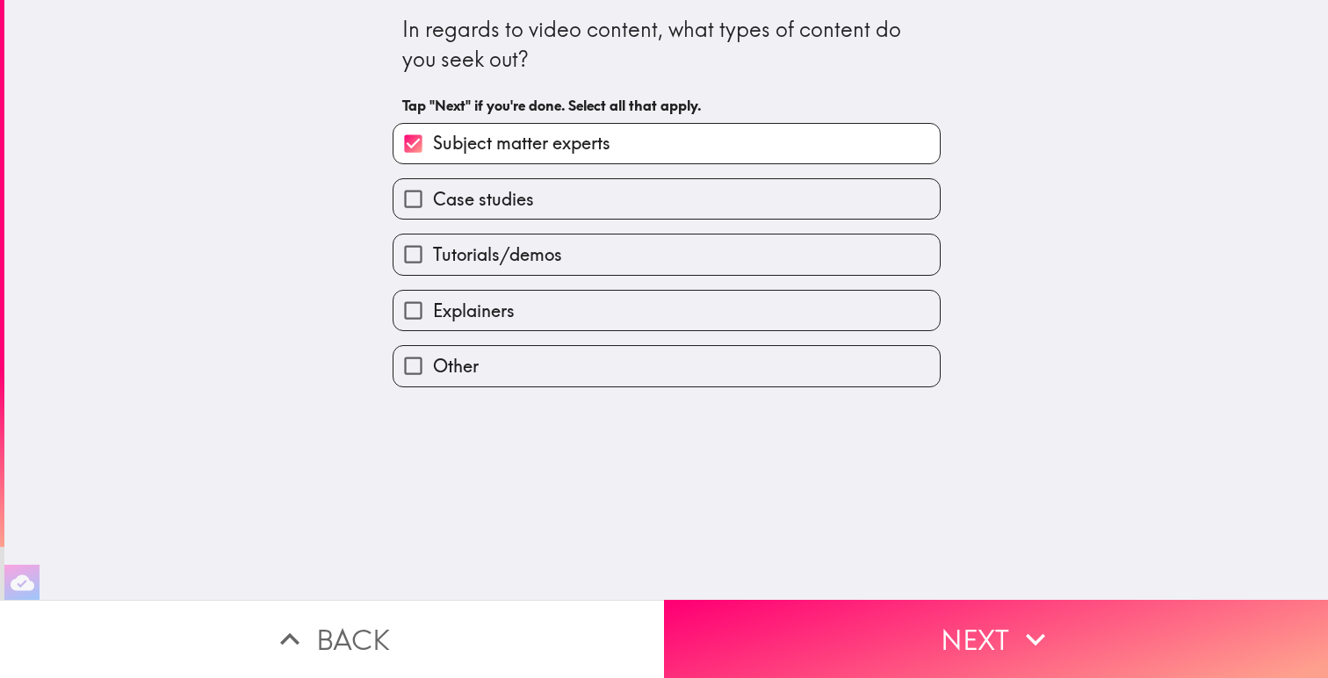
click at [416, 183] on input "Case studies" at bounding box center [414, 199] width 40 height 40
checkbox input "true"
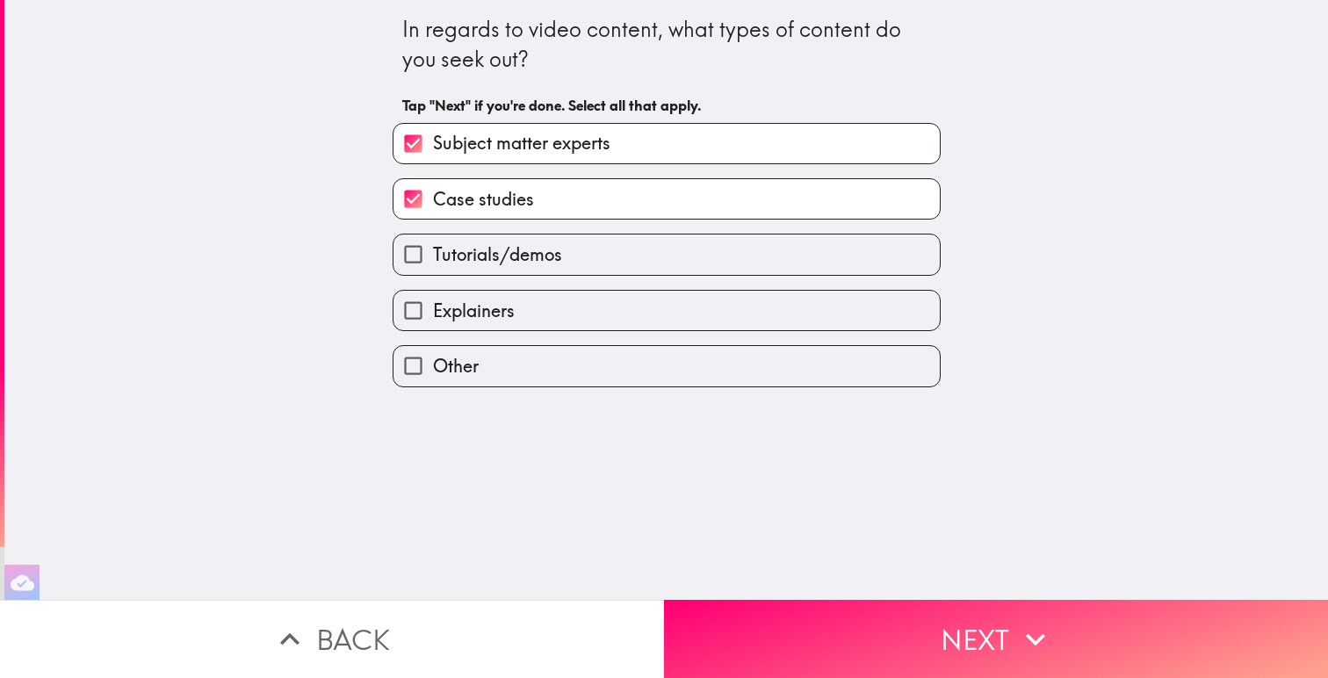
click at [414, 245] on input "Tutorials/demos" at bounding box center [414, 255] width 40 height 40
checkbox input "true"
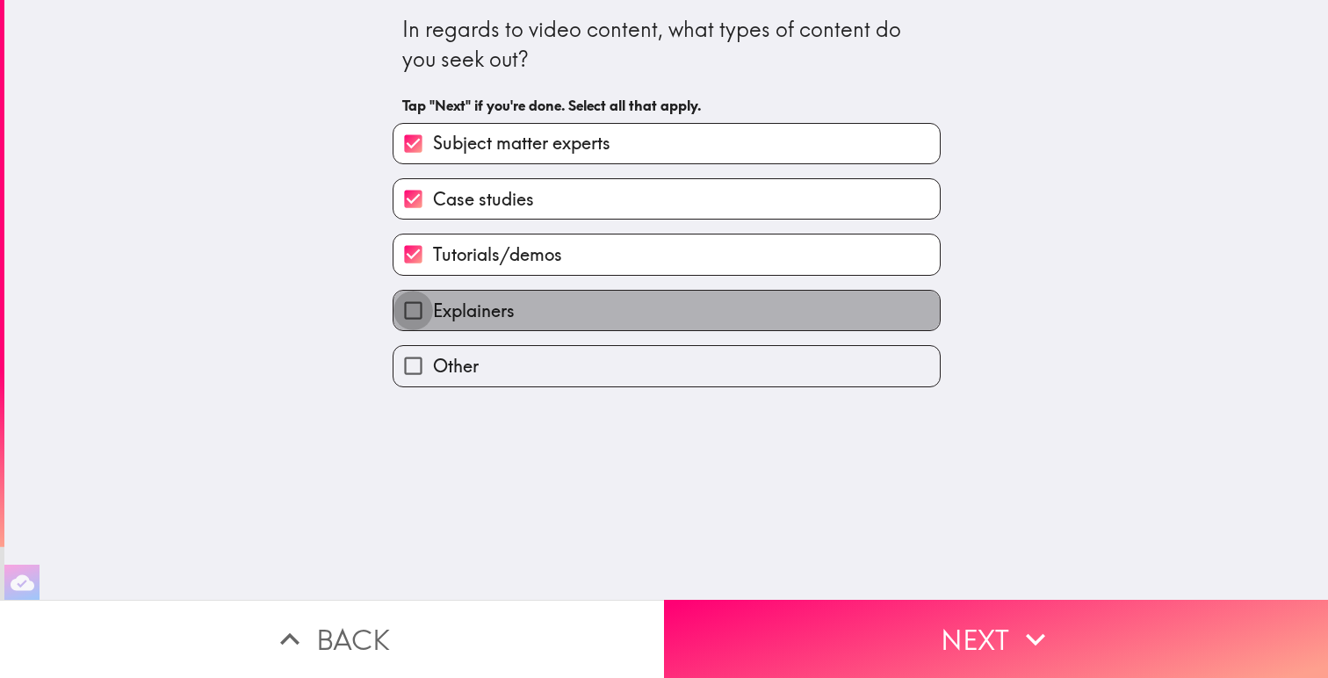
click at [408, 297] on input "Explainers" at bounding box center [414, 311] width 40 height 40
checkbox input "true"
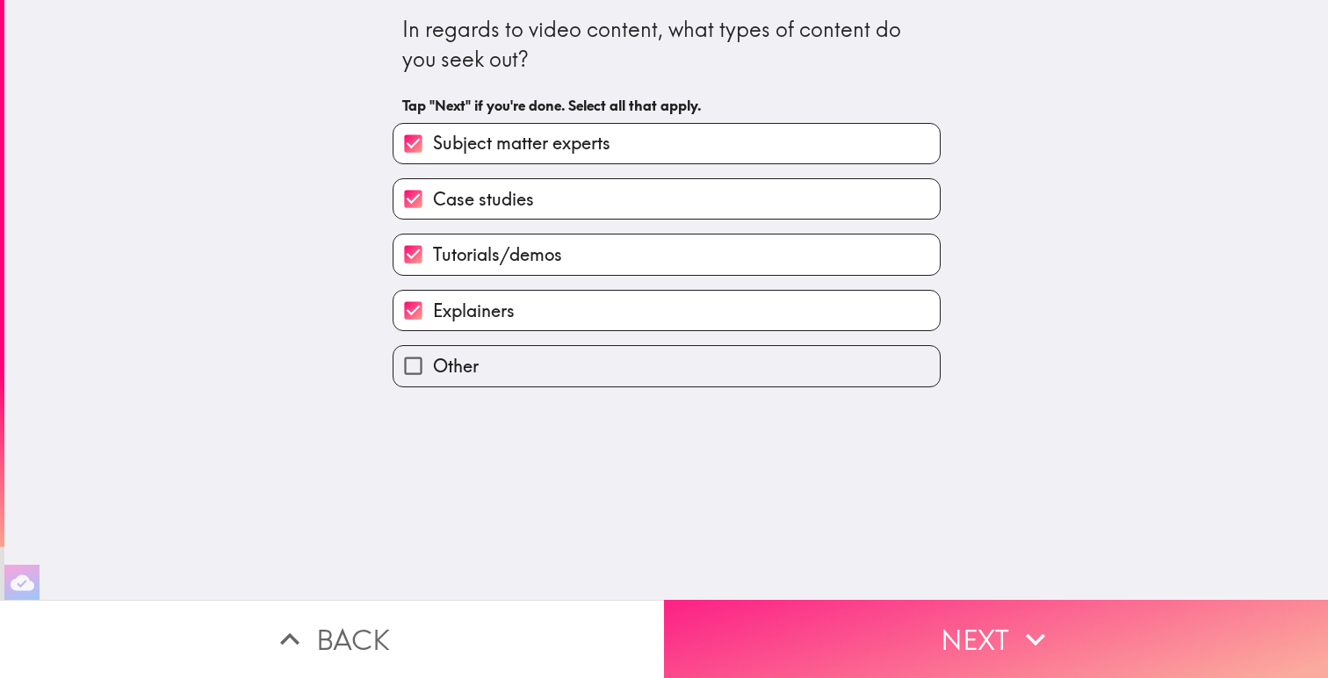
click at [920, 641] on button "Next" at bounding box center [996, 639] width 664 height 78
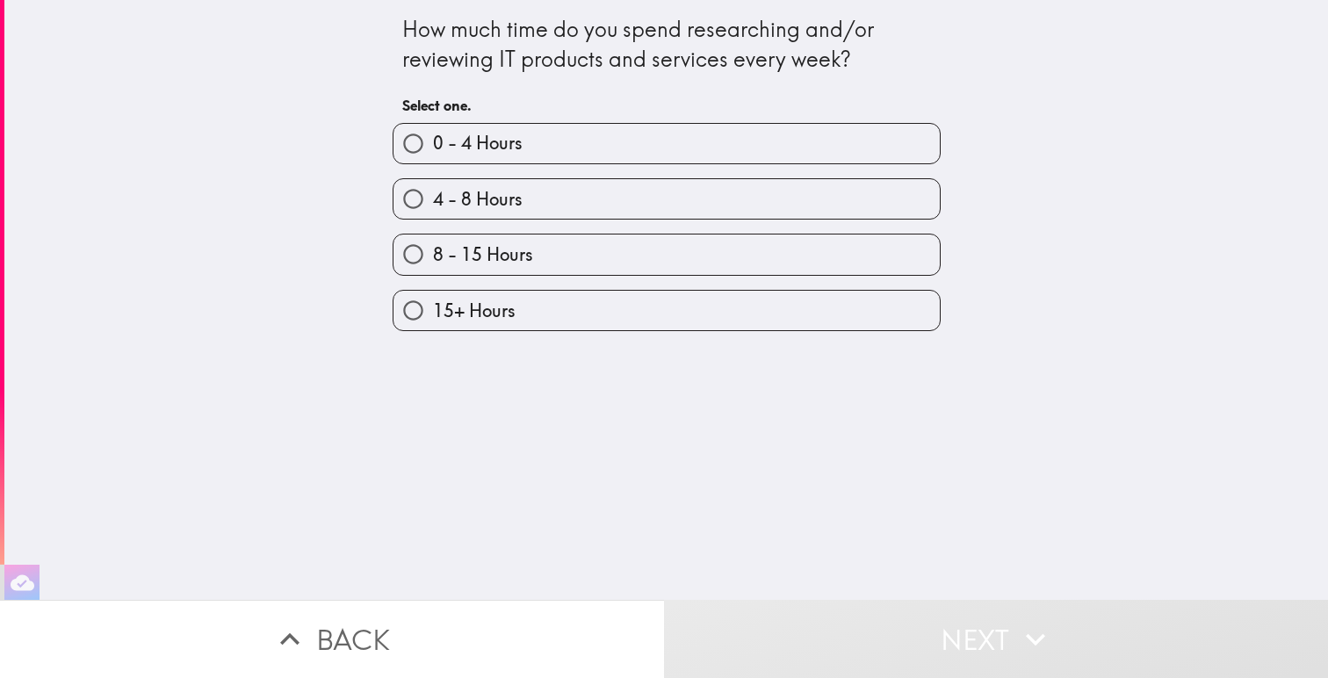
click at [443, 253] on span "8 - 15 Hours" at bounding box center [483, 254] width 100 height 25
click at [433, 253] on input "8 - 15 Hours" at bounding box center [414, 255] width 40 height 40
radio input "true"
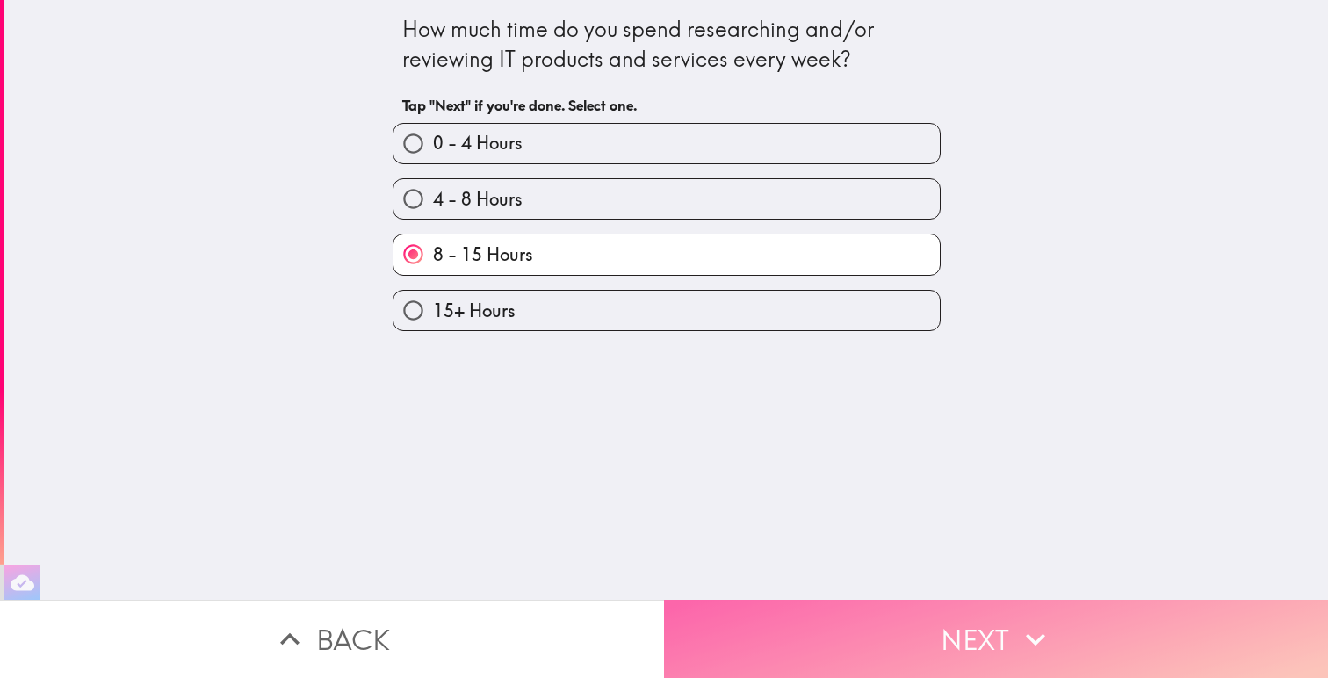
click at [932, 651] on button "Next" at bounding box center [996, 639] width 664 height 78
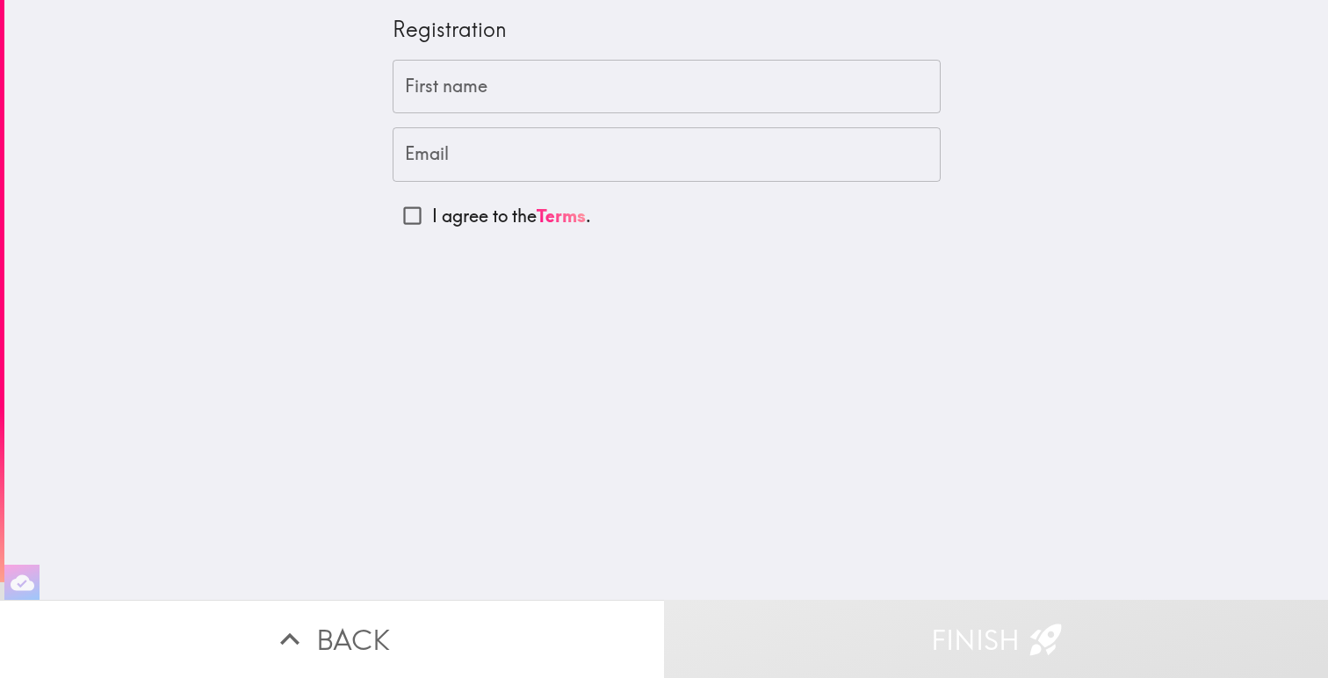
click at [576, 91] on input "First name" at bounding box center [667, 87] width 548 height 54
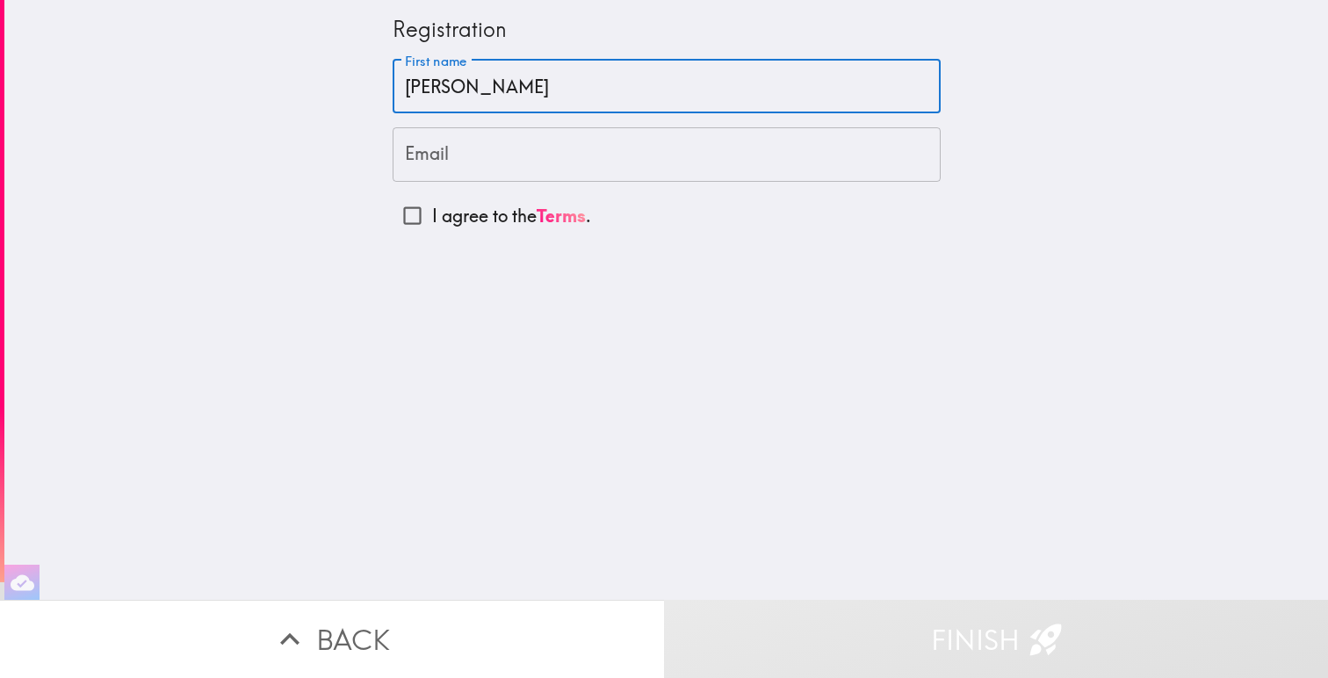
type input "[PERSON_NAME]"
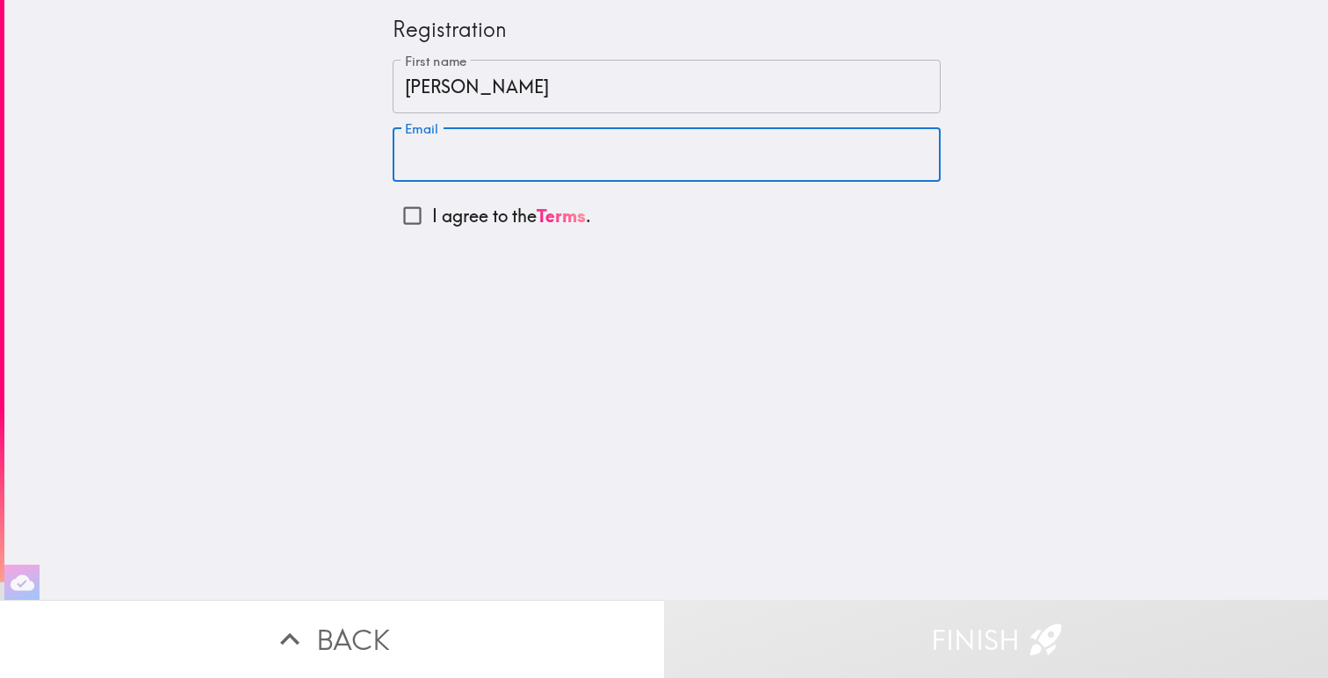
click at [510, 154] on input "Email" at bounding box center [667, 154] width 548 height 54
type input "[EMAIL_ADDRESS][DOMAIN_NAME]"
click at [409, 218] on input "I agree to the Terms ." at bounding box center [413, 216] width 40 height 40
checkbox input "true"
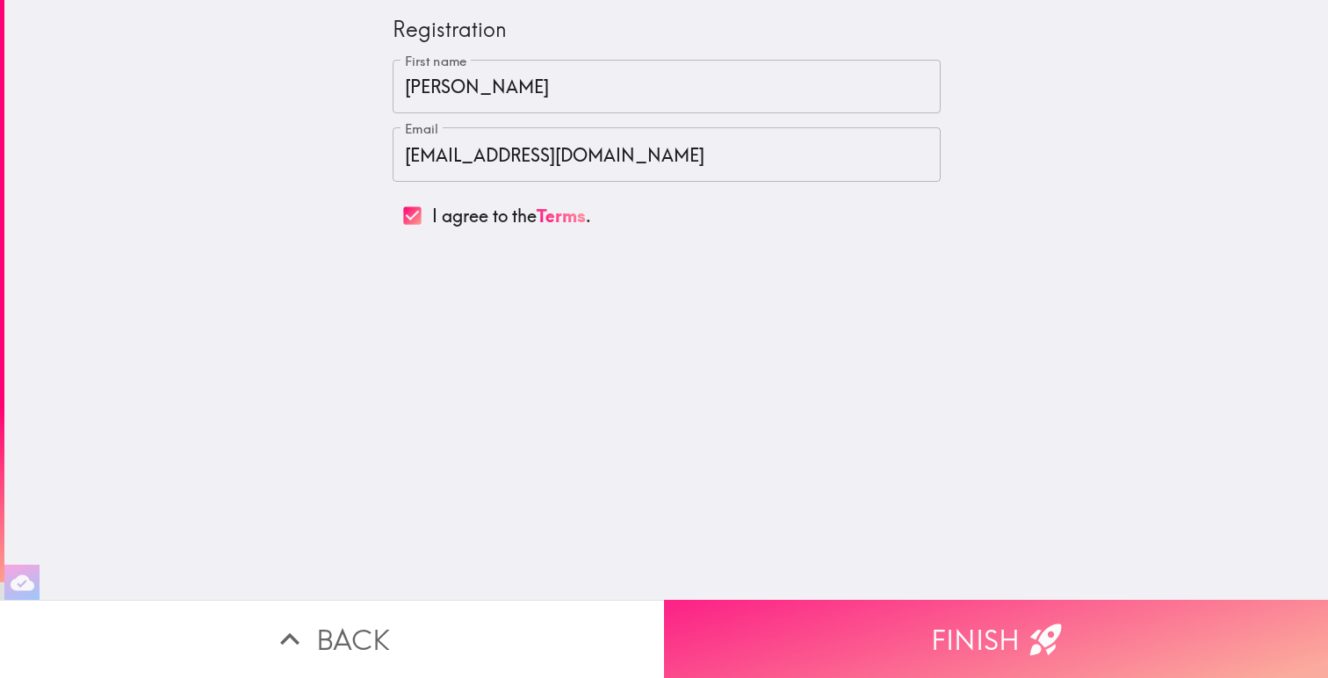
click at [887, 632] on button "Finish" at bounding box center [996, 639] width 664 height 78
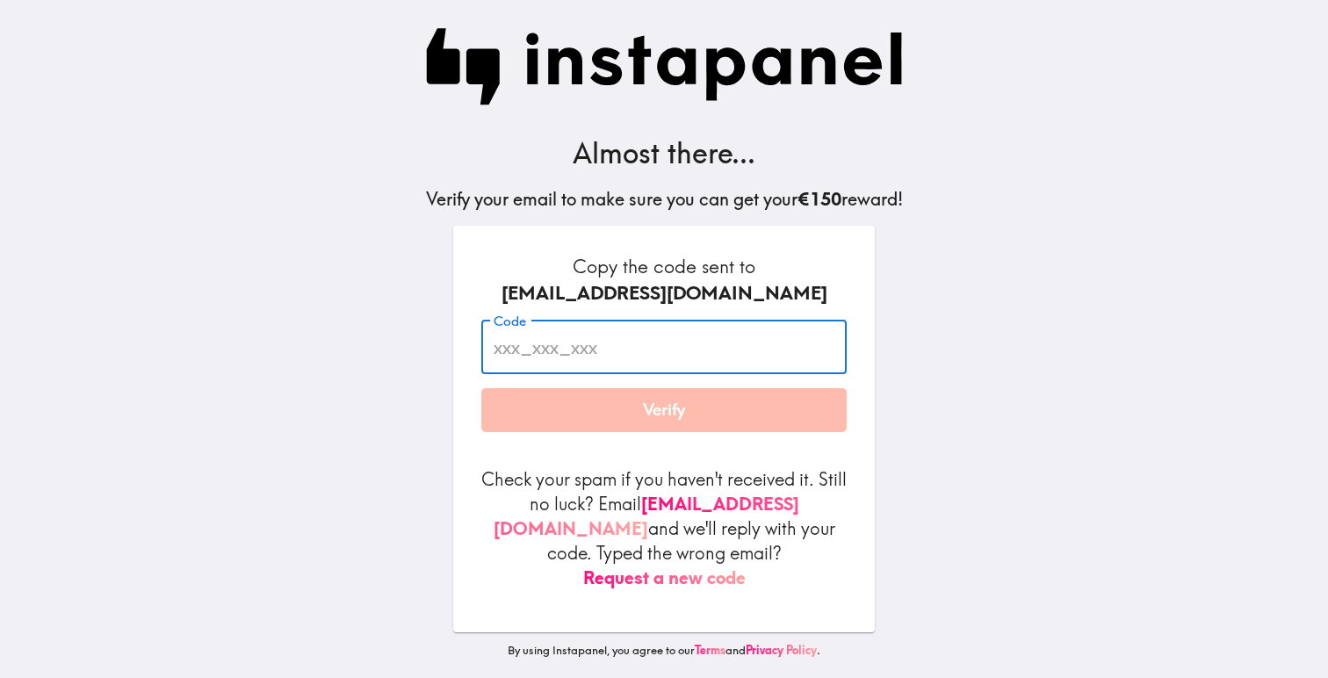
click at [625, 351] on input "Code" at bounding box center [663, 347] width 365 height 54
type input "uji_fQD_gmu"
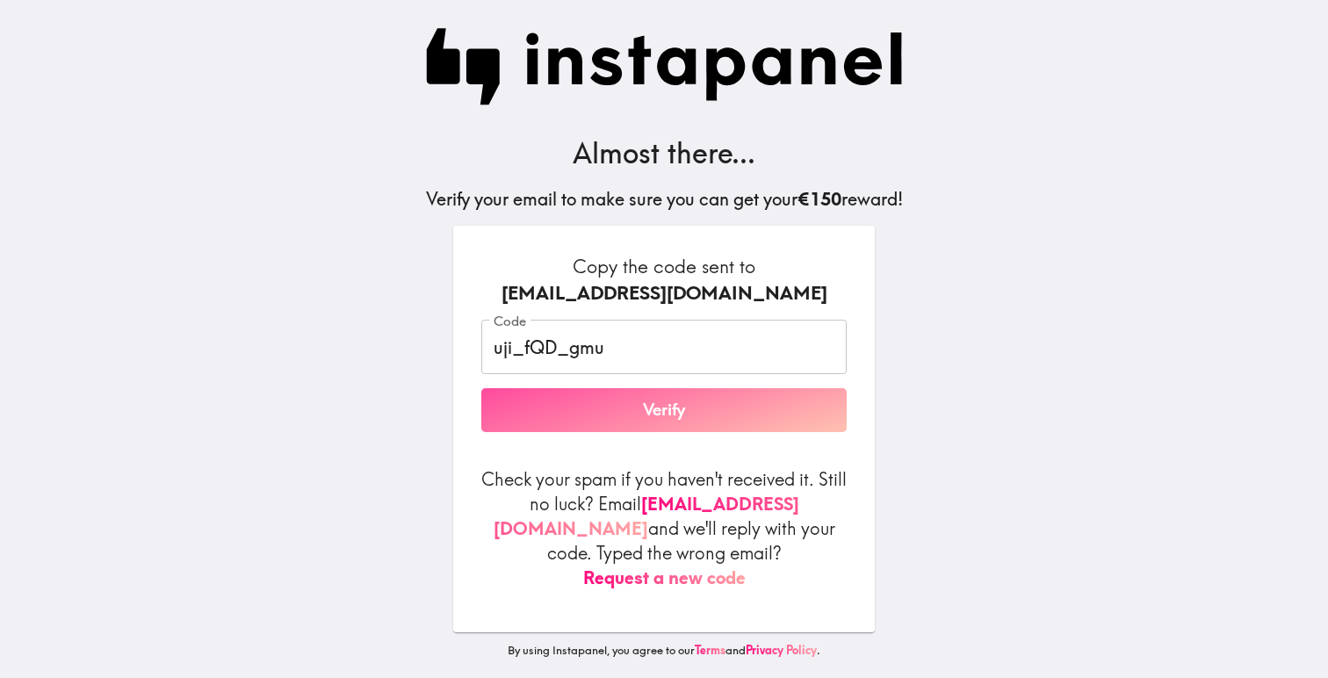
click at [647, 407] on button "Verify" at bounding box center [663, 410] width 365 height 44
